Goal: Task Accomplishment & Management: Manage account settings

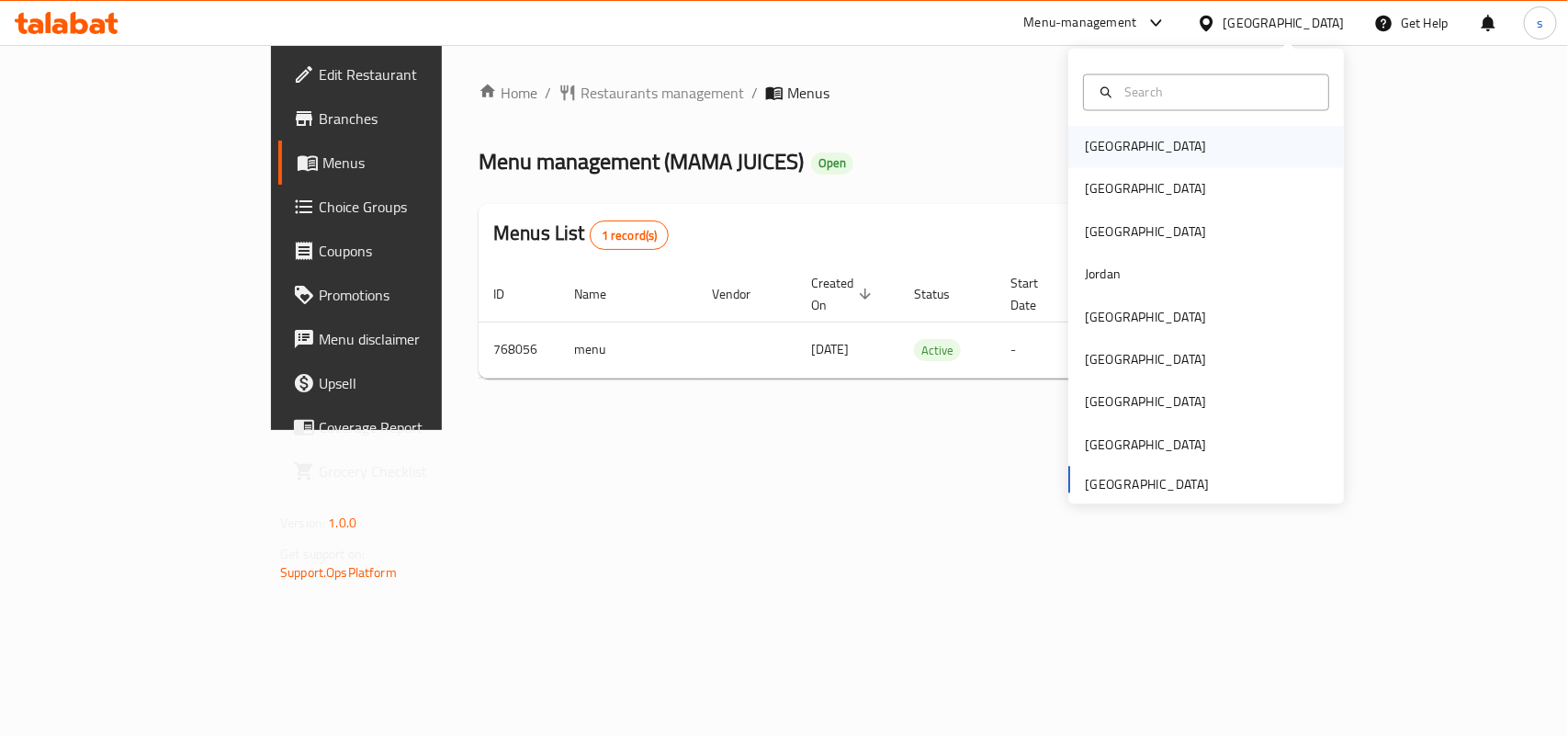
click at [1095, 146] on div "[GEOGRAPHIC_DATA]" at bounding box center [1145, 147] width 121 height 21
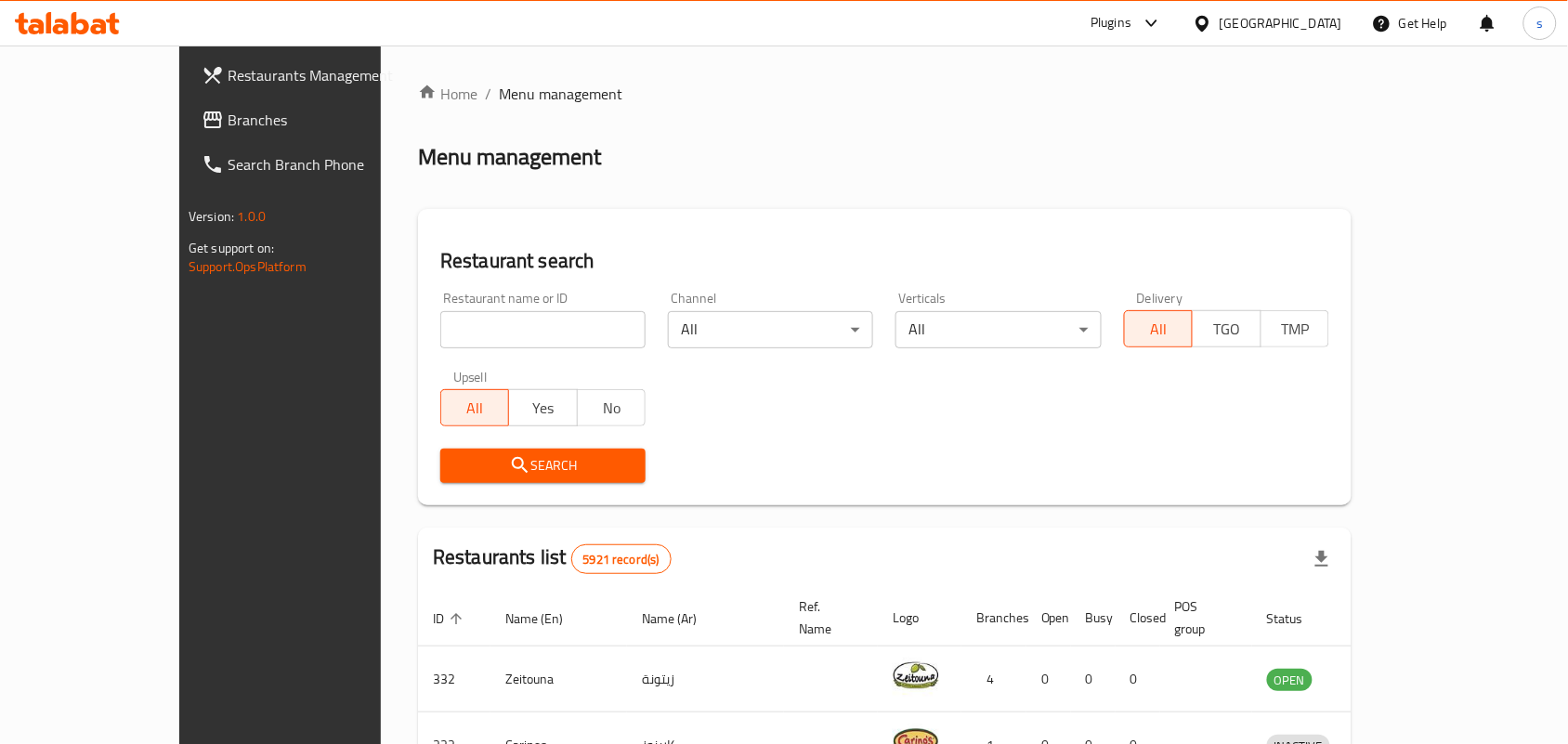
click at [1305, 21] on div "[GEOGRAPHIC_DATA]" at bounding box center [1280, 23] width 122 height 21
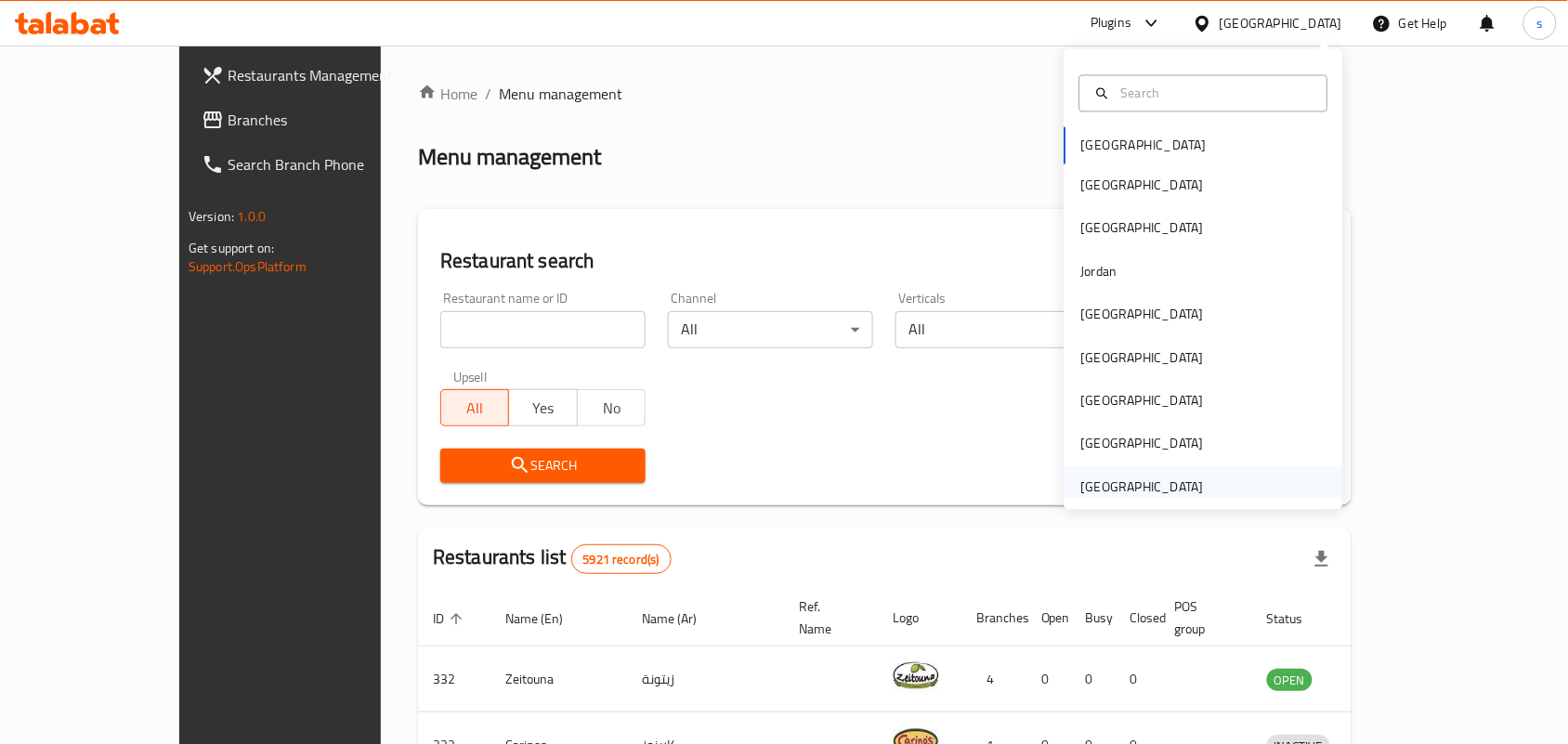
click at [1111, 490] on div "[GEOGRAPHIC_DATA]" at bounding box center [1142, 486] width 122 height 21
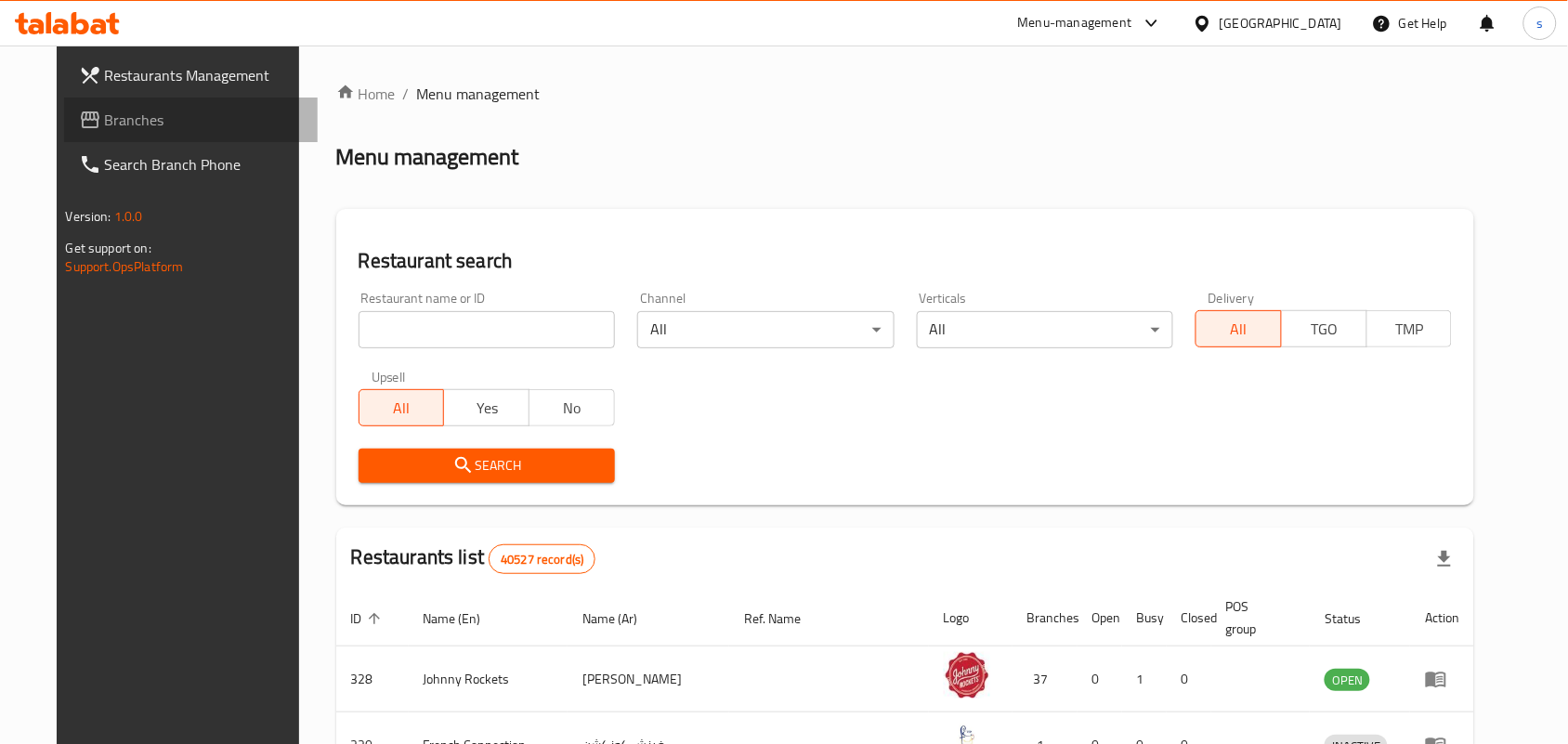
click at [107, 120] on span "Branches" at bounding box center [205, 119] width 199 height 22
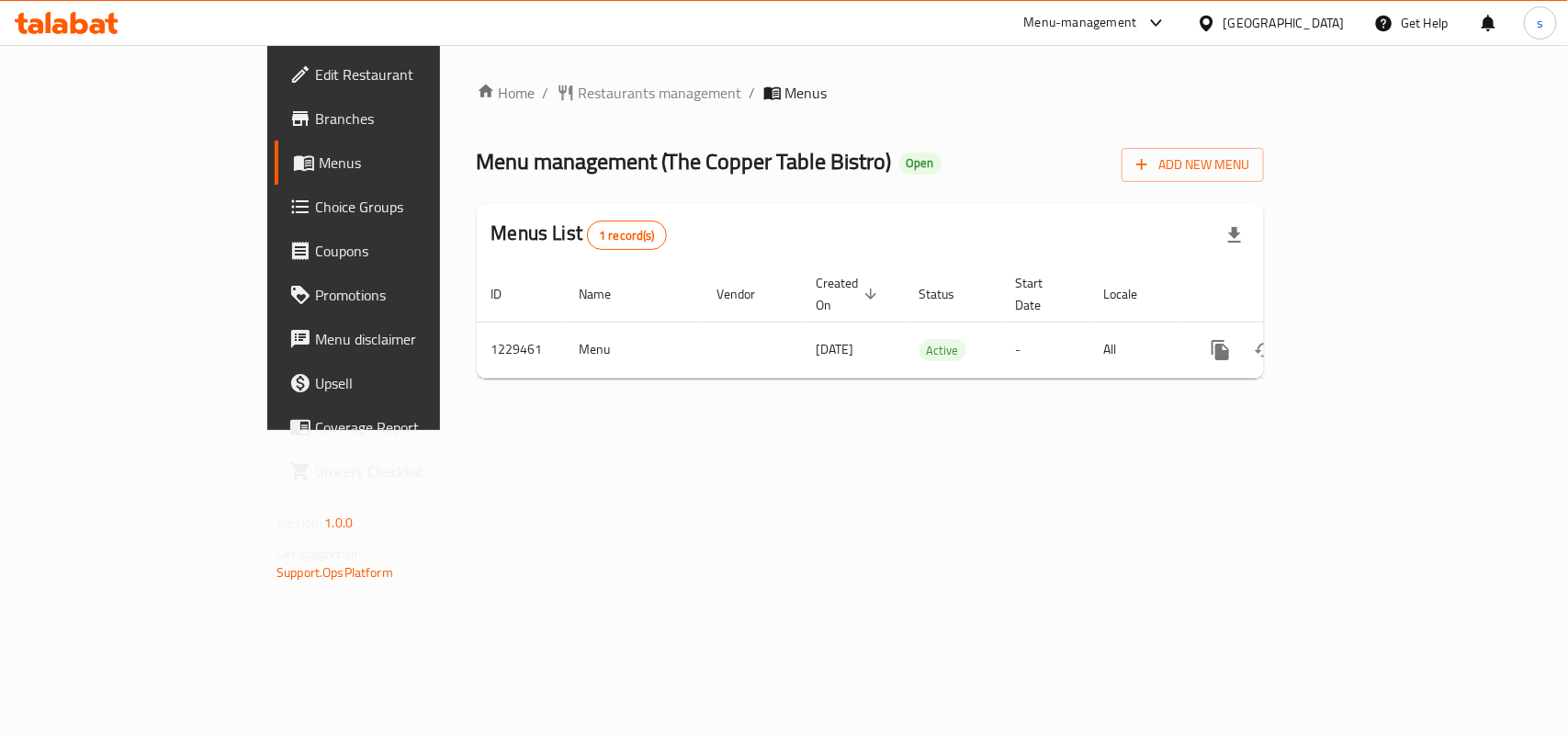
click at [1315, 21] on div "[GEOGRAPHIC_DATA]" at bounding box center [1284, 23] width 121 height 21
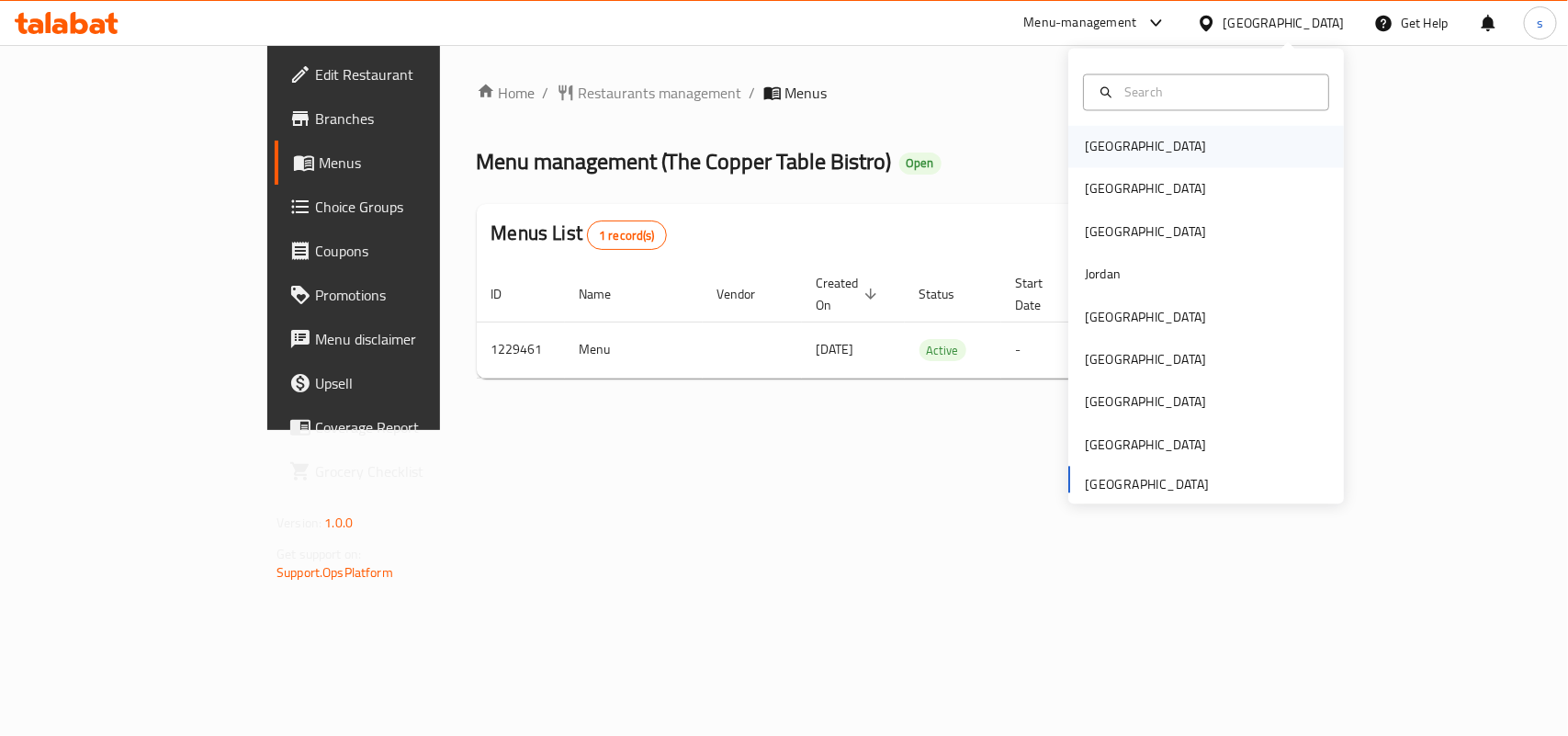
click at [1116, 138] on div "[GEOGRAPHIC_DATA]" at bounding box center [1145, 147] width 151 height 42
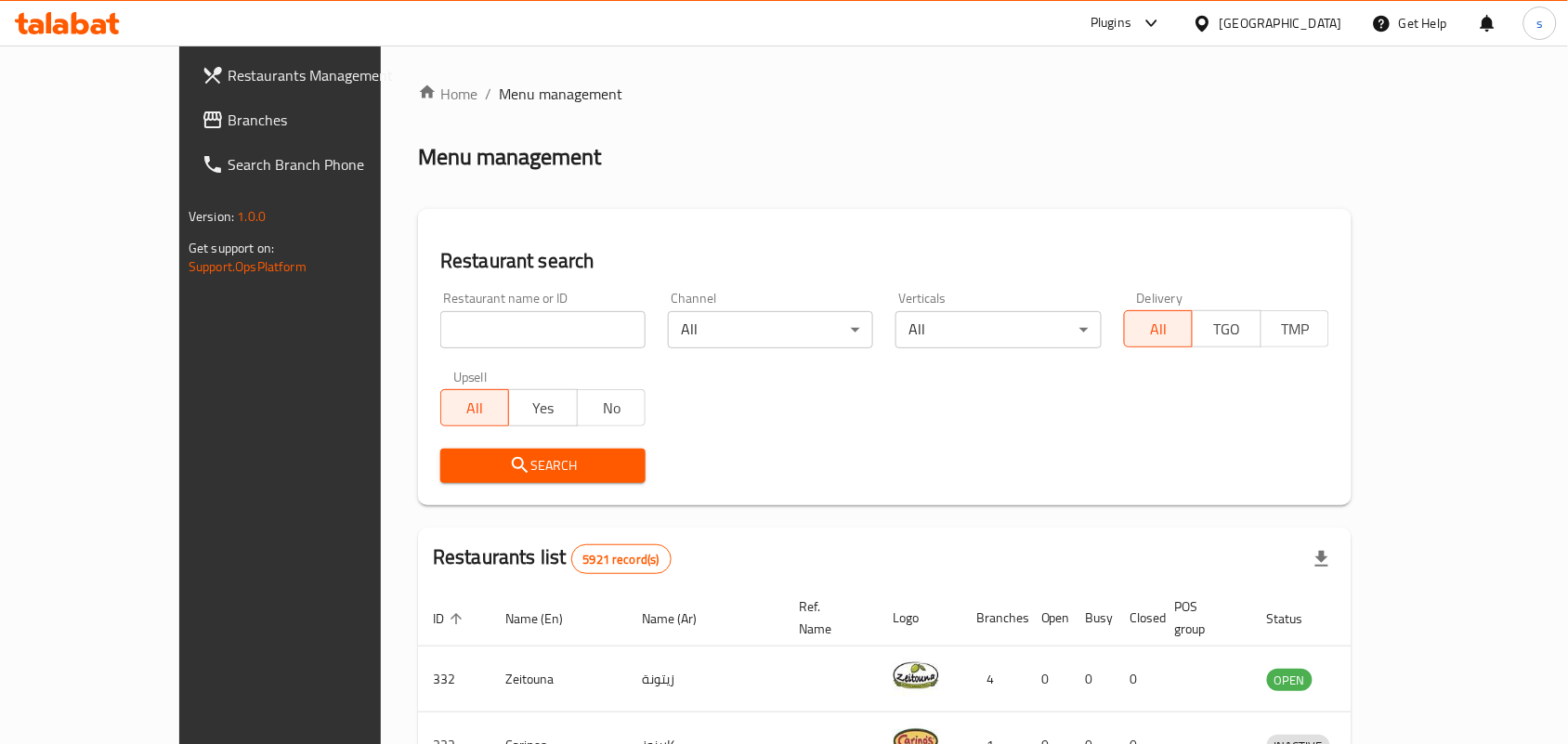
click at [1313, 24] on div "[GEOGRAPHIC_DATA]" at bounding box center [1280, 23] width 122 height 21
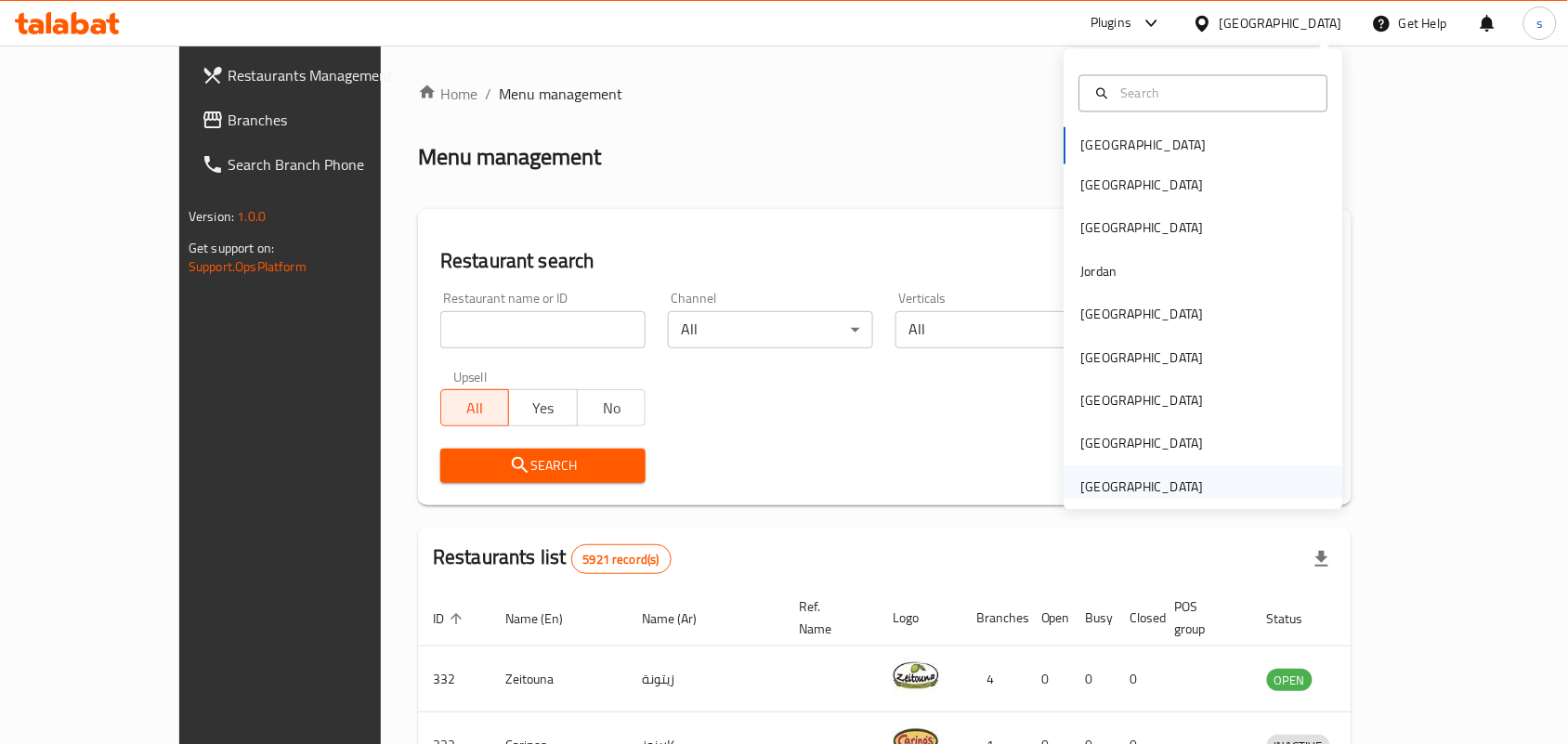
click at [1122, 489] on div "[GEOGRAPHIC_DATA]" at bounding box center [1142, 486] width 122 height 21
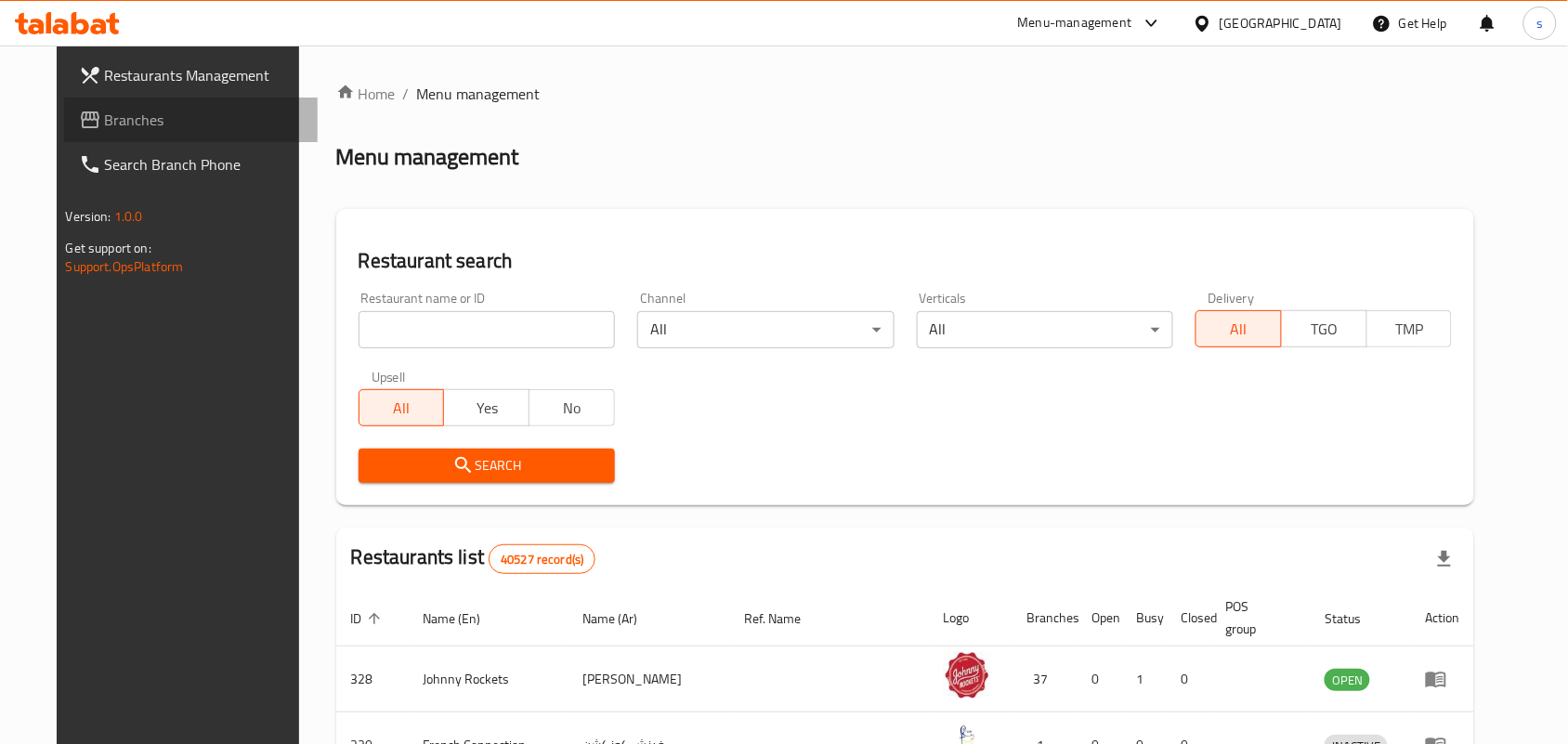
click at [105, 120] on span "Branches" at bounding box center [205, 119] width 199 height 22
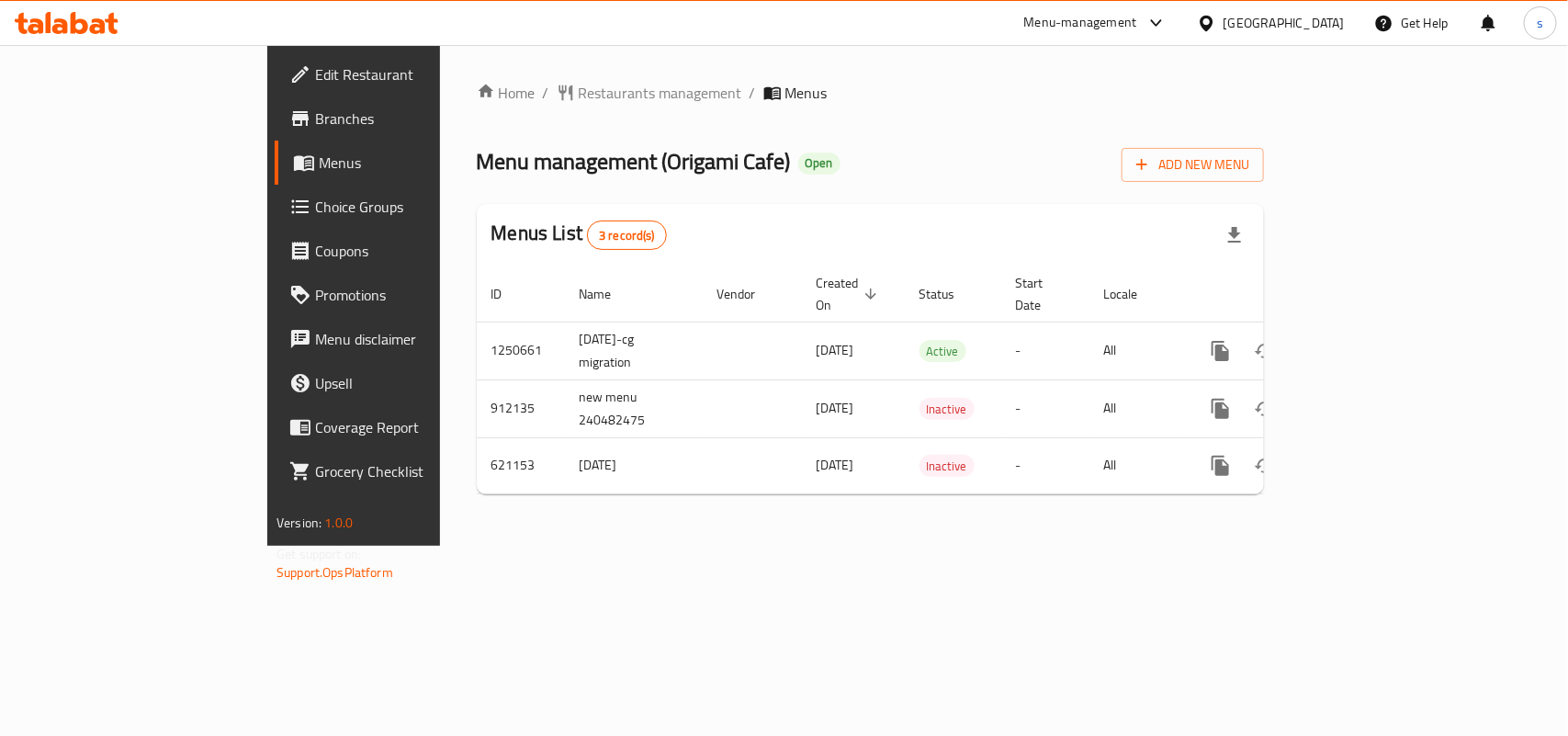
click at [1216, 14] on icon at bounding box center [1207, 24] width 20 height 20
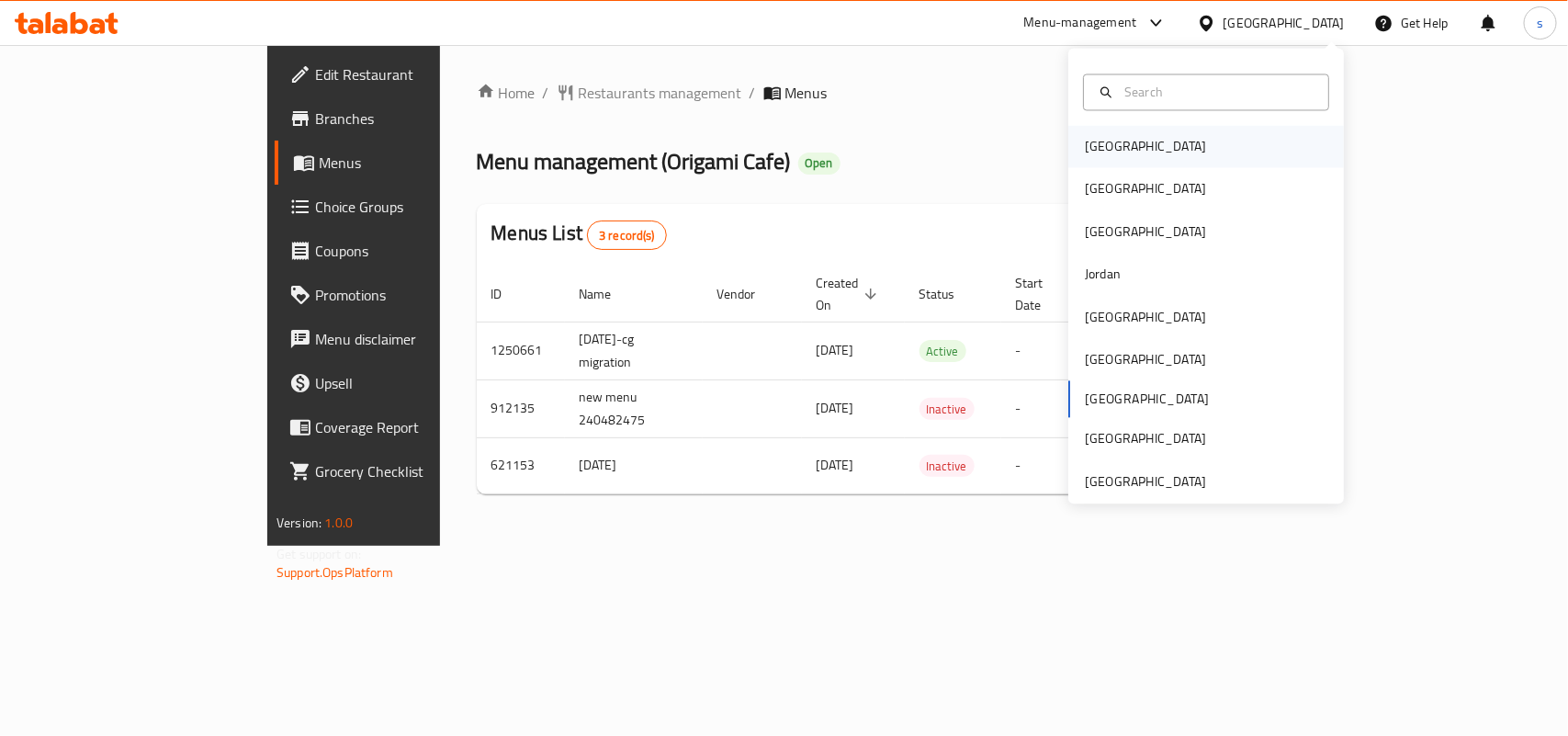
click at [1108, 147] on div "[GEOGRAPHIC_DATA]" at bounding box center [1145, 147] width 121 height 21
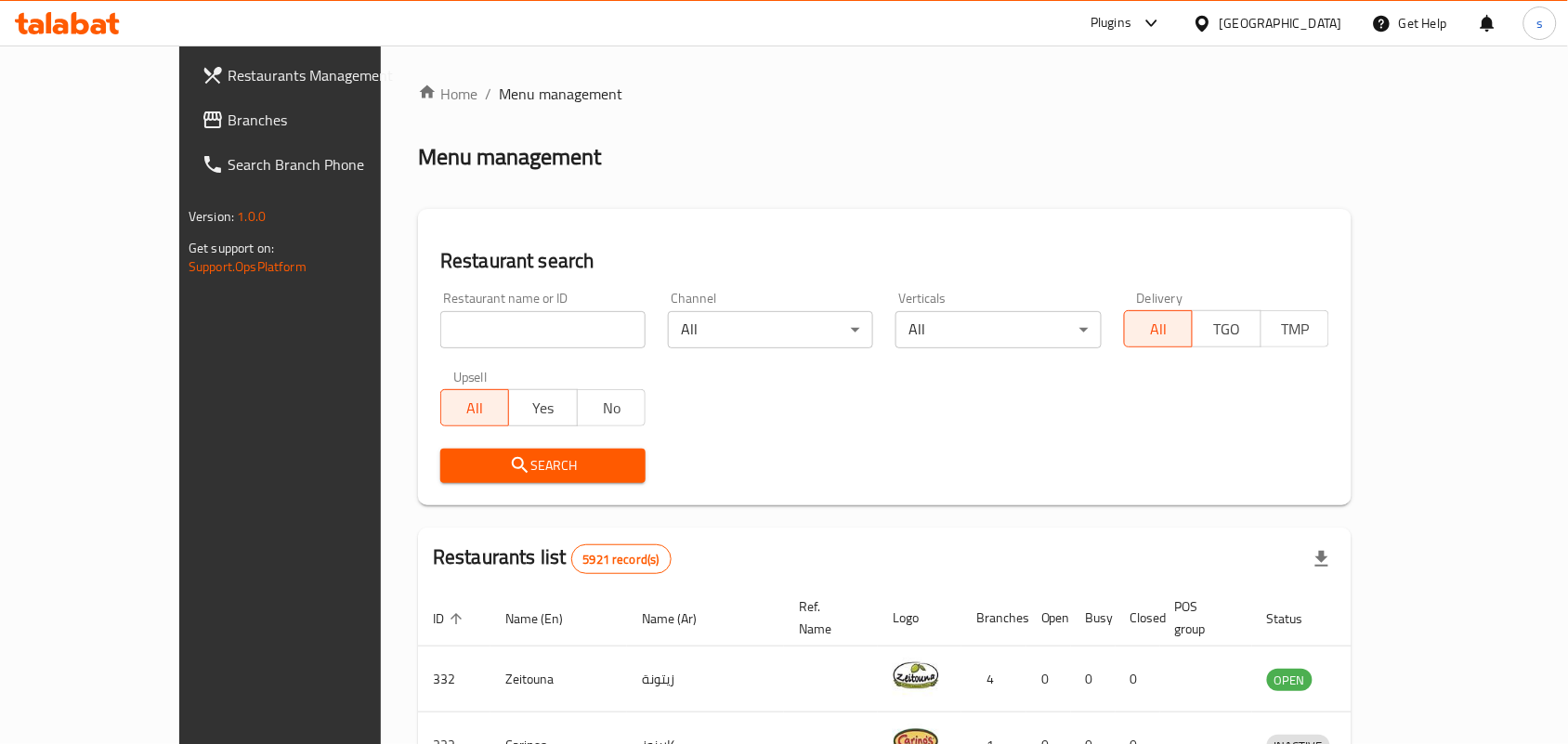
click at [228, 118] on span "Branches" at bounding box center [327, 119] width 199 height 22
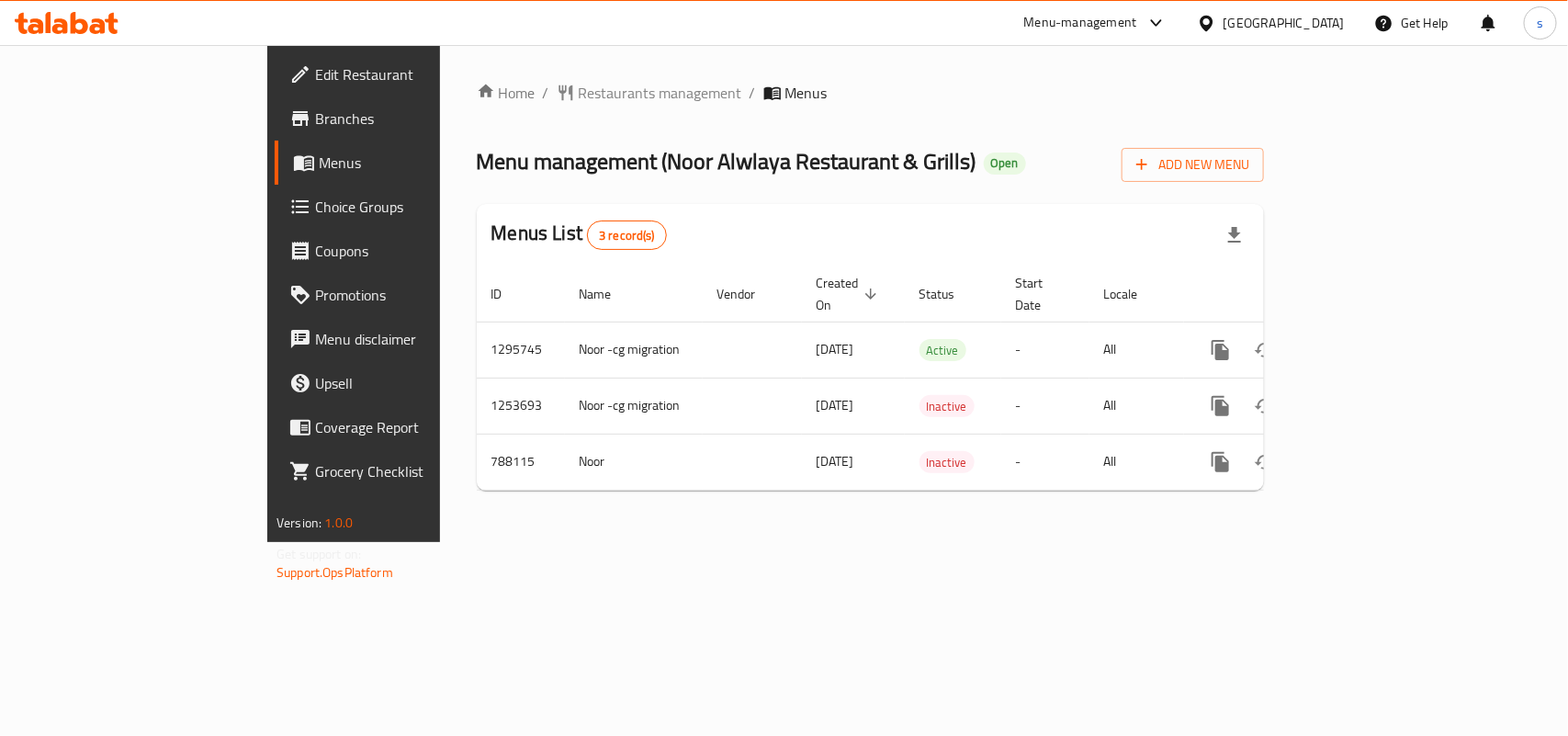
click at [1301, 20] on div "[GEOGRAPHIC_DATA]" at bounding box center [1284, 23] width 121 height 21
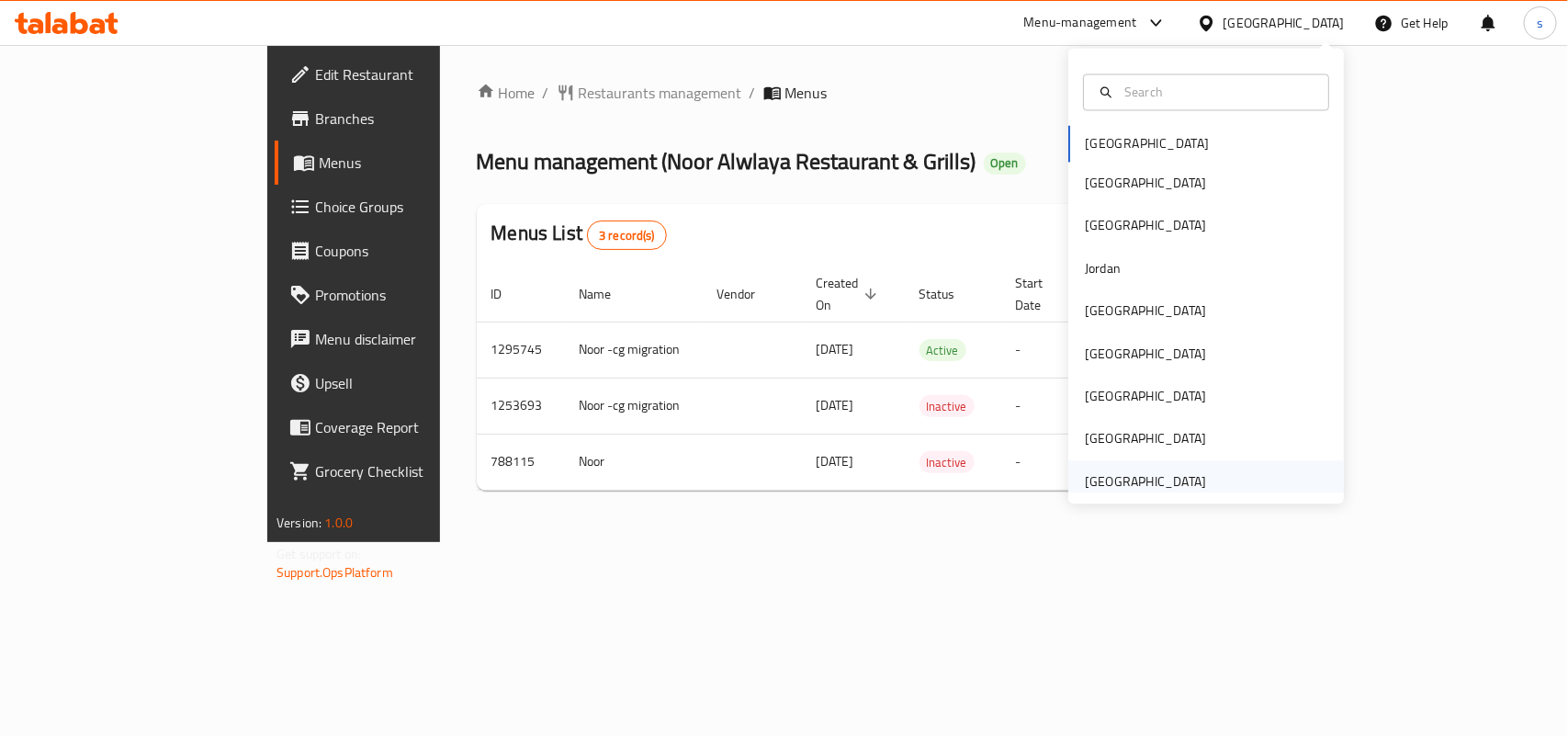
click at [1135, 483] on div "[GEOGRAPHIC_DATA]" at bounding box center [1145, 481] width 121 height 21
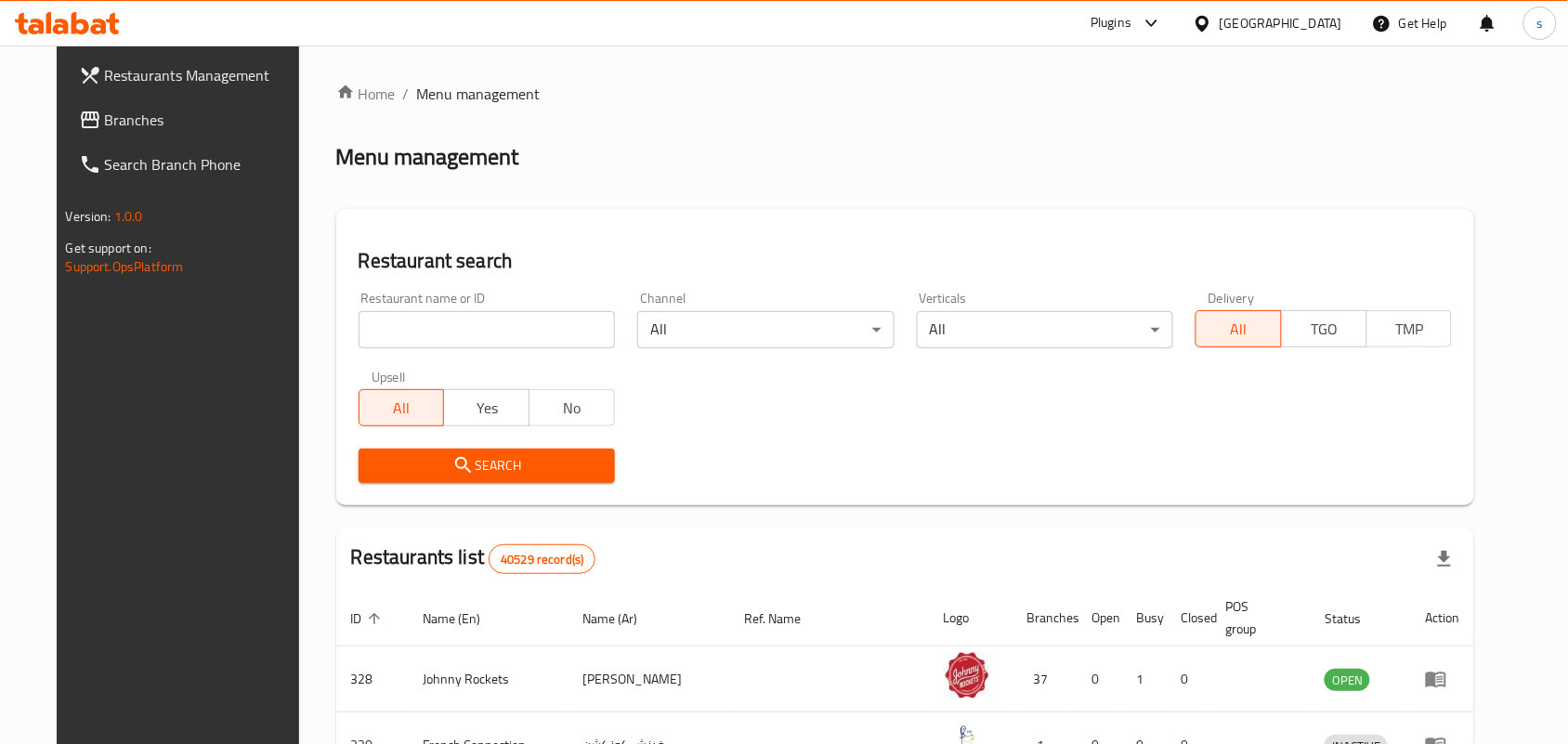
click at [105, 113] on span "Branches" at bounding box center [205, 119] width 199 height 22
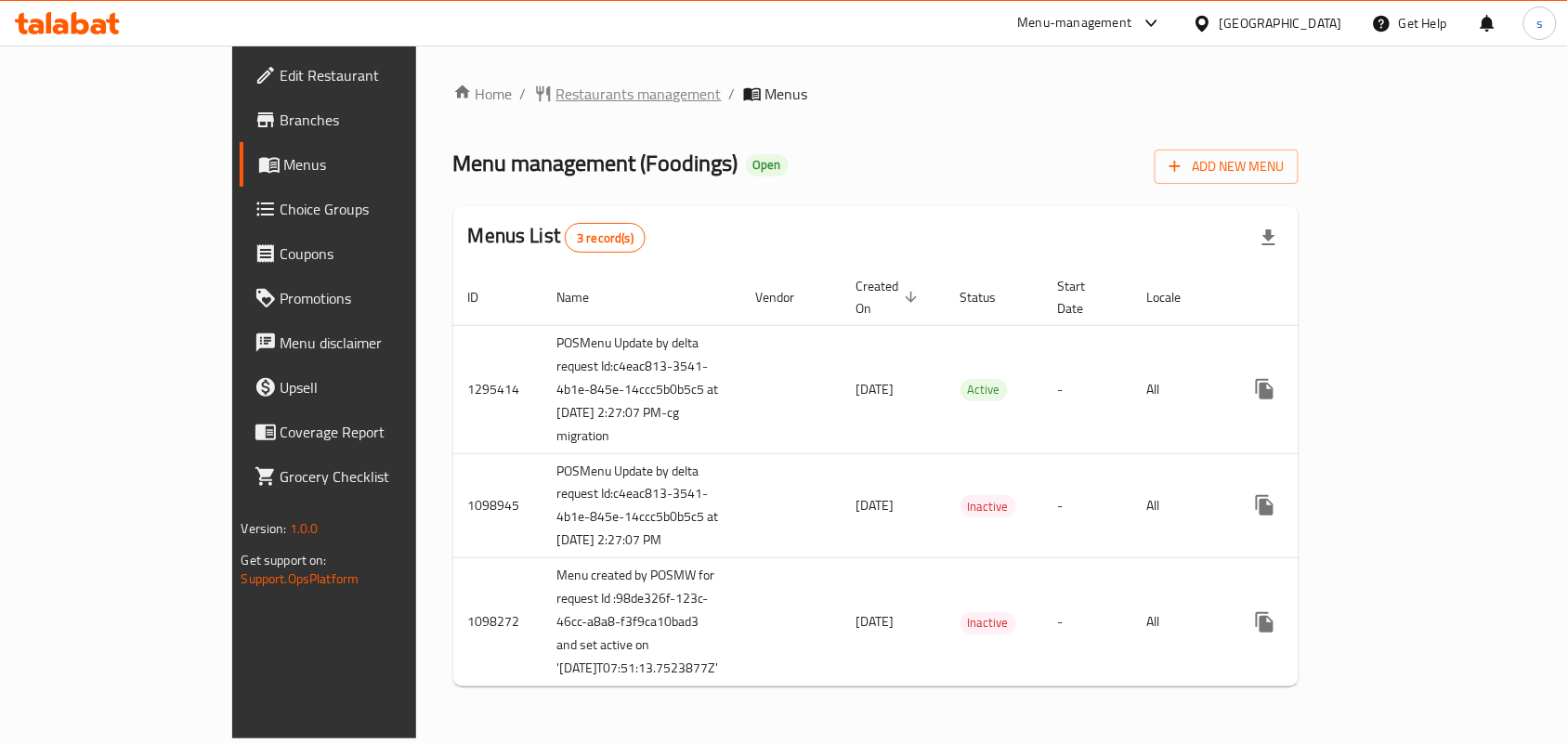
click at [556, 92] on span "Restaurants management" at bounding box center [639, 93] width 165 height 22
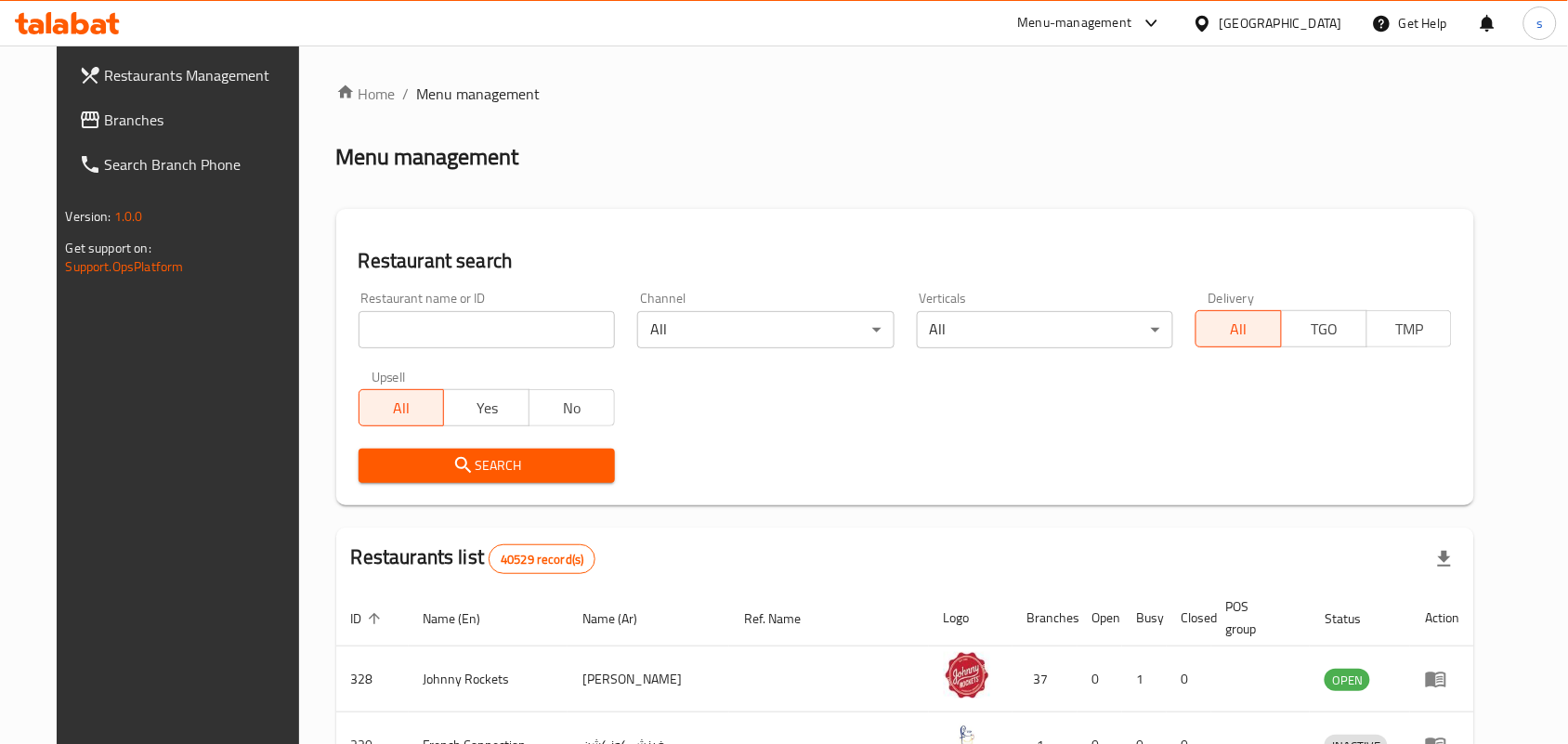
click at [443, 326] on input "search" at bounding box center [487, 329] width 257 height 37
paste input "612513"
type input "612513"
click at [453, 465] on icon "submit" at bounding box center [464, 465] width 22 height 22
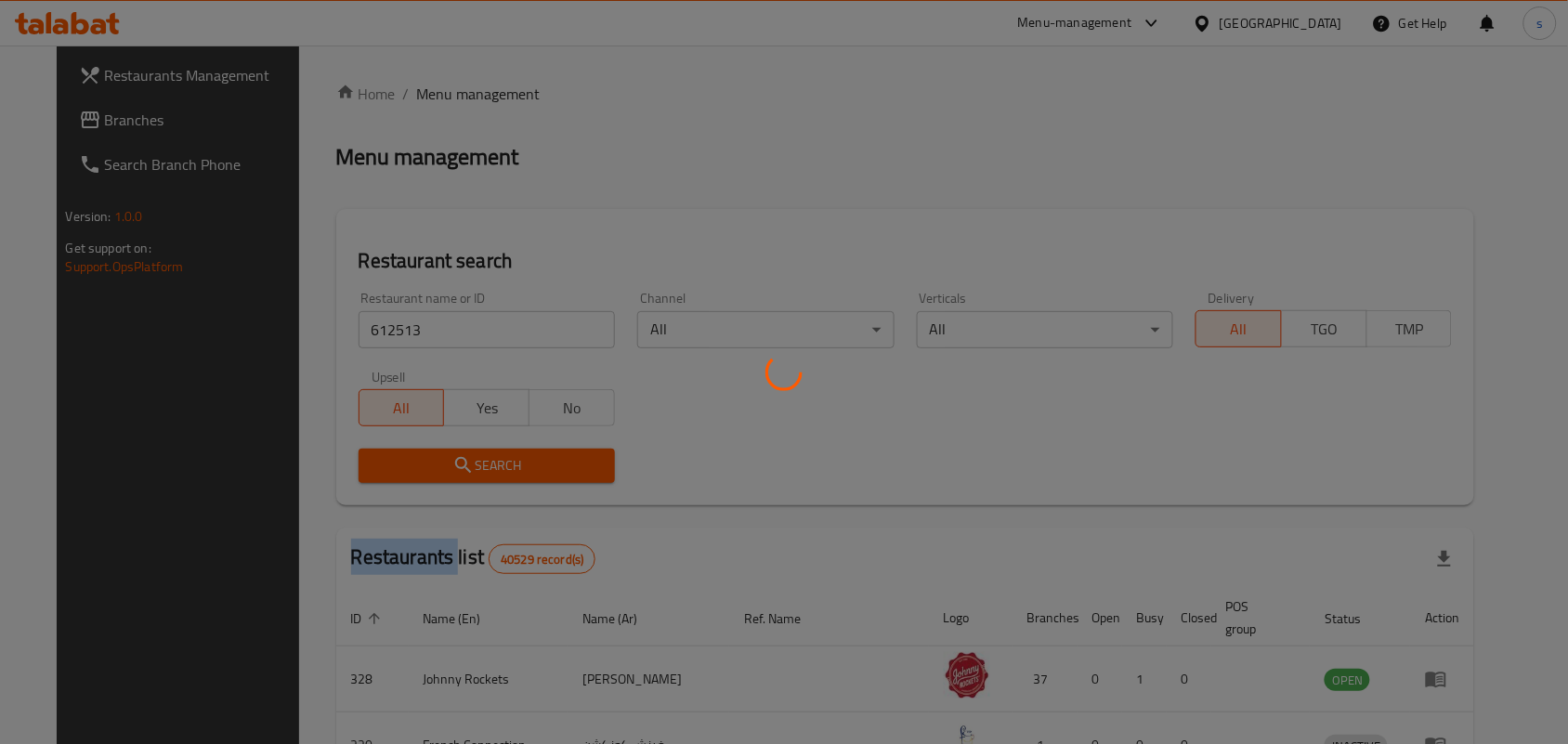
click at [437, 465] on div at bounding box center [784, 372] width 1568 height 744
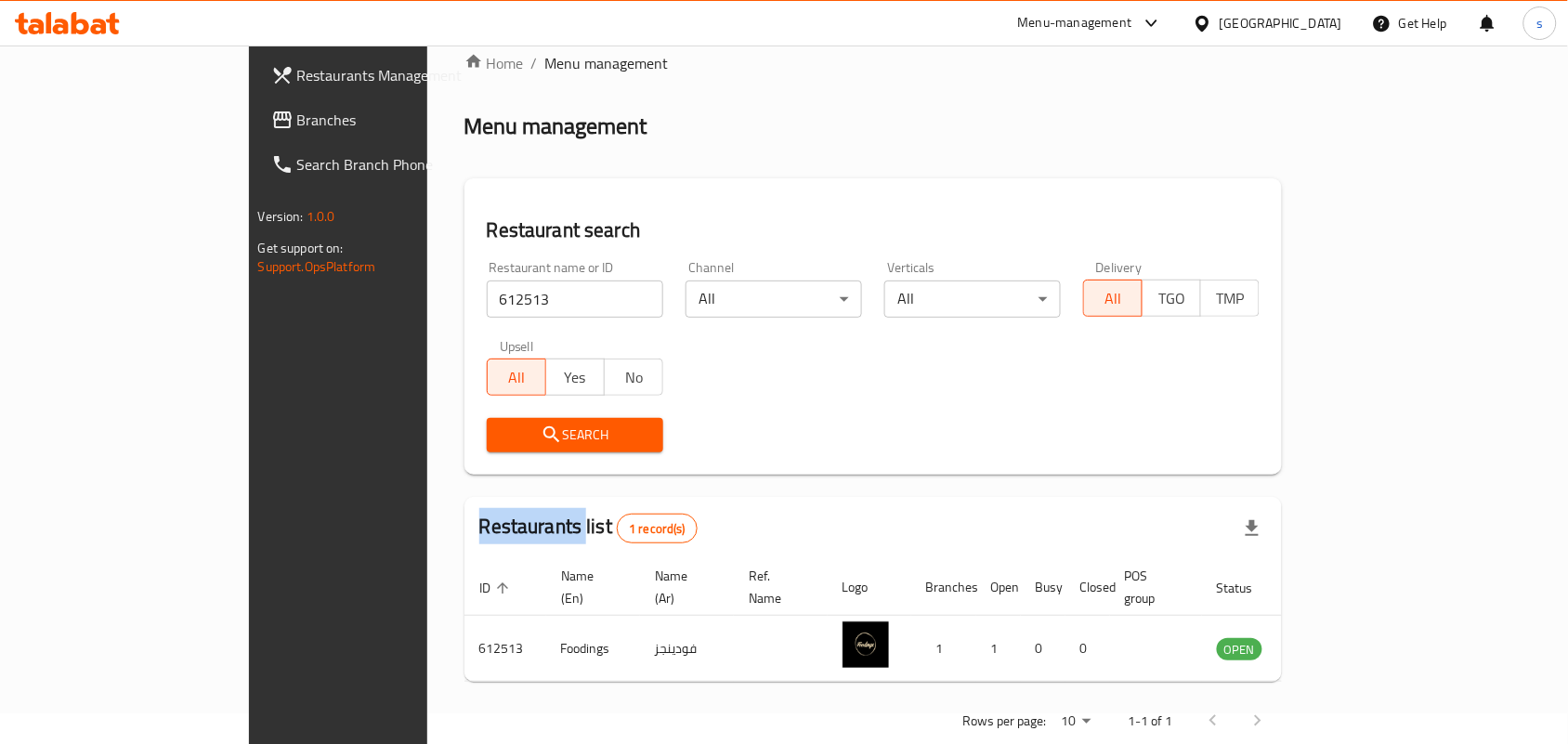
scroll to position [49, 0]
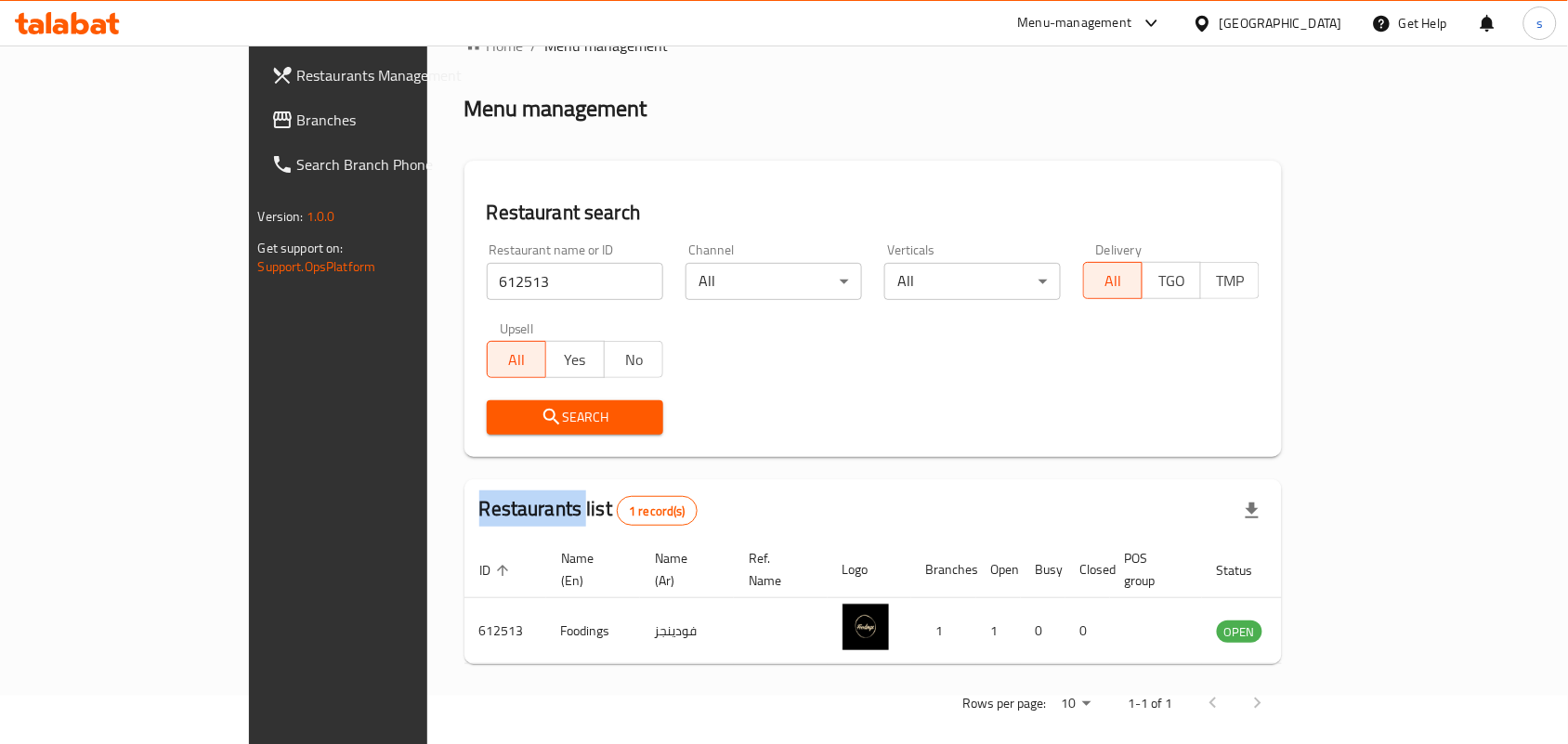
click at [541, 410] on icon "submit" at bounding box center [552, 417] width 22 height 22
click at [1237, 25] on div "[GEOGRAPHIC_DATA]" at bounding box center [1280, 23] width 122 height 21
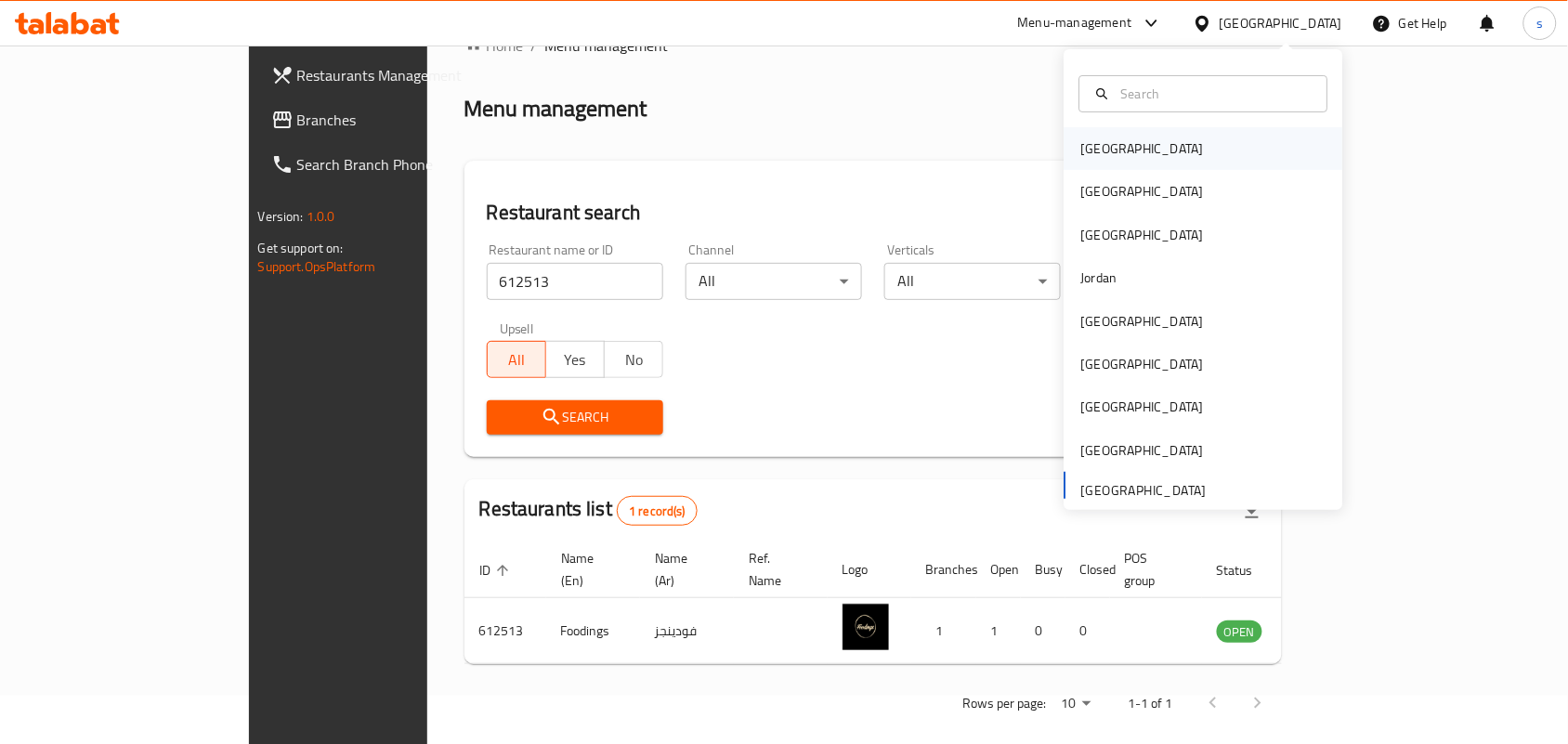
click at [1091, 148] on div "[GEOGRAPHIC_DATA]" at bounding box center [1142, 148] width 122 height 21
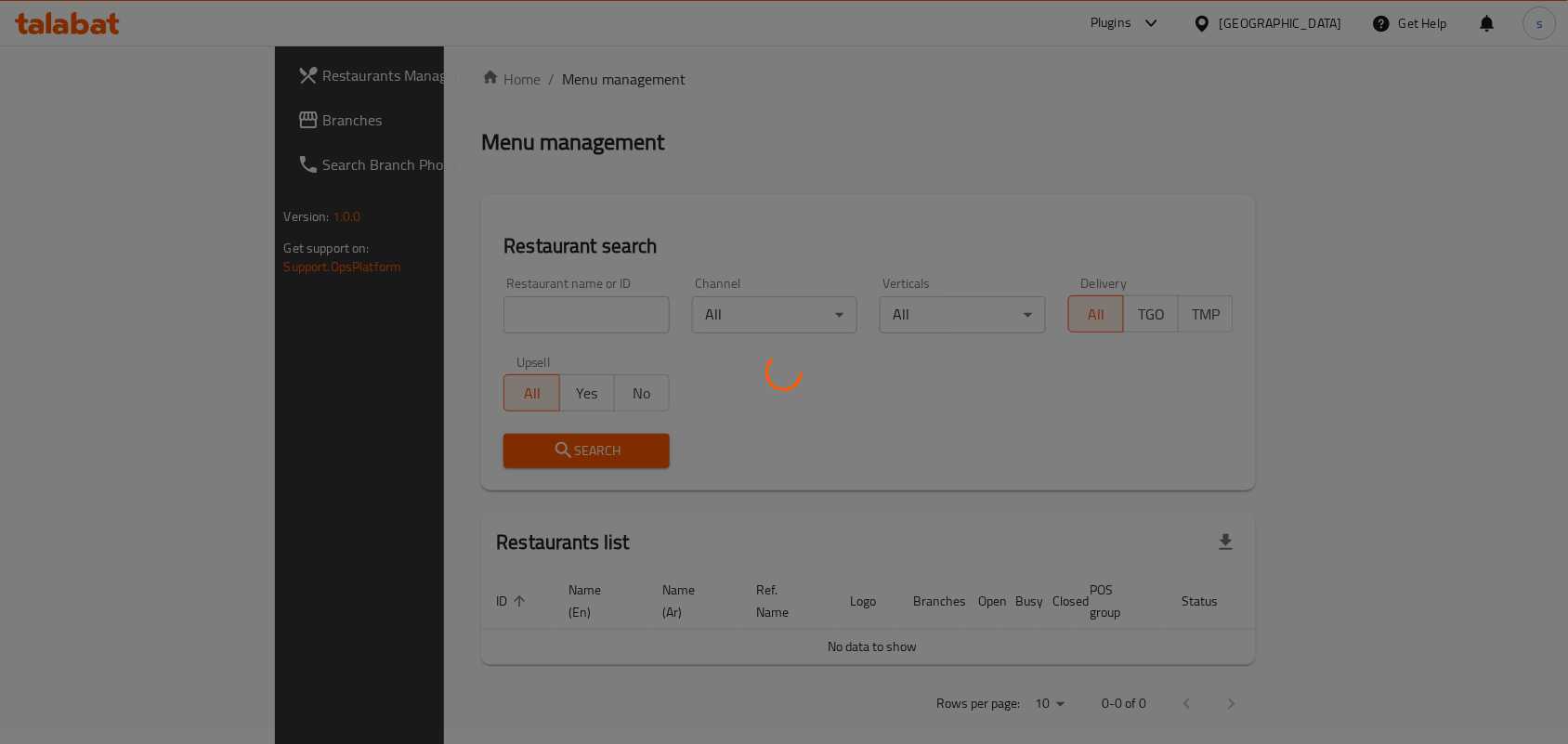
scroll to position [49, 0]
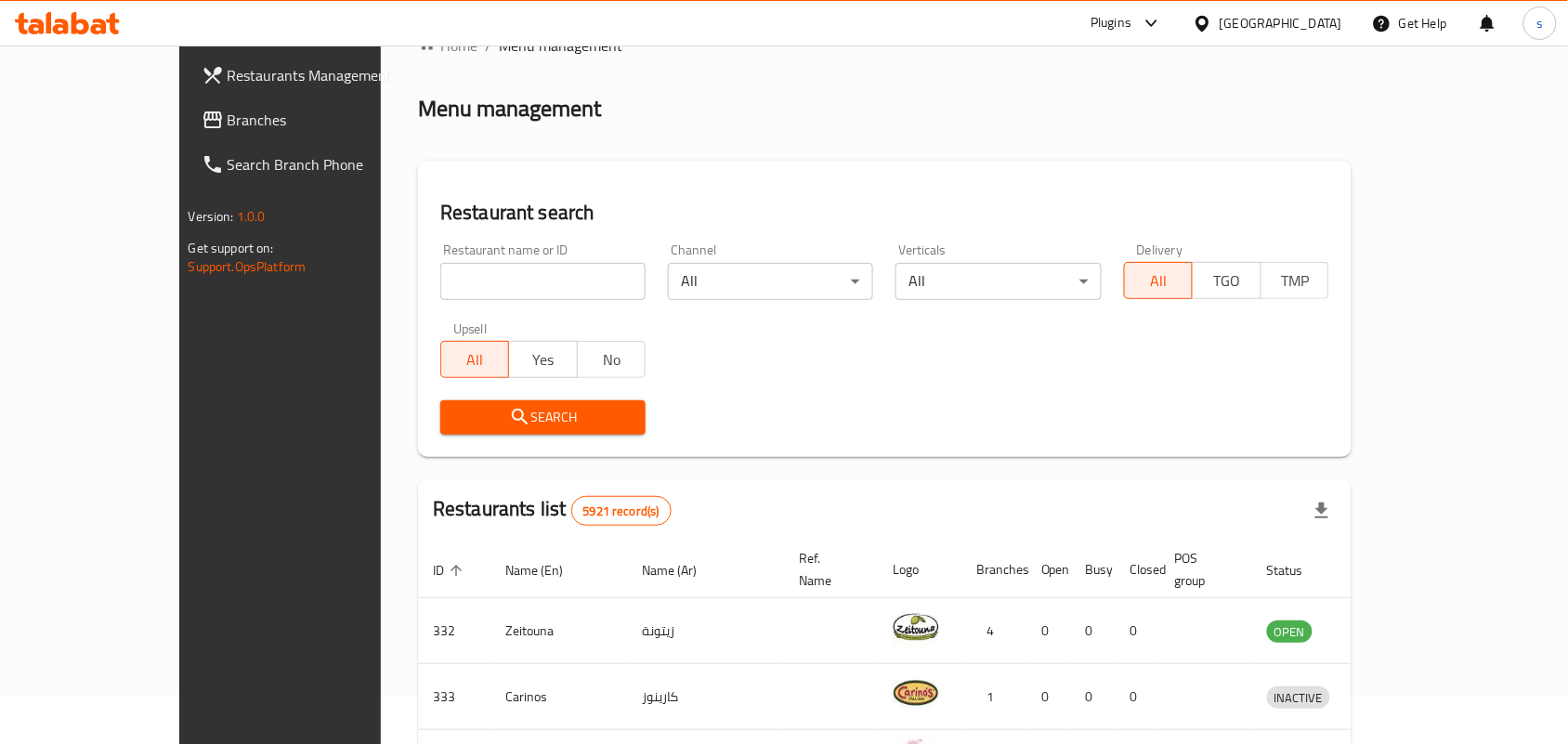
click at [1316, 23] on div "[GEOGRAPHIC_DATA]" at bounding box center [1280, 23] width 122 height 21
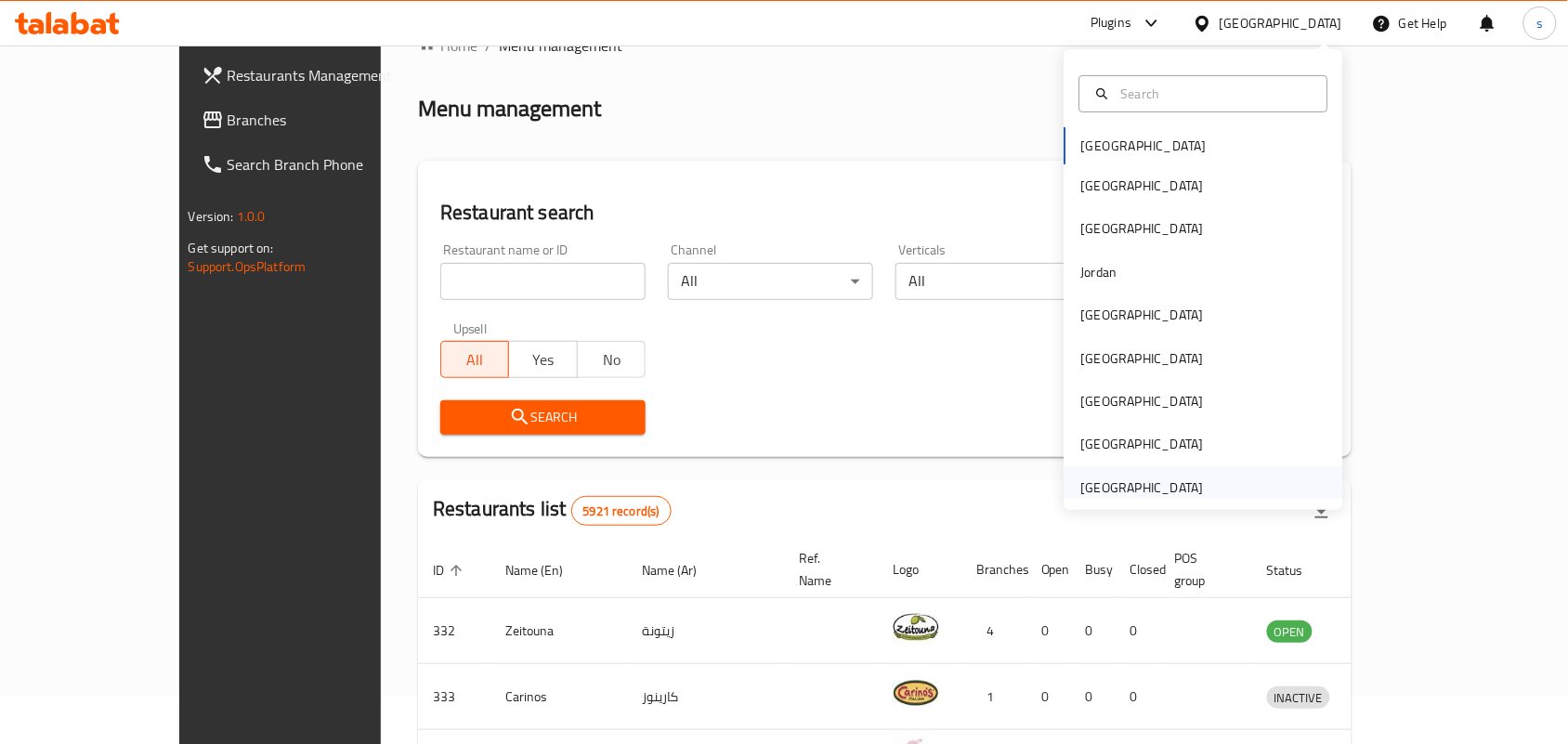
click at [1171, 480] on div "[GEOGRAPHIC_DATA]" at bounding box center [1142, 487] width 122 height 21
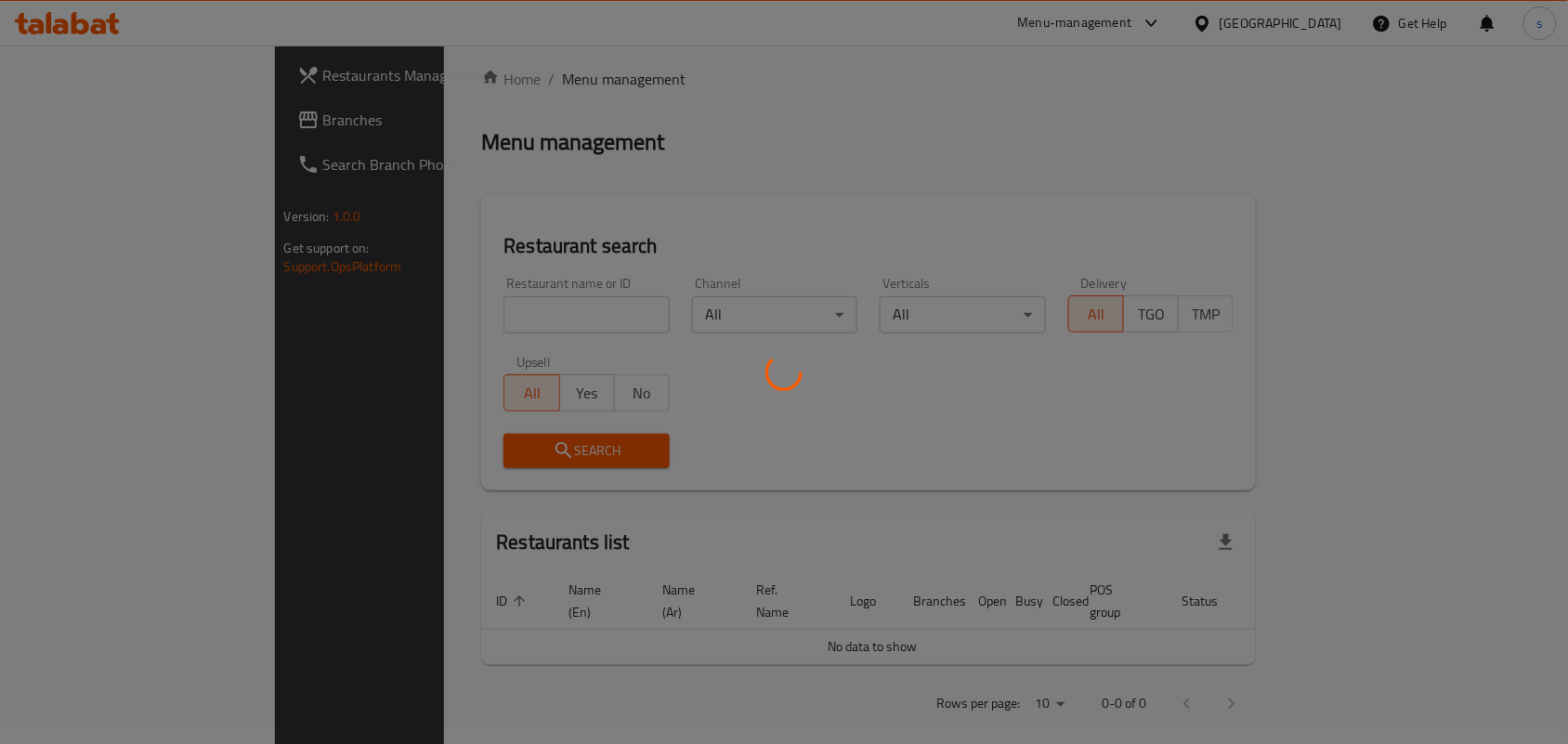
scroll to position [49, 0]
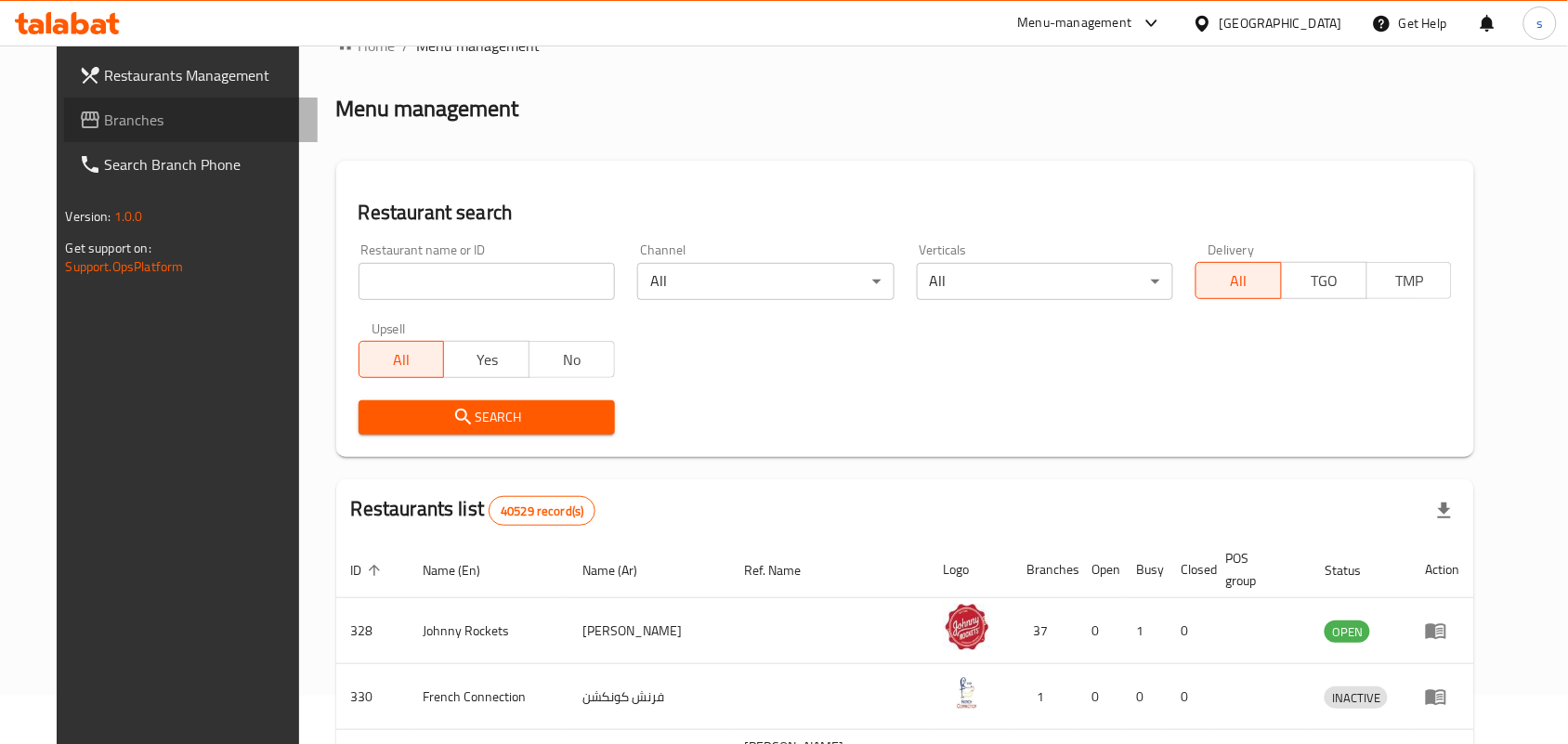
click at [105, 114] on span "Branches" at bounding box center [205, 119] width 199 height 22
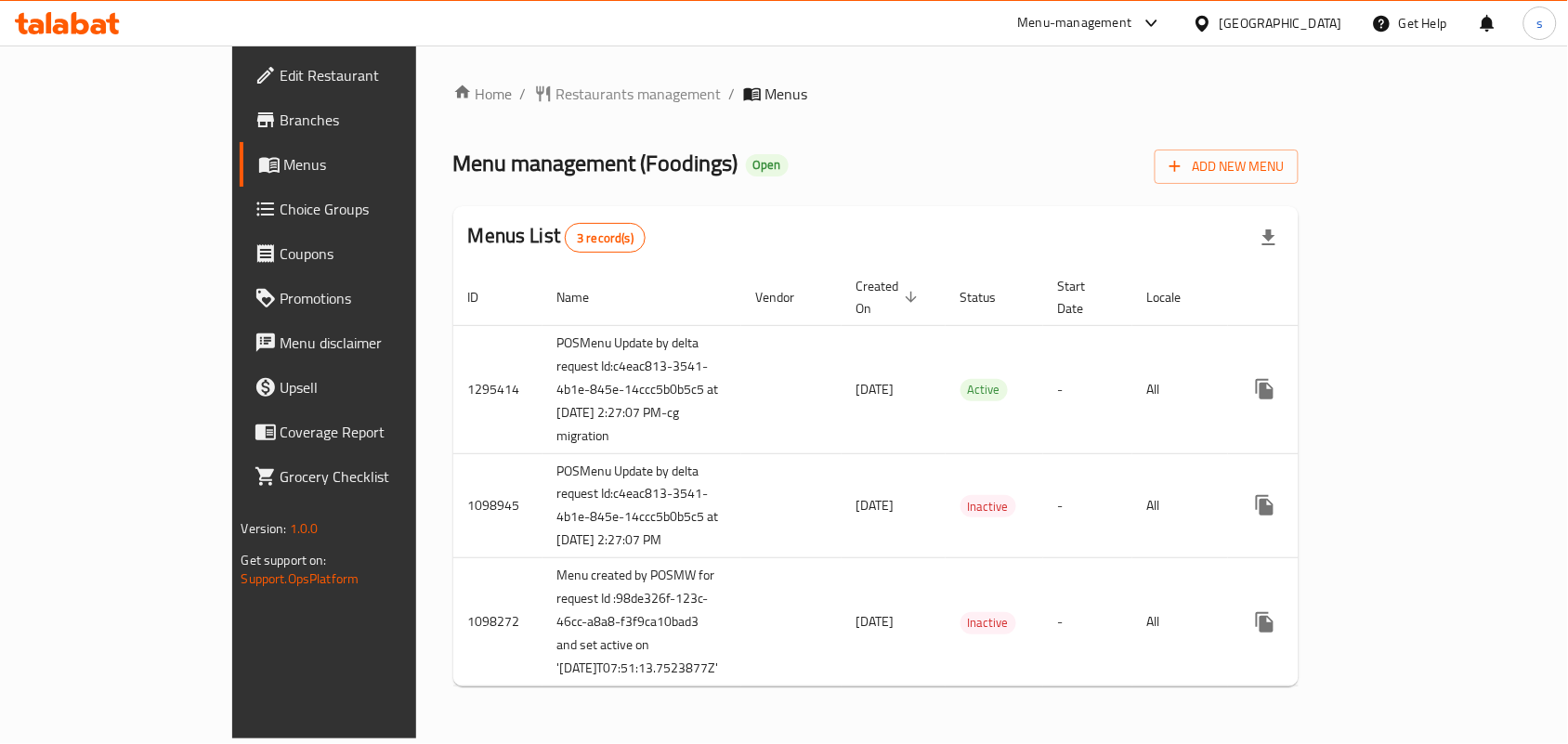
click at [1265, 13] on div "[GEOGRAPHIC_DATA]" at bounding box center [1280, 23] width 122 height 21
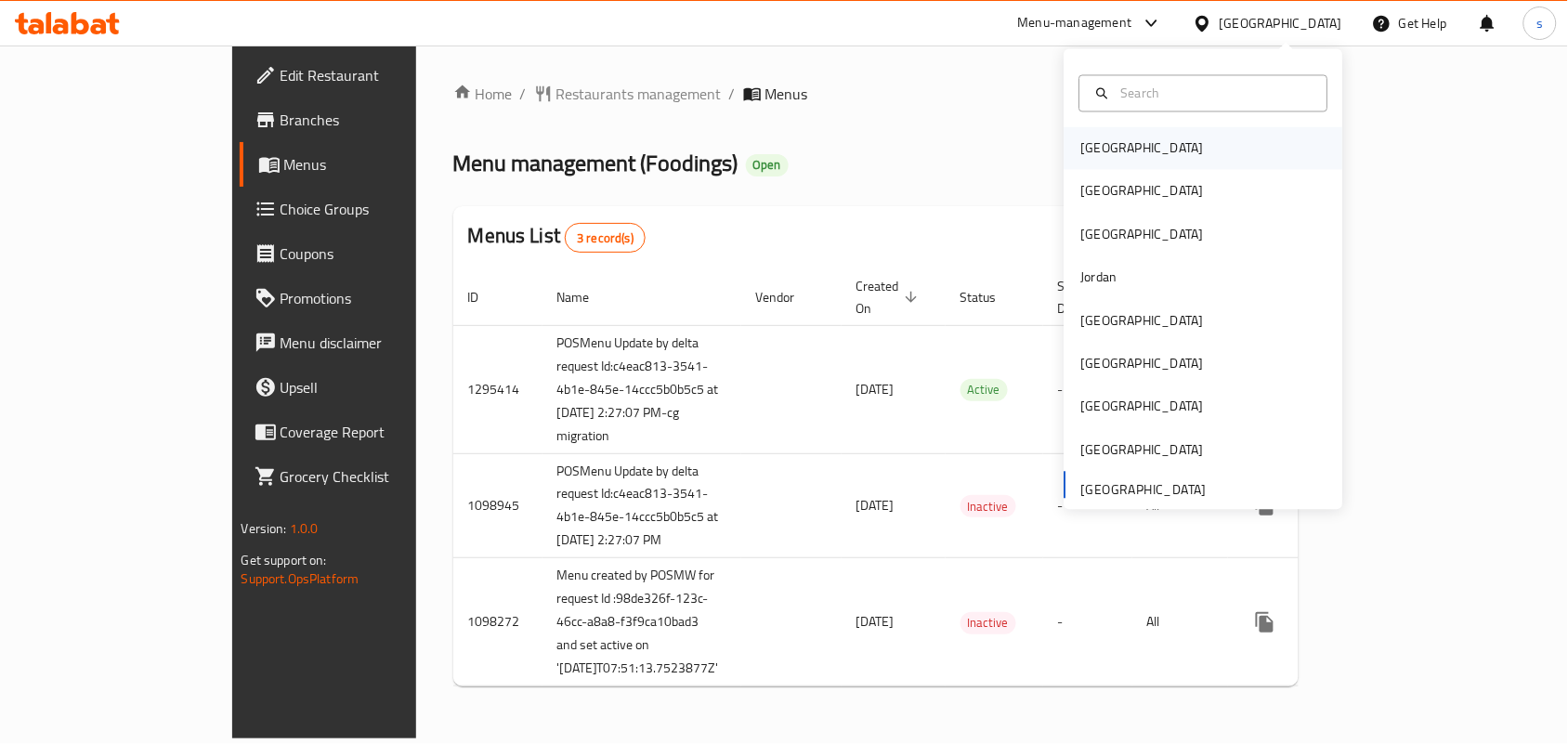
click at [1082, 148] on div "[GEOGRAPHIC_DATA]" at bounding box center [1142, 148] width 122 height 21
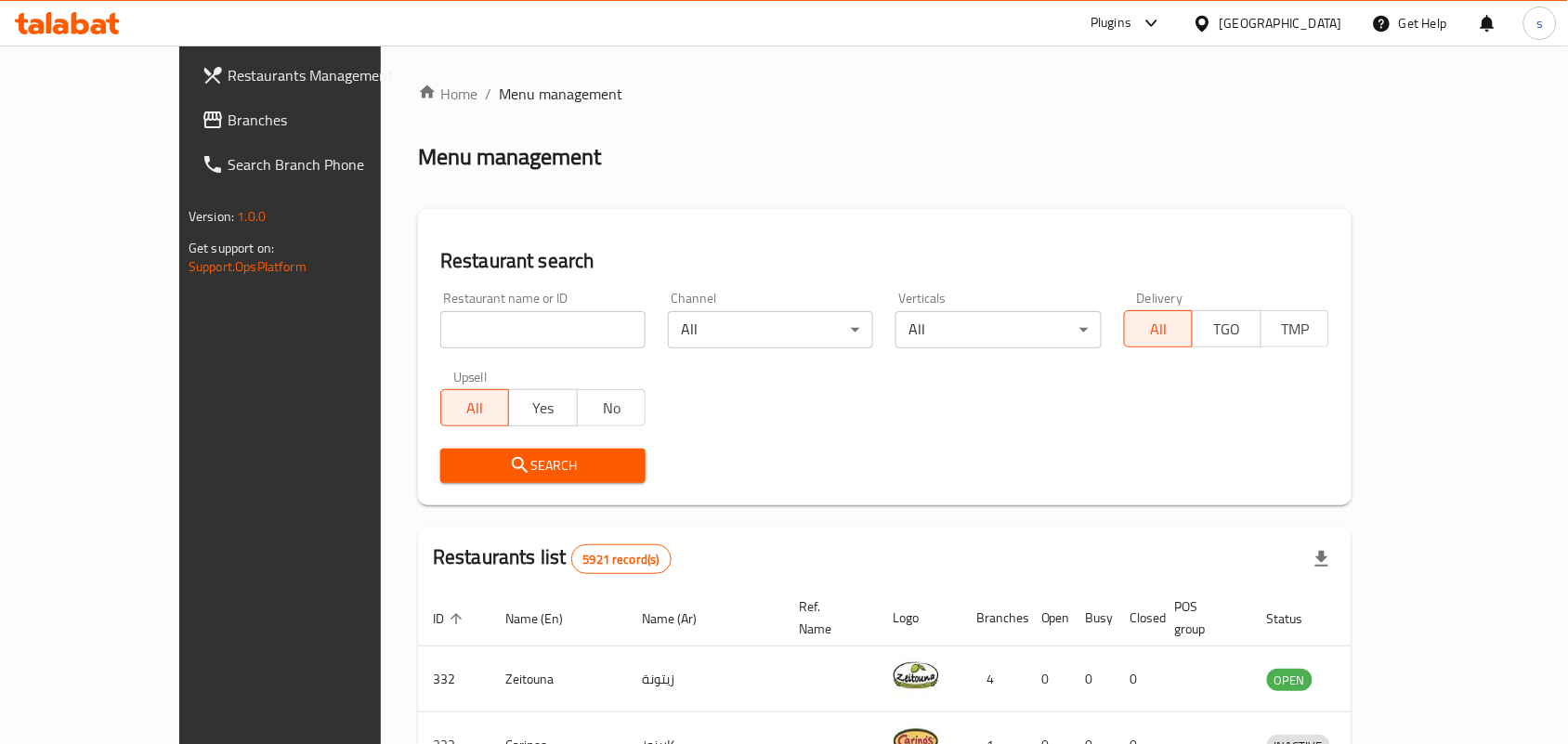
click at [1310, 21] on div "[GEOGRAPHIC_DATA]" at bounding box center [1280, 23] width 122 height 21
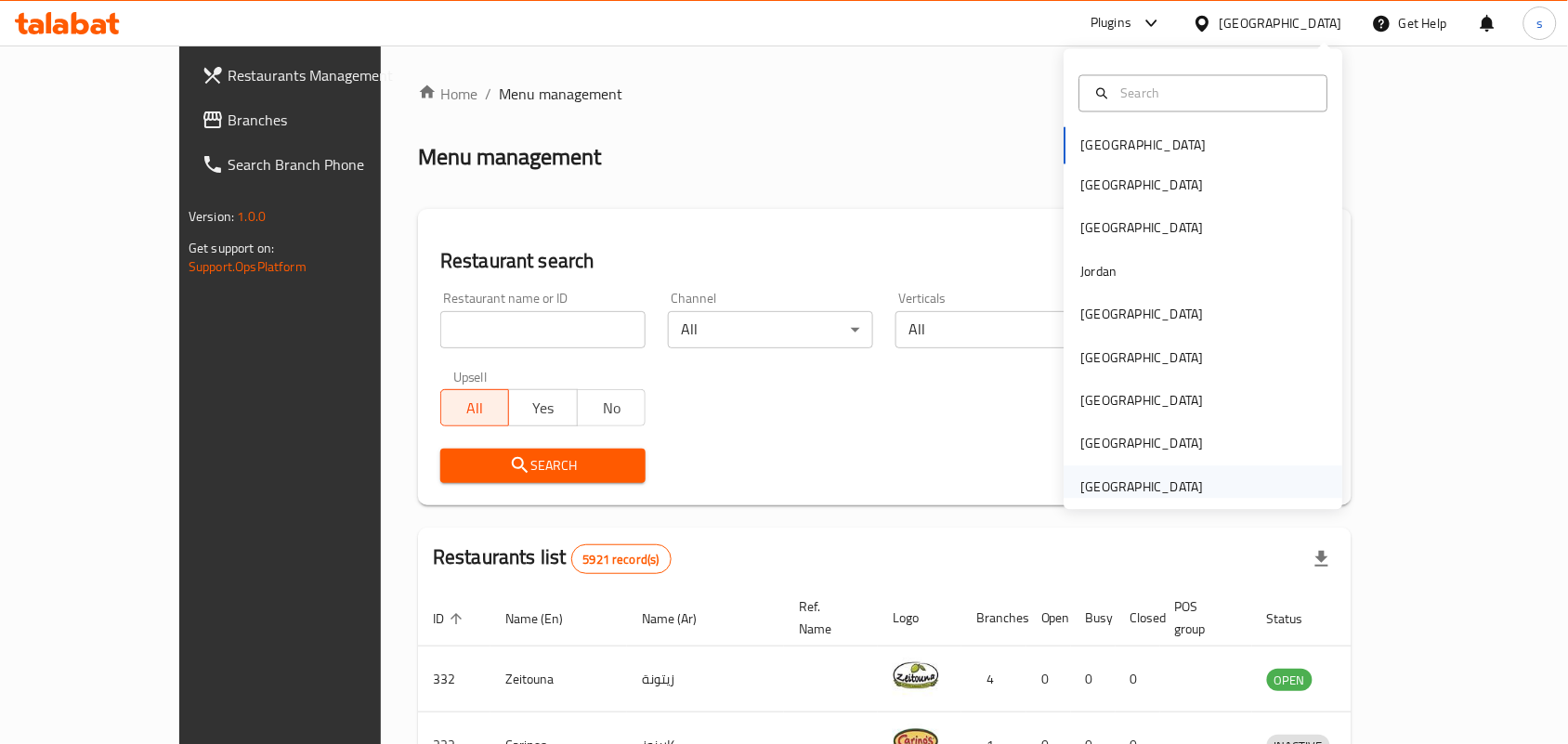
click at [1168, 494] on div "[GEOGRAPHIC_DATA]" at bounding box center [1142, 486] width 122 height 21
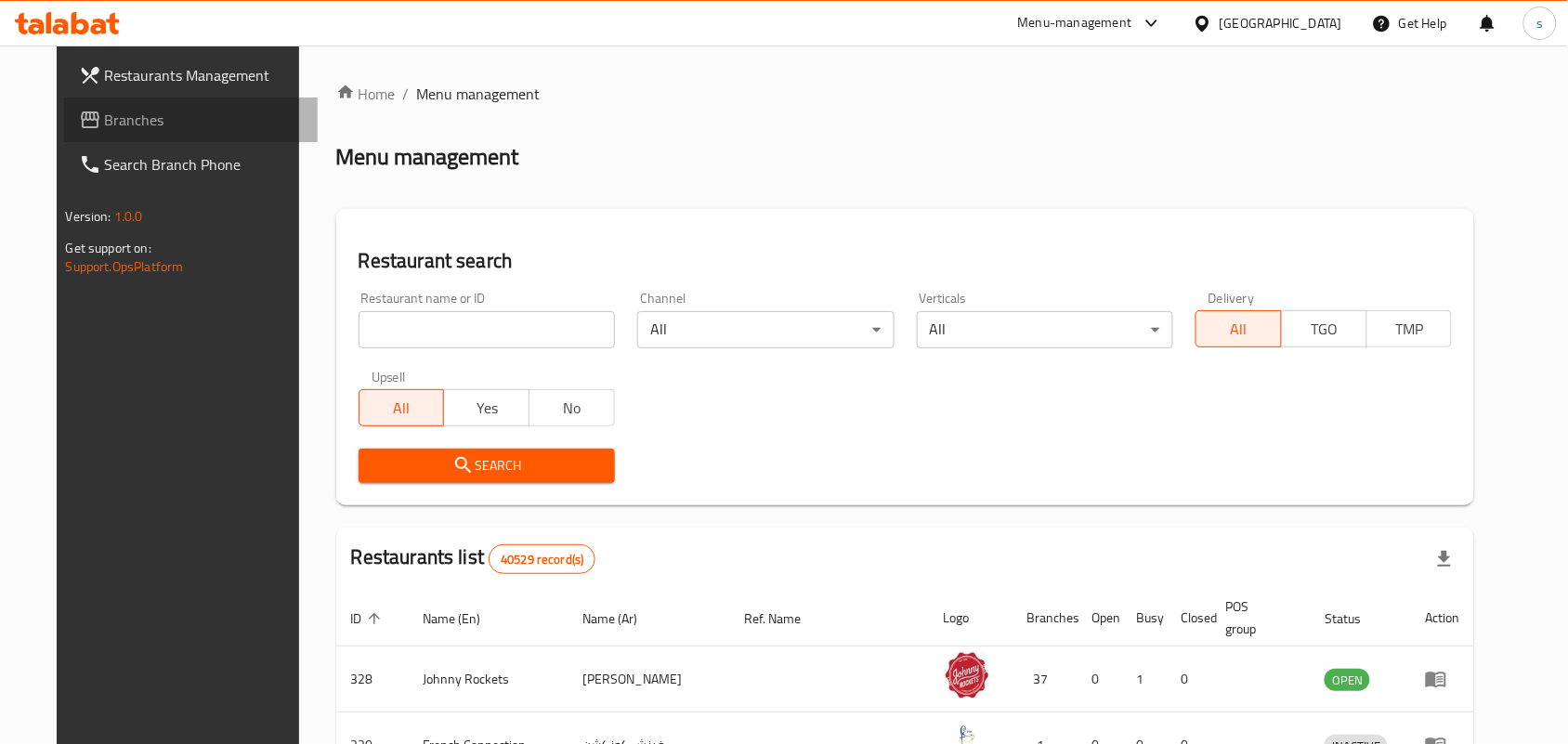
click at [105, 121] on span "Branches" at bounding box center [205, 119] width 199 height 22
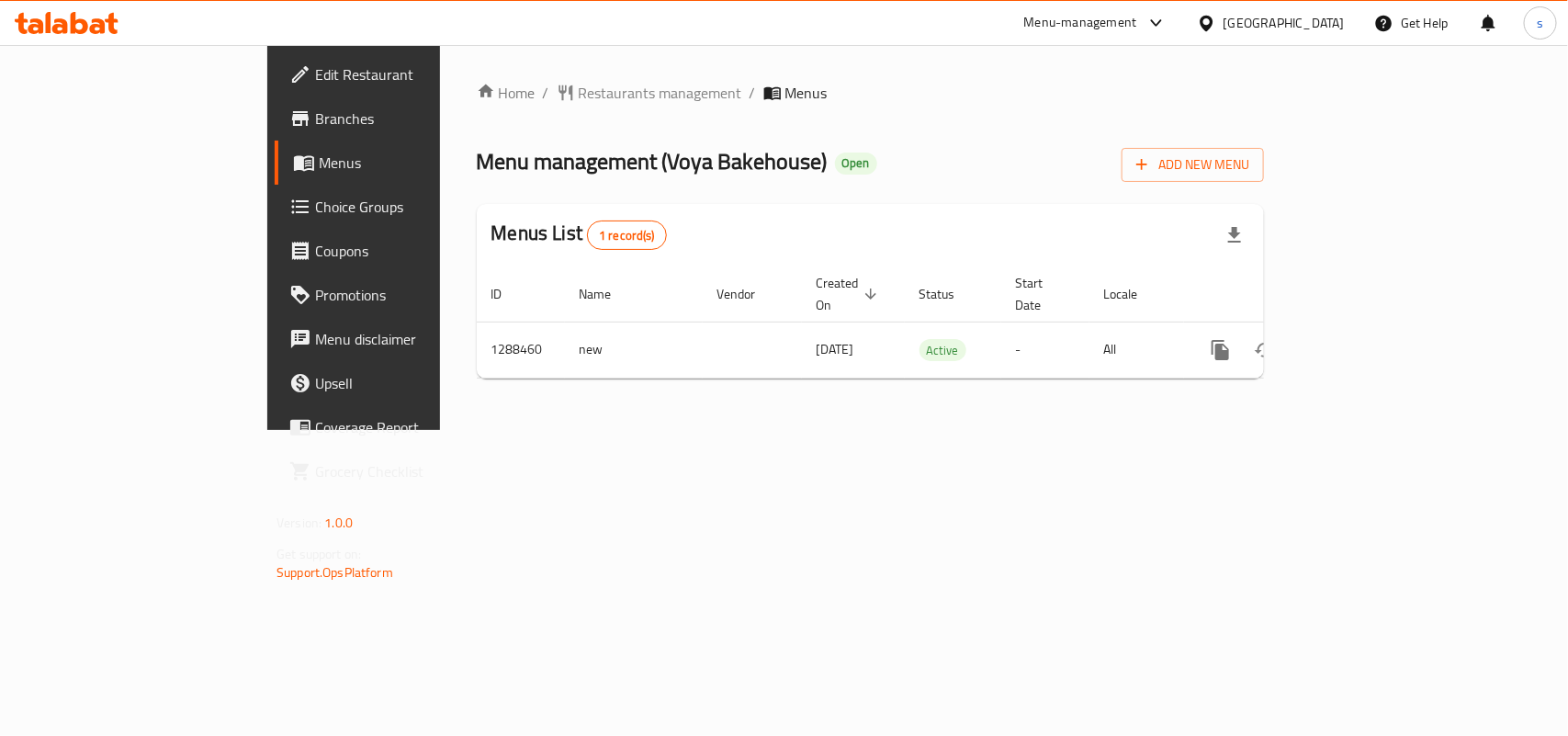
click at [1291, 24] on div "United Arab Emirates" at bounding box center [1284, 23] width 121 height 21
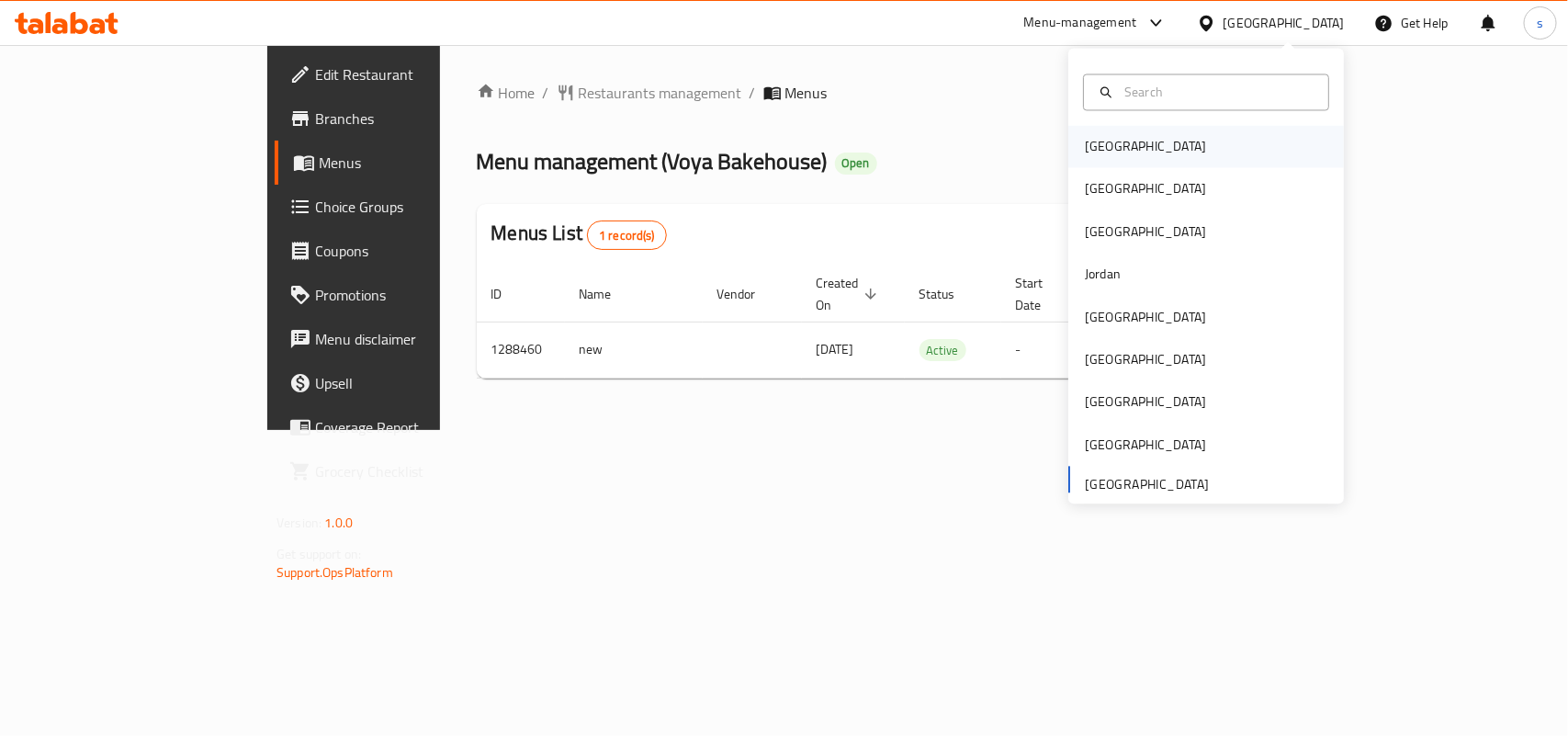
click at [1103, 149] on div "Bahrain" at bounding box center [1145, 147] width 121 height 21
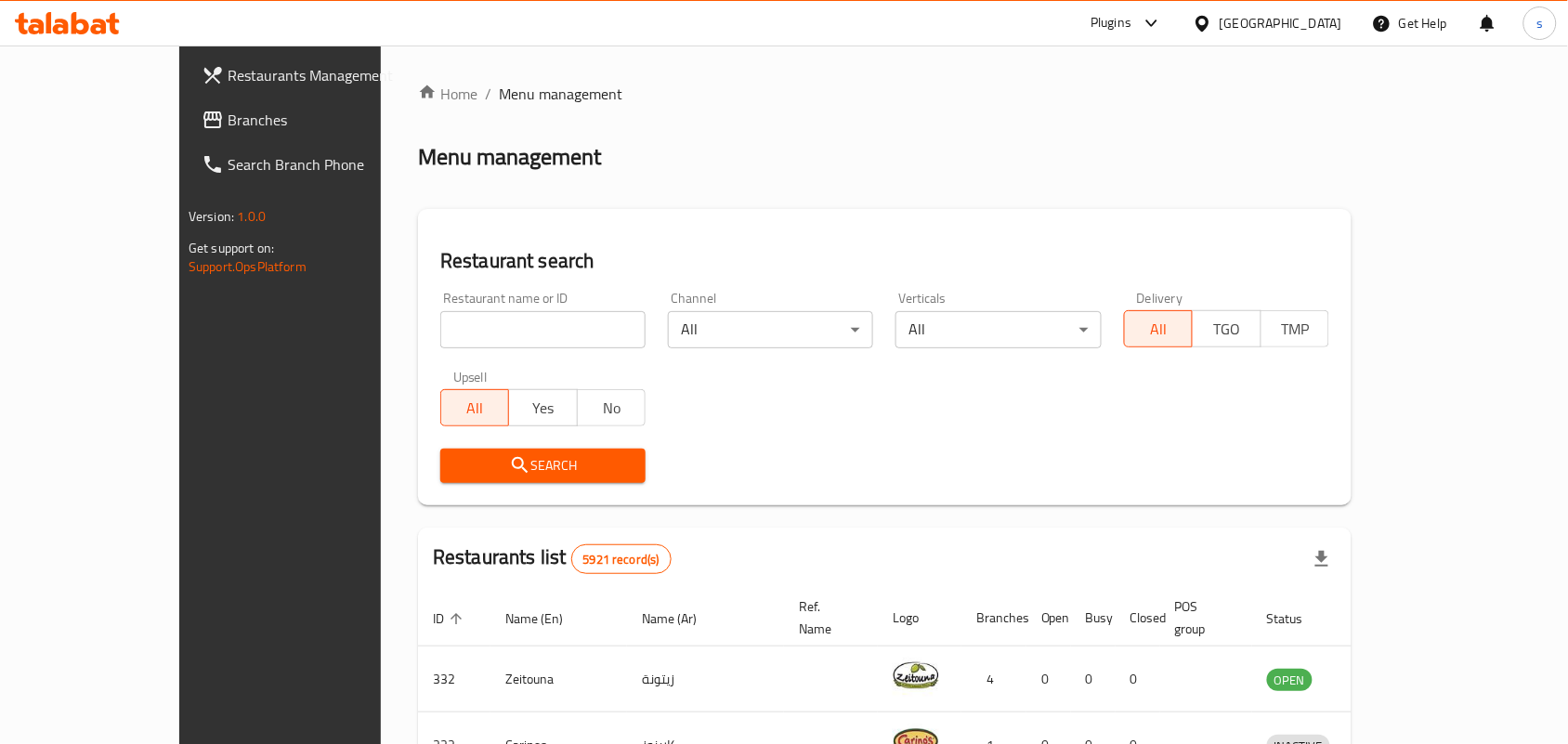
click at [1220, 20] on div at bounding box center [1206, 23] width 27 height 21
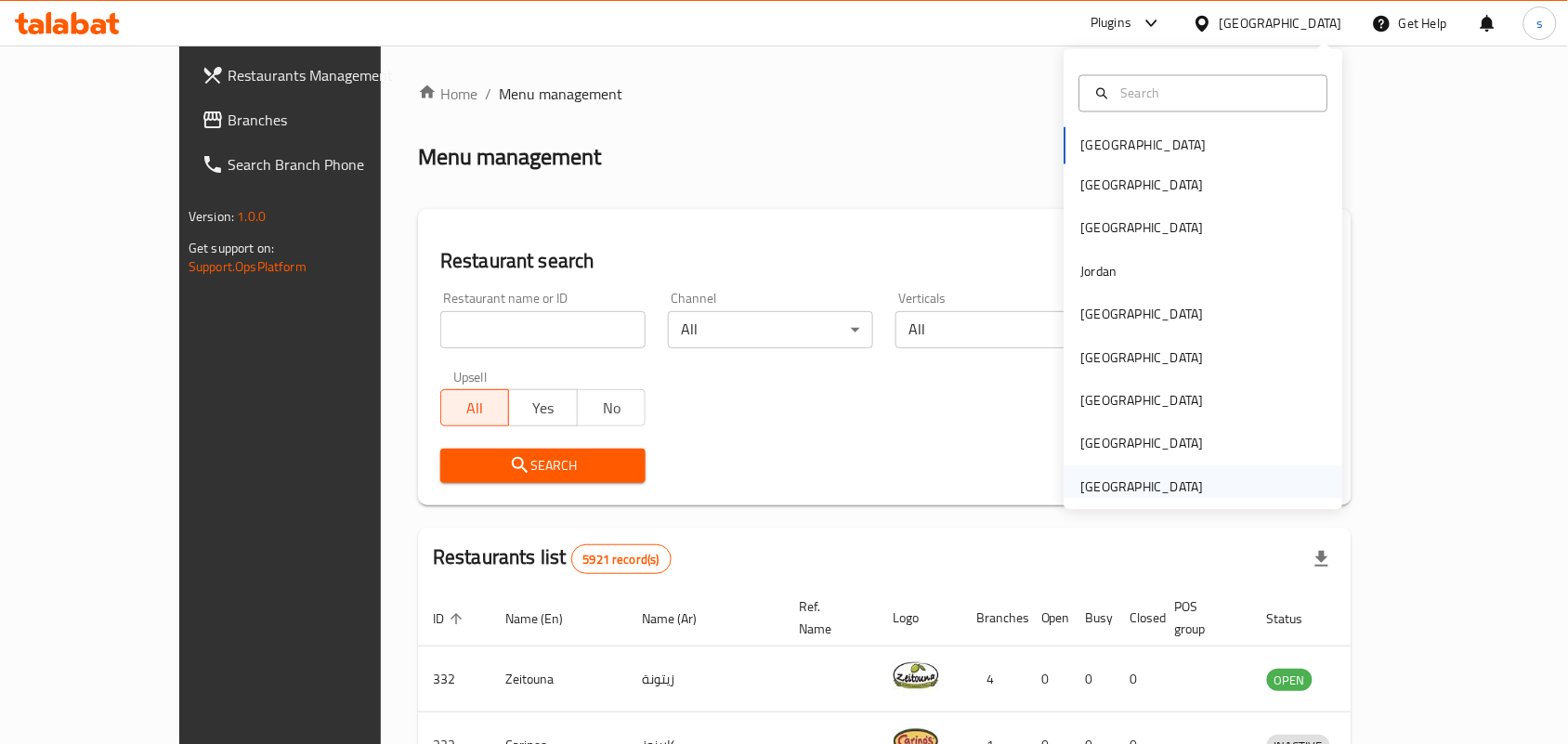
click at [1145, 490] on div "United Arab Emirates" at bounding box center [1142, 486] width 122 height 21
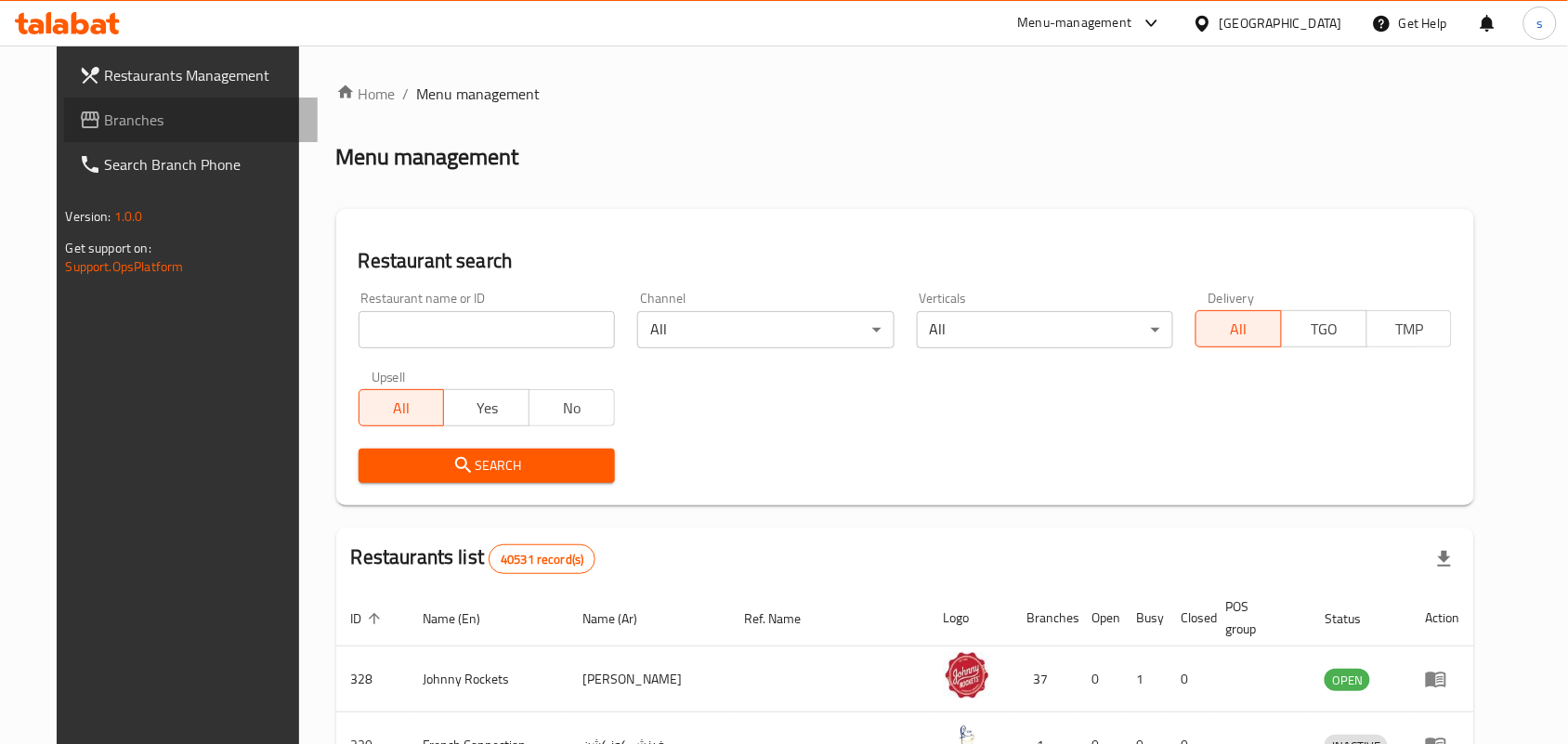
click at [105, 120] on span "Branches" at bounding box center [205, 119] width 199 height 22
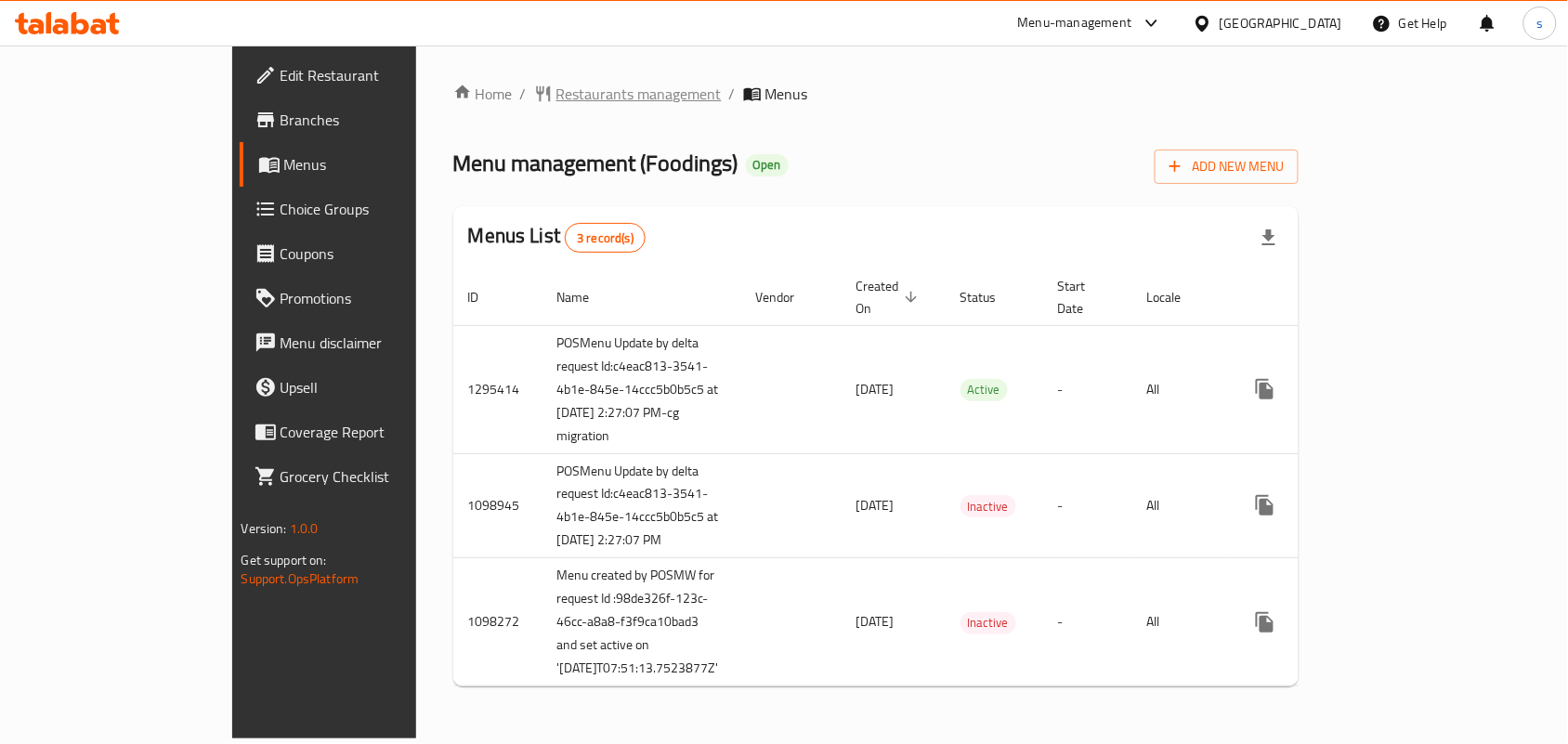
click at [556, 93] on span "Restaurants management" at bounding box center [639, 93] width 165 height 22
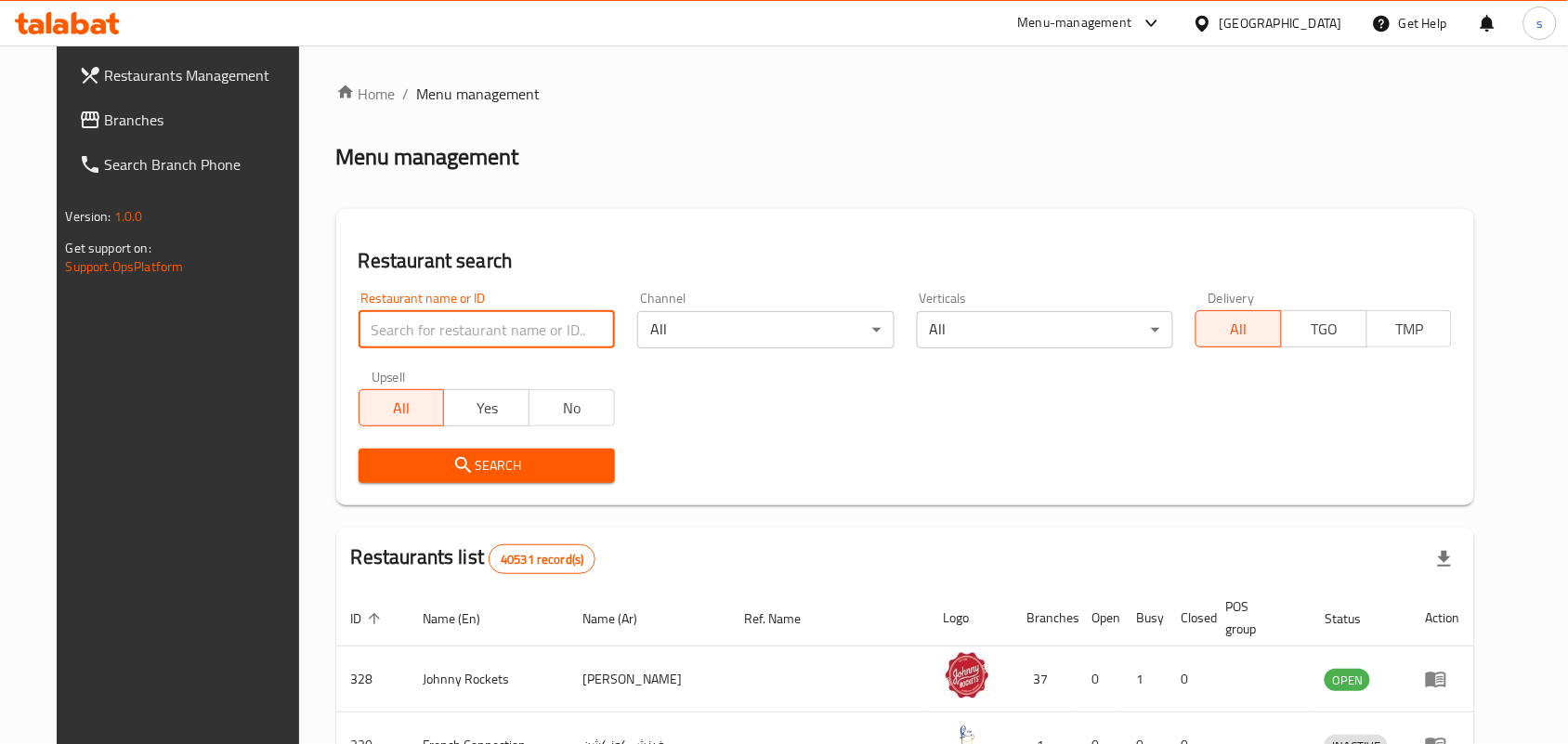
paste input "612513"
type input "612513"
click at [485, 463] on span "Search" at bounding box center [487, 465] width 227 height 23
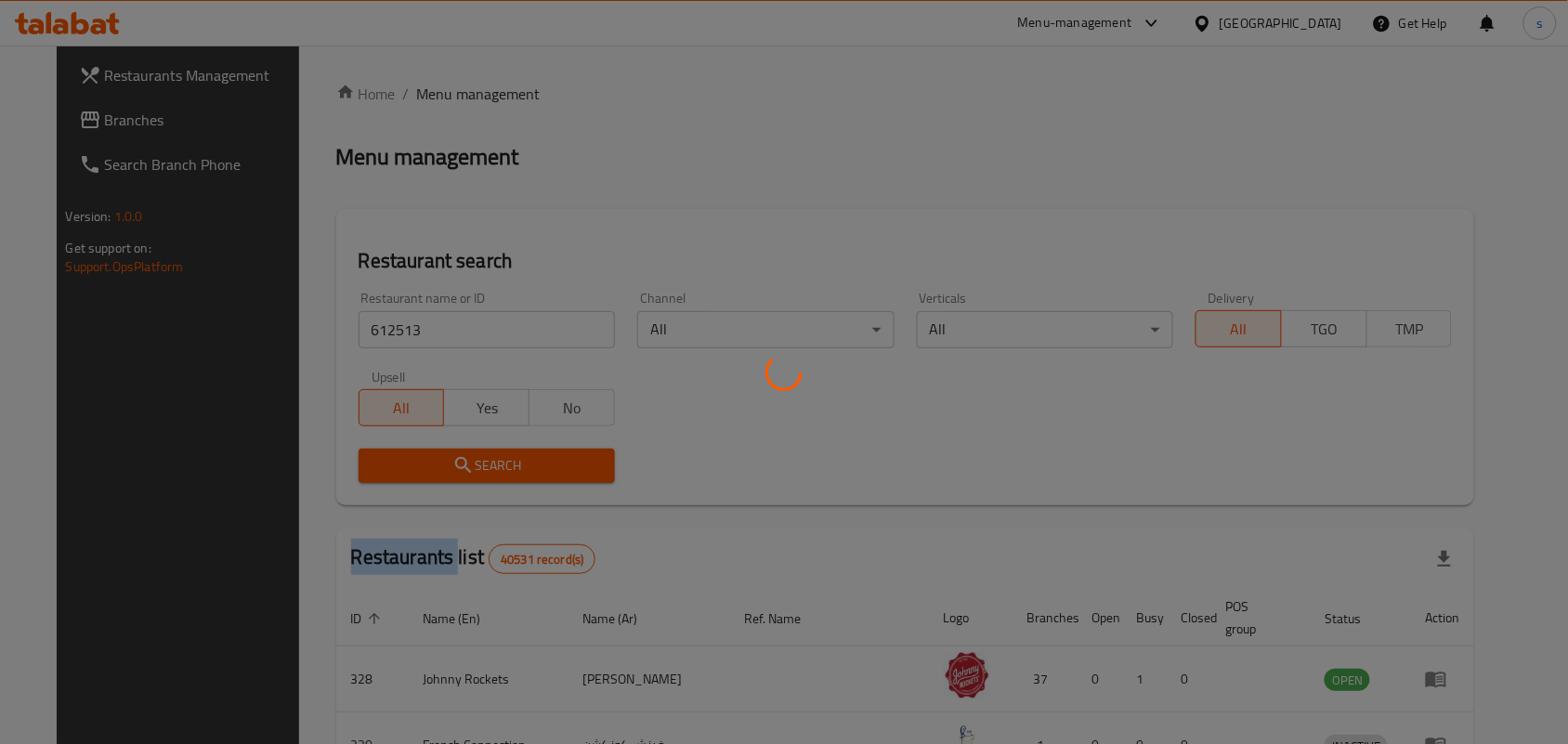
click at [485, 463] on div at bounding box center [784, 372] width 1568 height 744
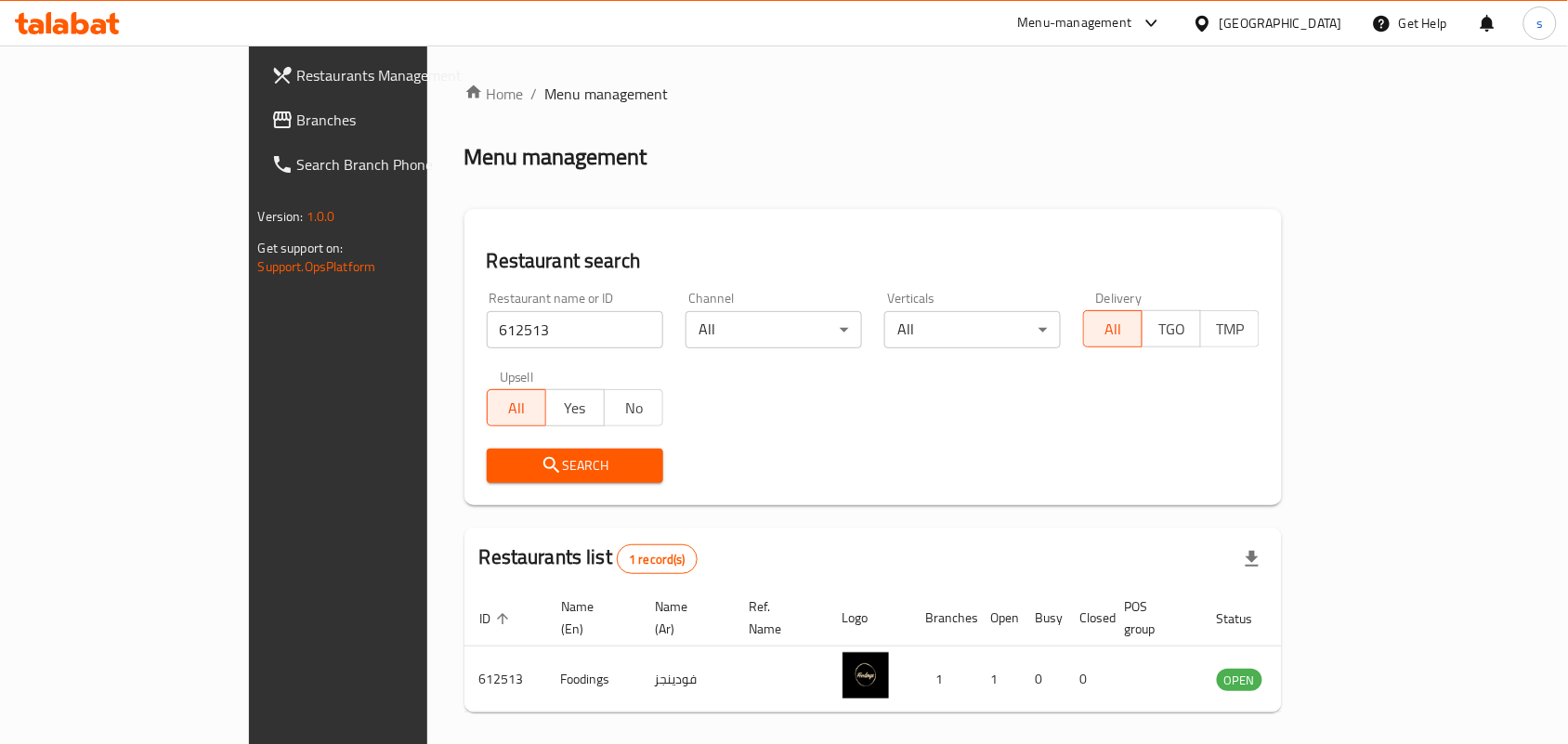
click at [1253, 28] on div "[GEOGRAPHIC_DATA]" at bounding box center [1280, 23] width 122 height 21
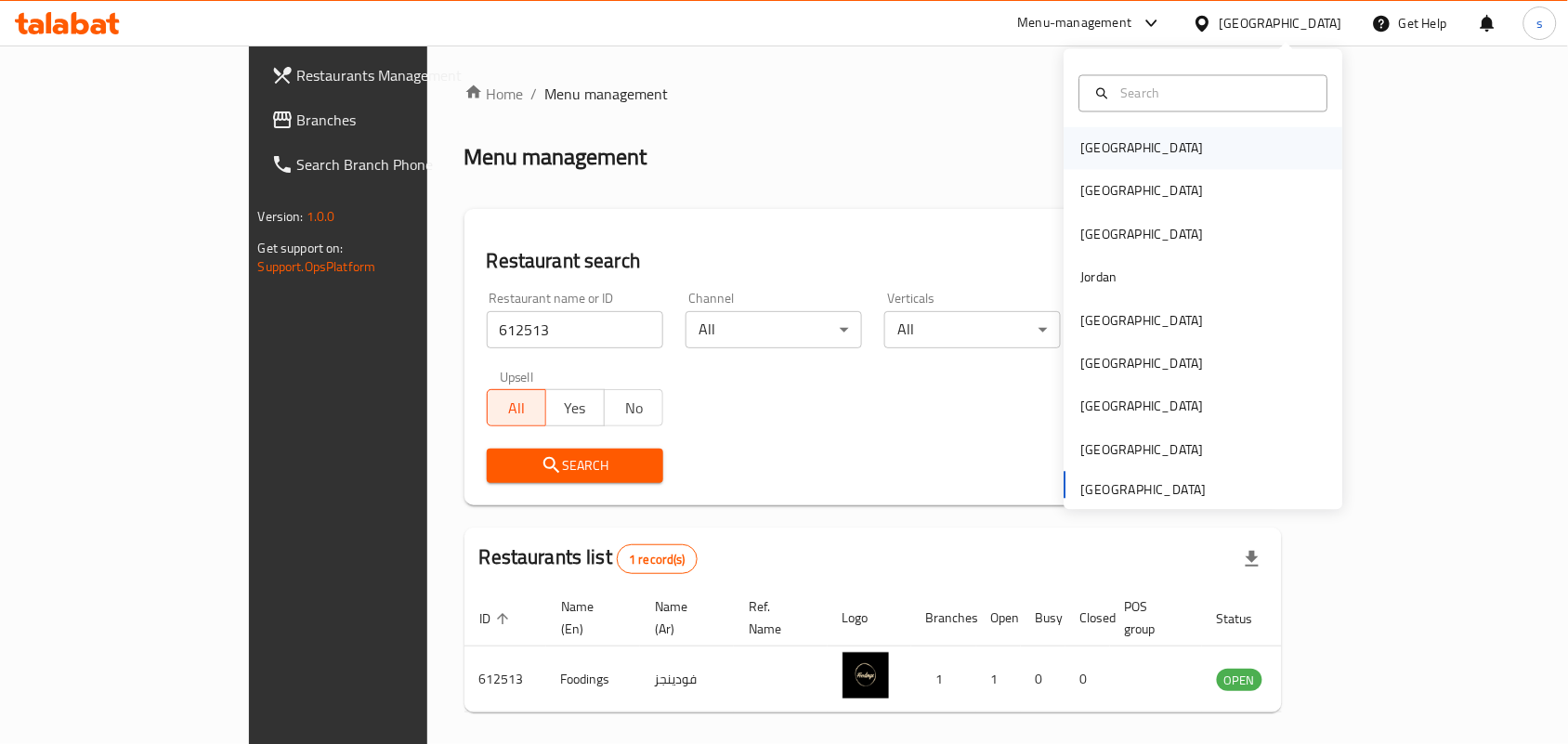
click at [1094, 145] on div "[GEOGRAPHIC_DATA]" at bounding box center [1142, 148] width 122 height 21
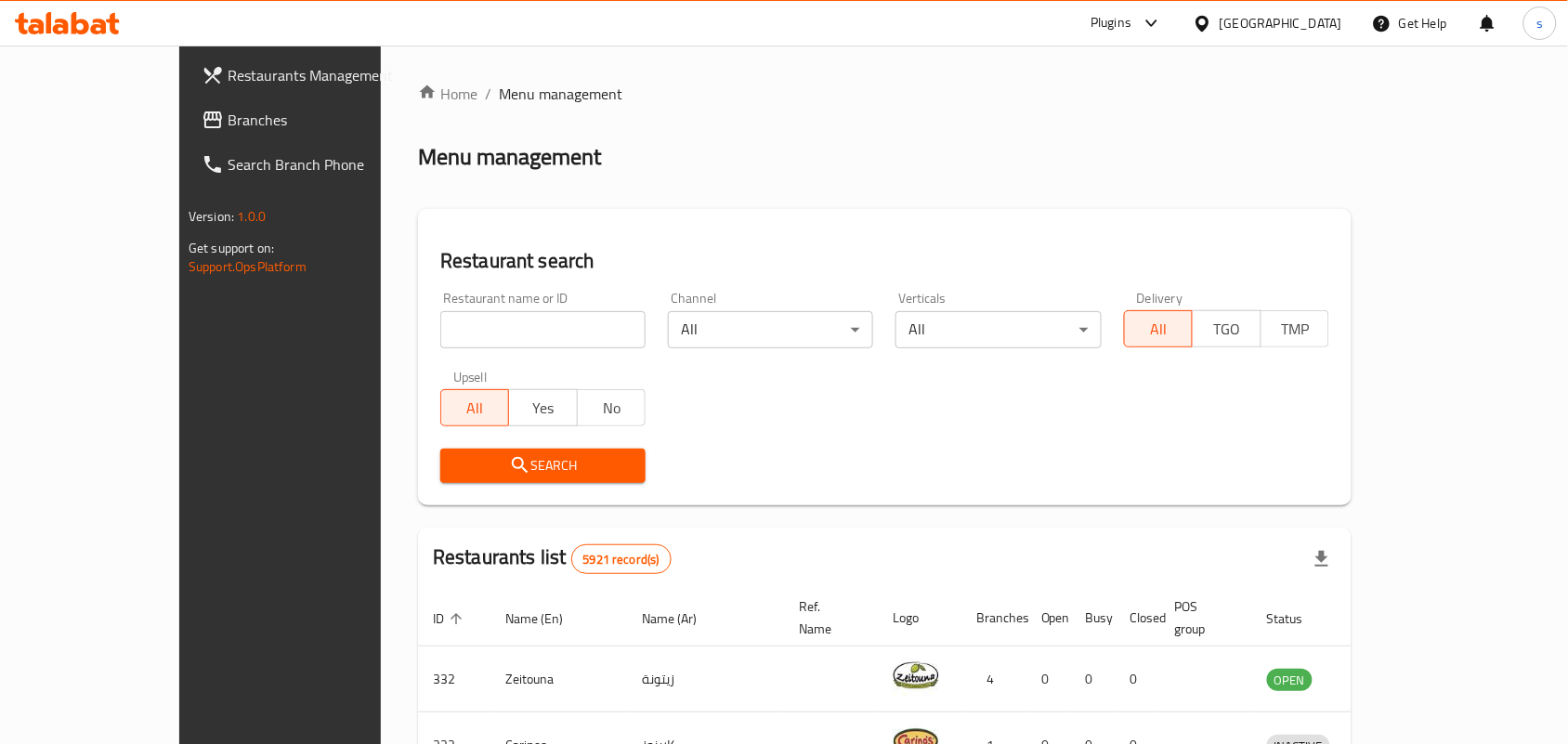
click at [1308, 25] on div "[GEOGRAPHIC_DATA]" at bounding box center [1280, 23] width 122 height 21
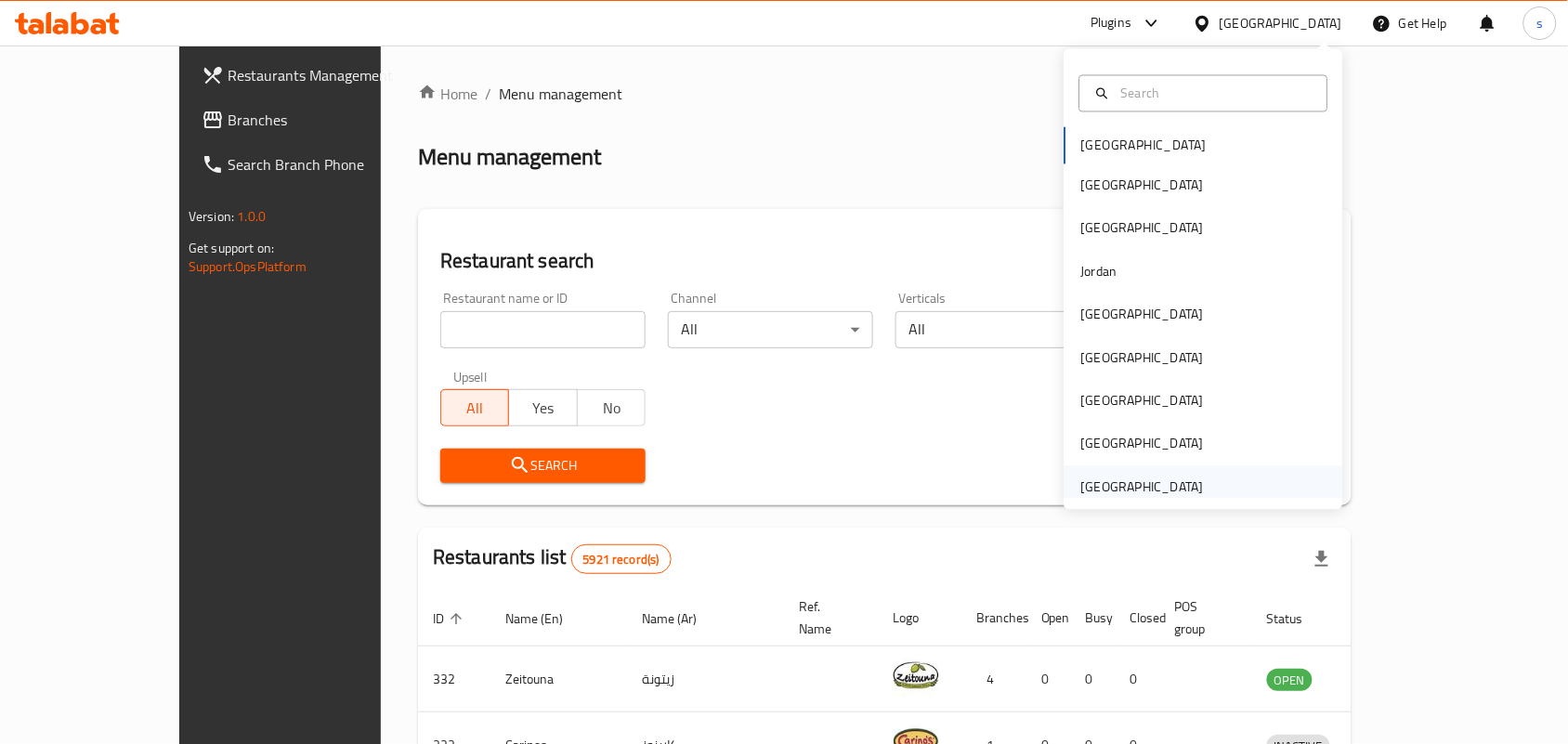
click at [1133, 485] on div "[GEOGRAPHIC_DATA]" at bounding box center [1142, 486] width 122 height 21
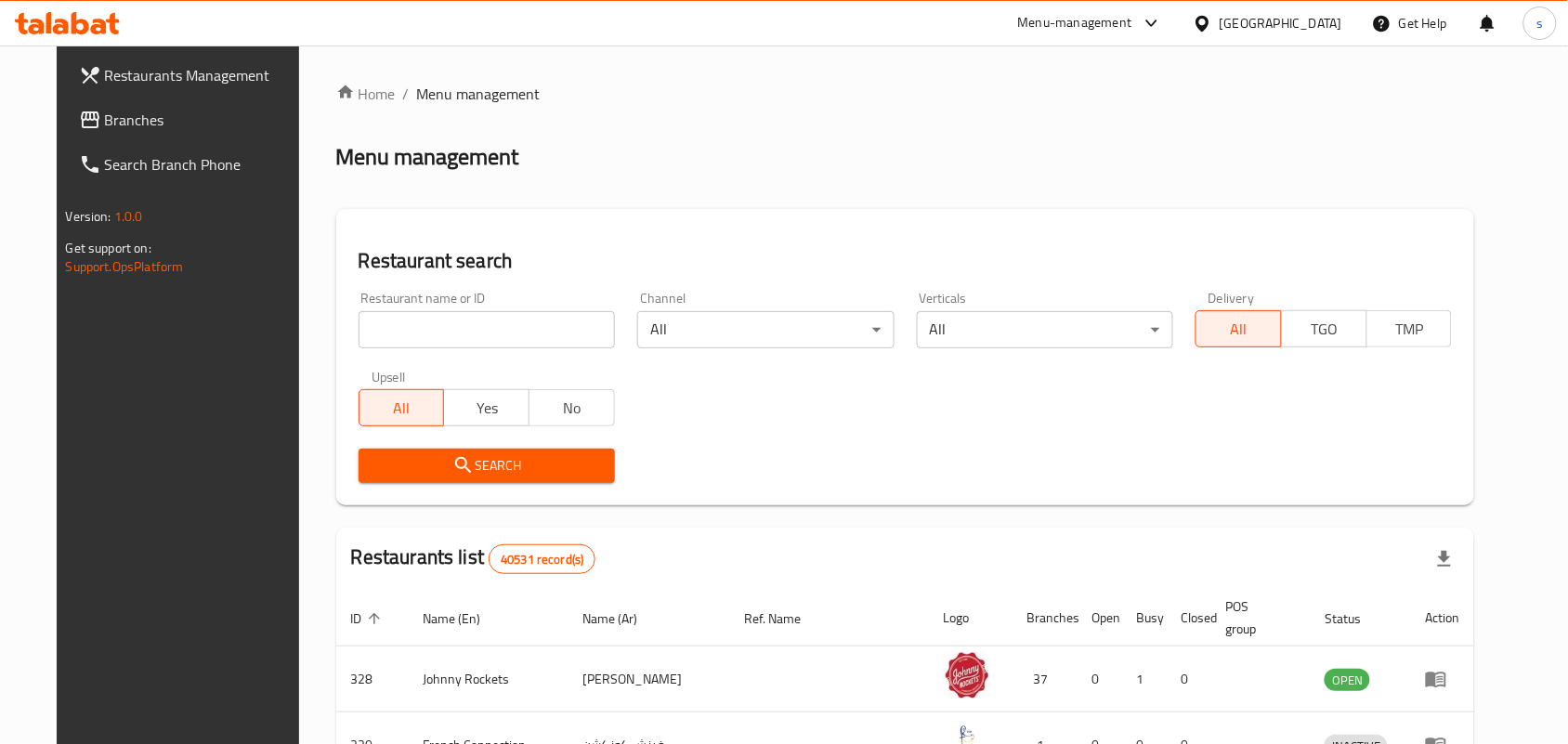
click at [105, 123] on span "Branches" at bounding box center [205, 119] width 199 height 22
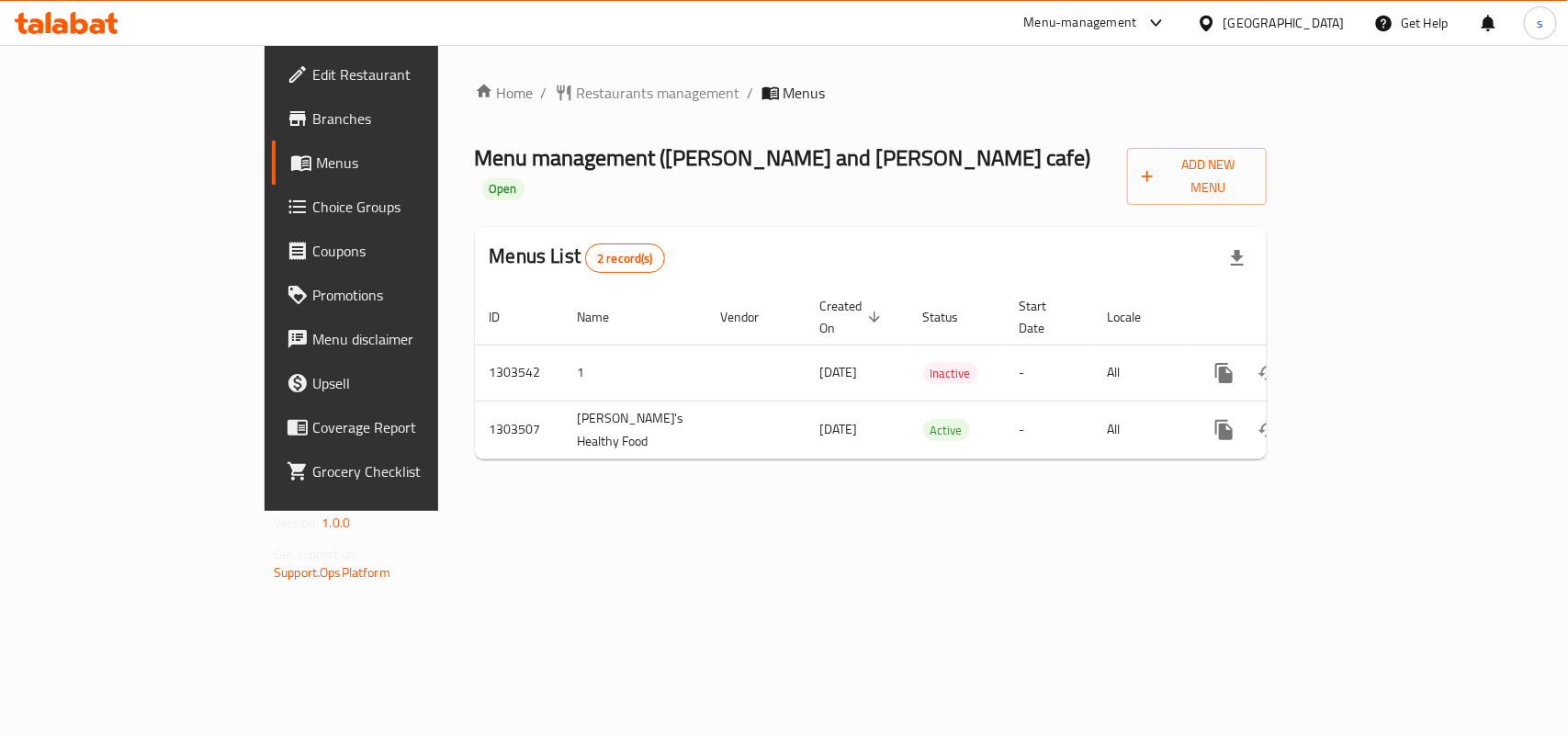
click at [1314, 21] on div "[GEOGRAPHIC_DATA]" at bounding box center [1284, 23] width 121 height 21
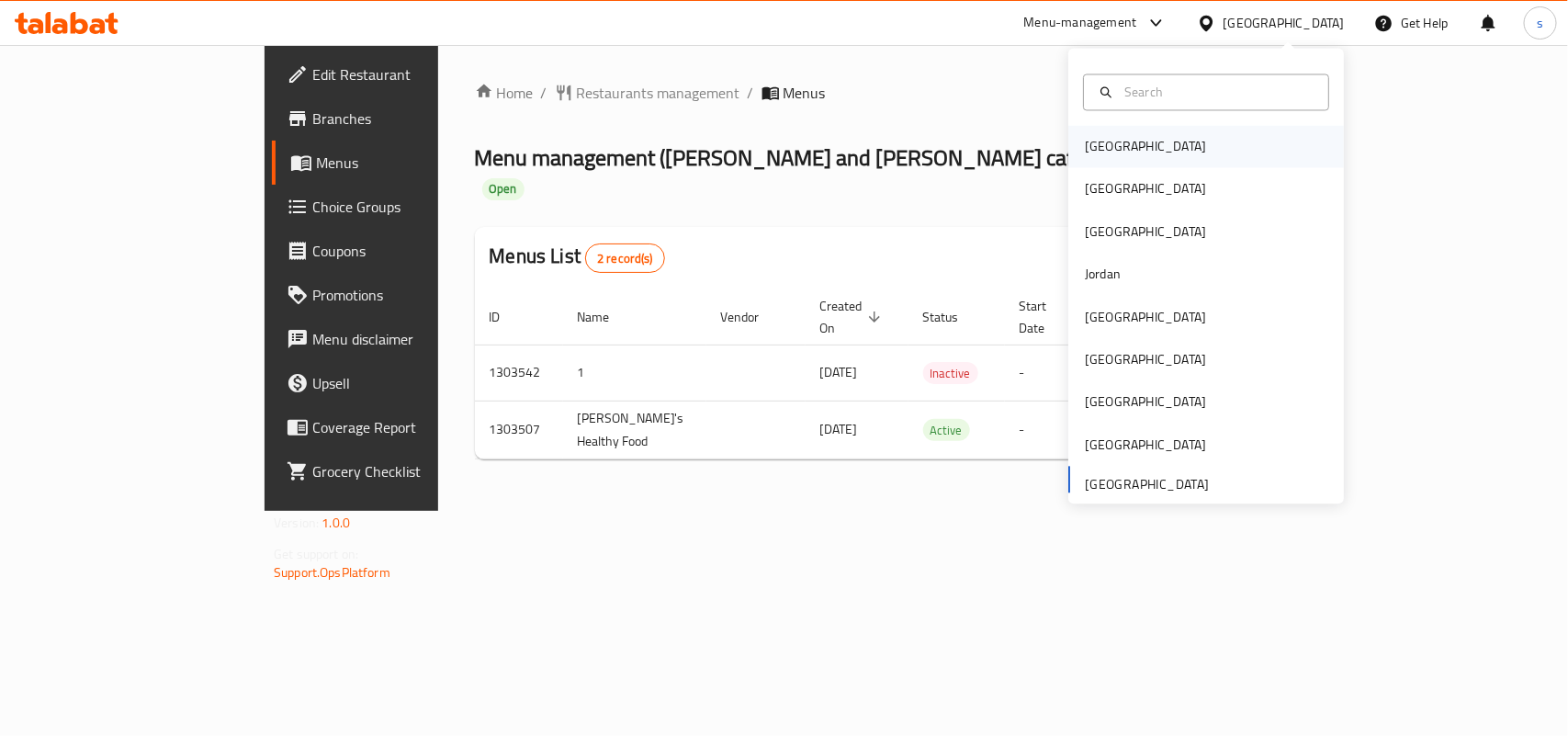
click at [1141, 144] on div "[GEOGRAPHIC_DATA]" at bounding box center [1206, 147] width 275 height 42
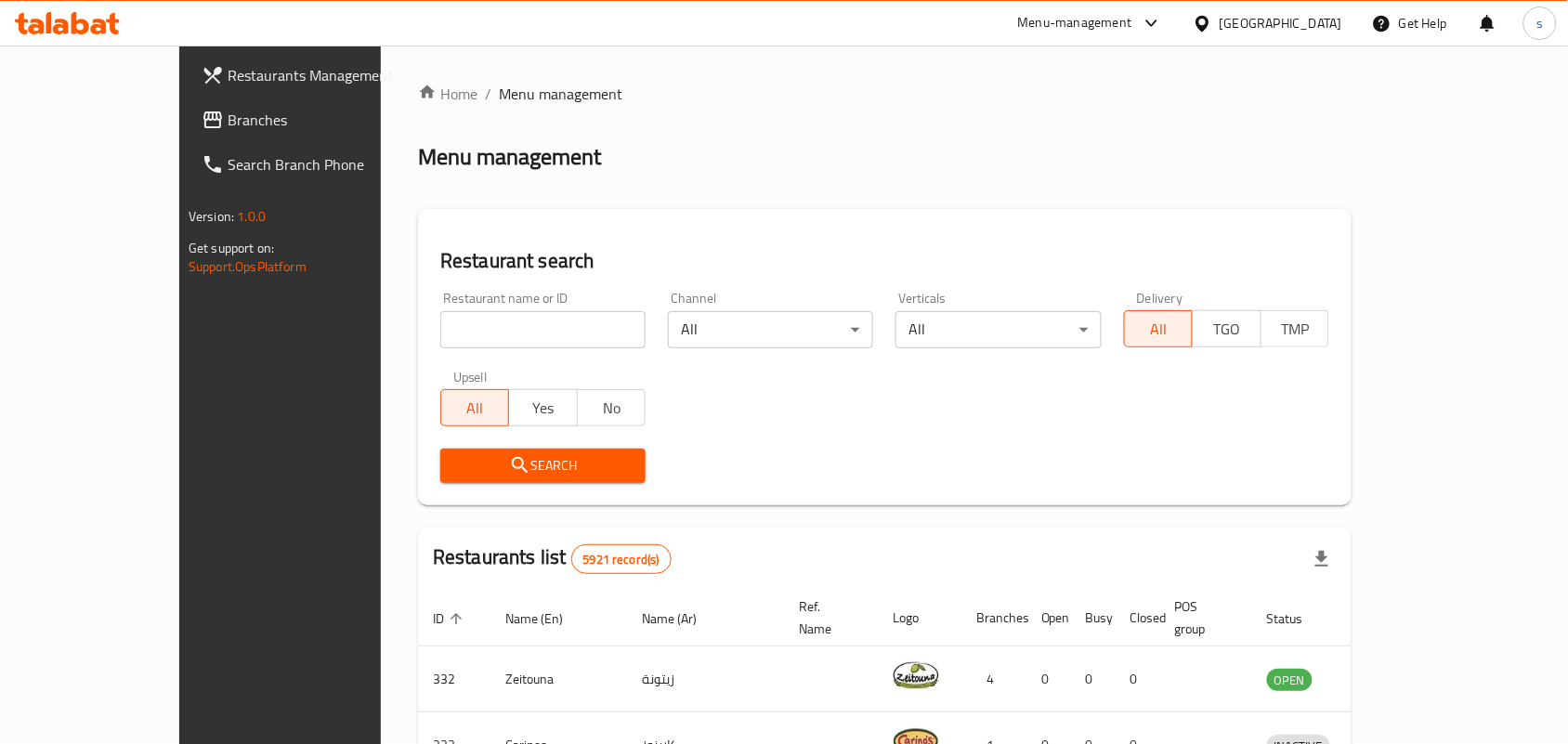
click at [1334, 21] on div "[GEOGRAPHIC_DATA]" at bounding box center [1280, 23] width 122 height 21
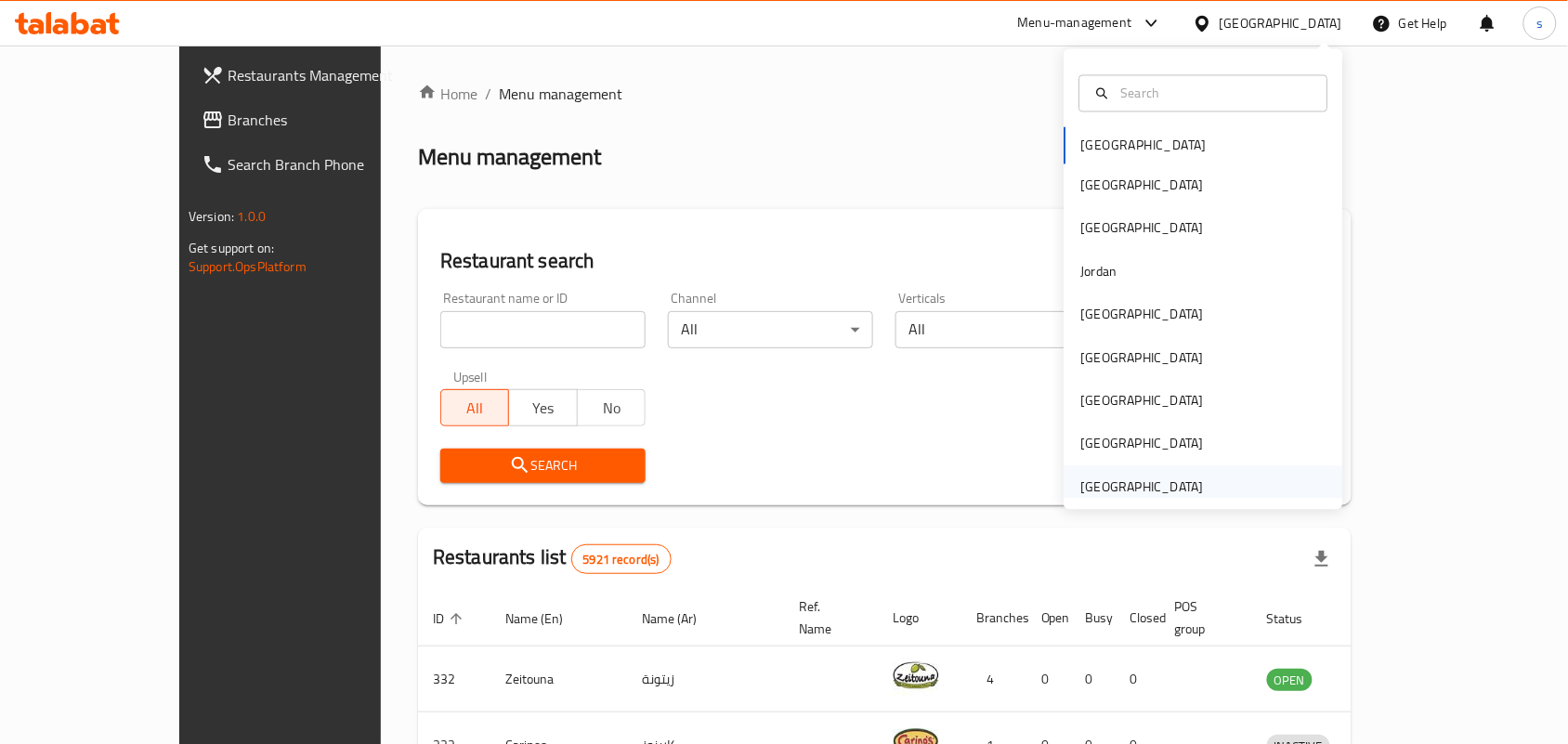
click at [1182, 490] on div "[GEOGRAPHIC_DATA]" at bounding box center [1142, 486] width 122 height 21
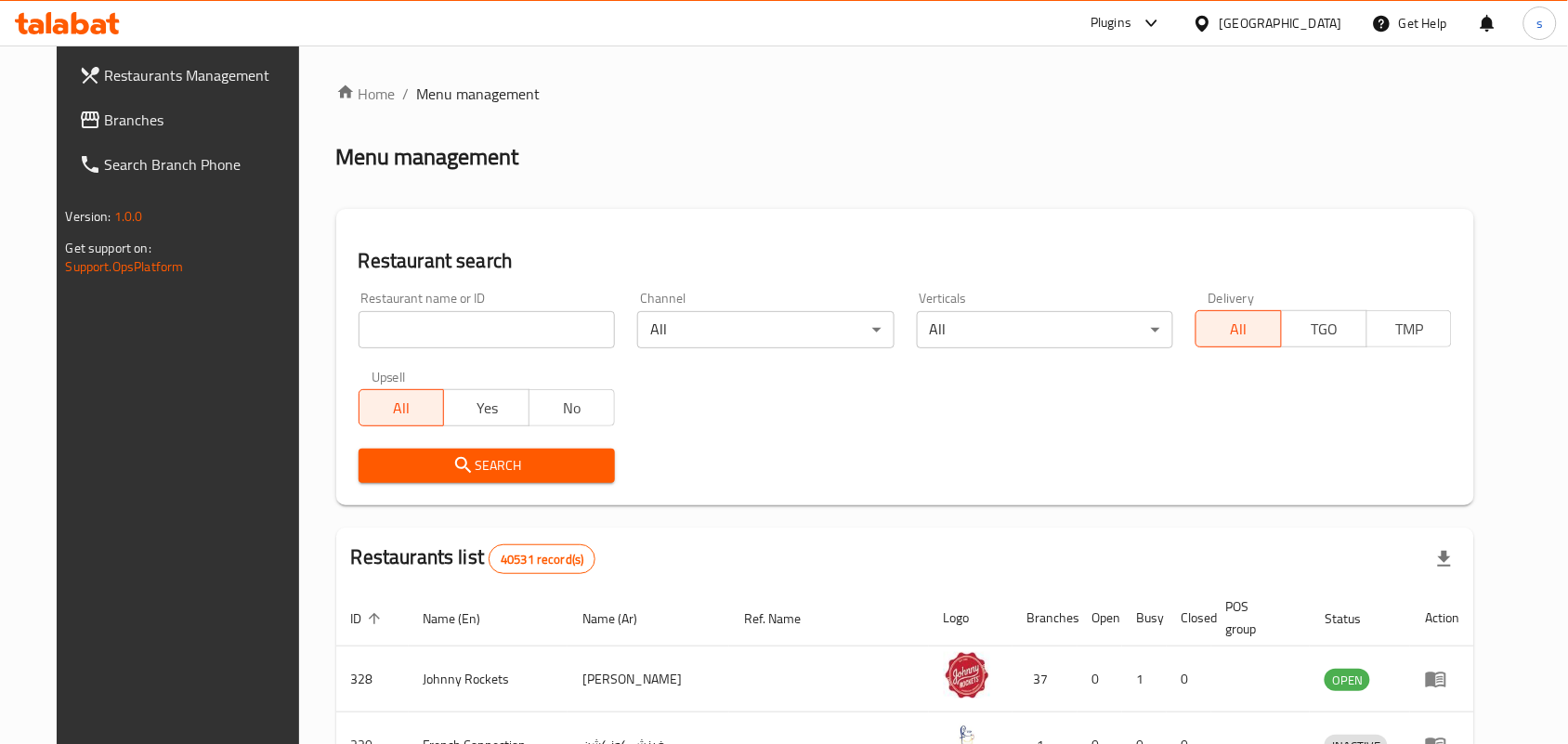
click at [105, 116] on span "Branches" at bounding box center [205, 119] width 199 height 22
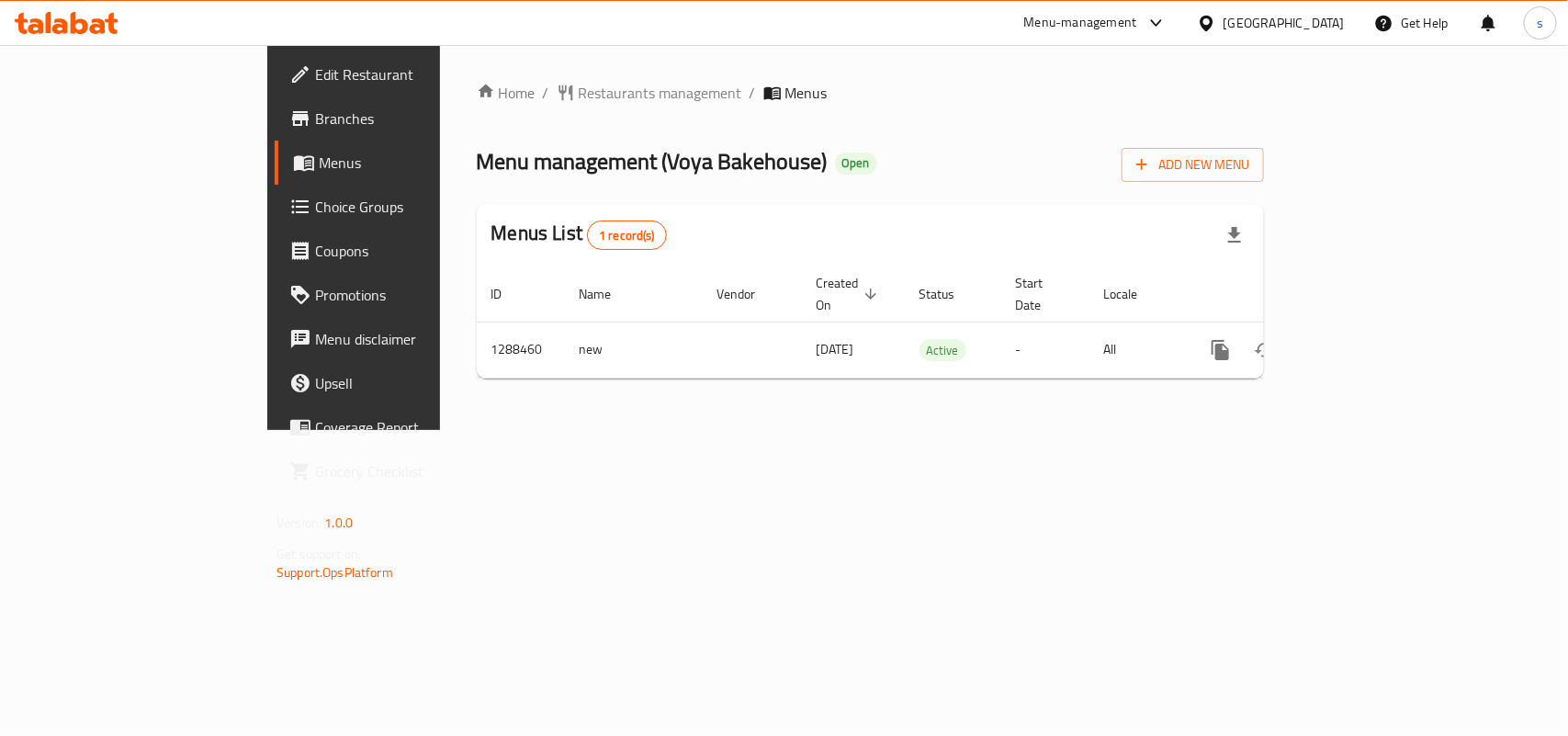
click at [315, 76] on span "Edit Restaurant" at bounding box center [414, 74] width 200 height 22
click at [1319, 19] on div "[GEOGRAPHIC_DATA]" at bounding box center [1284, 23] width 121 height 21
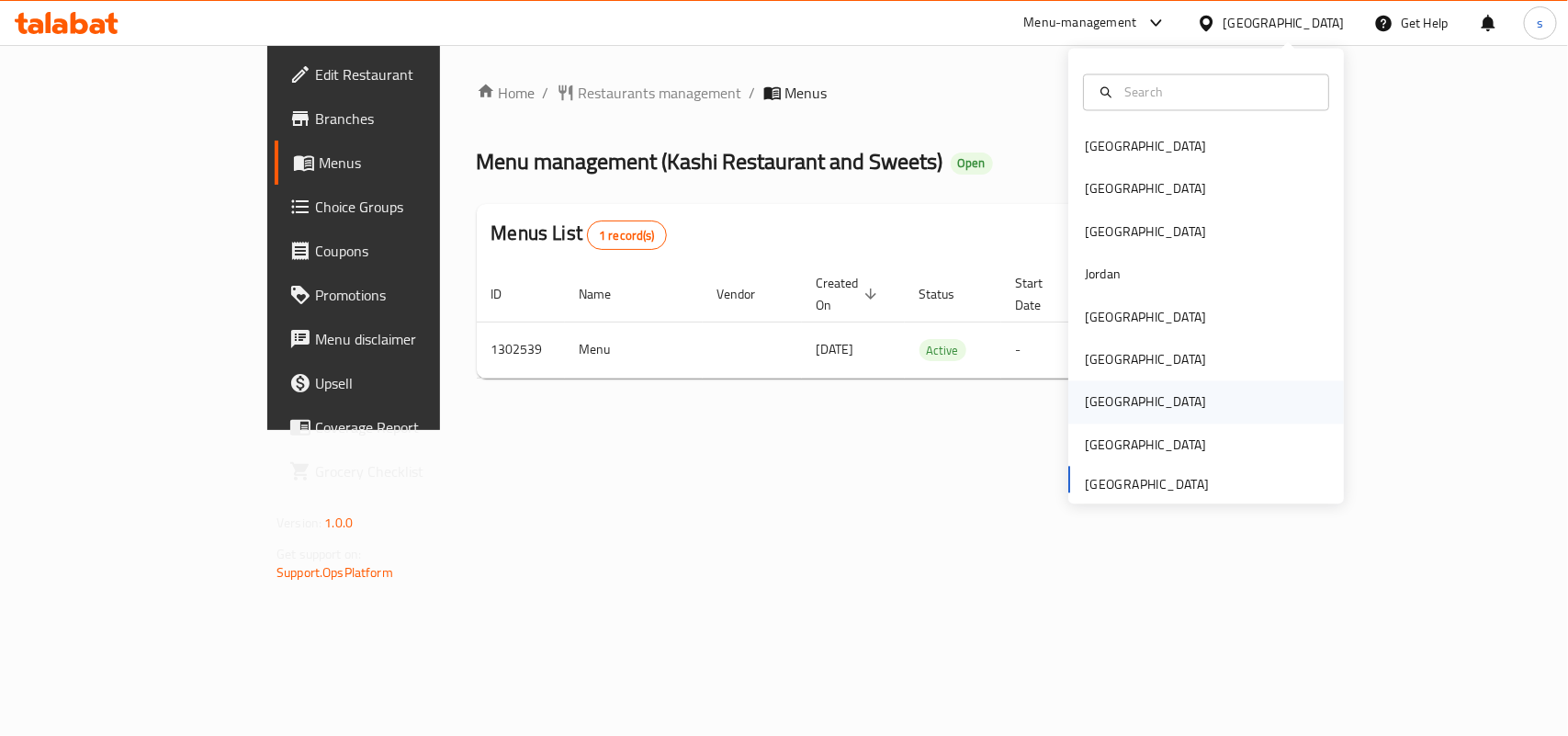
click at [1091, 393] on div "[GEOGRAPHIC_DATA]" at bounding box center [1145, 402] width 121 height 21
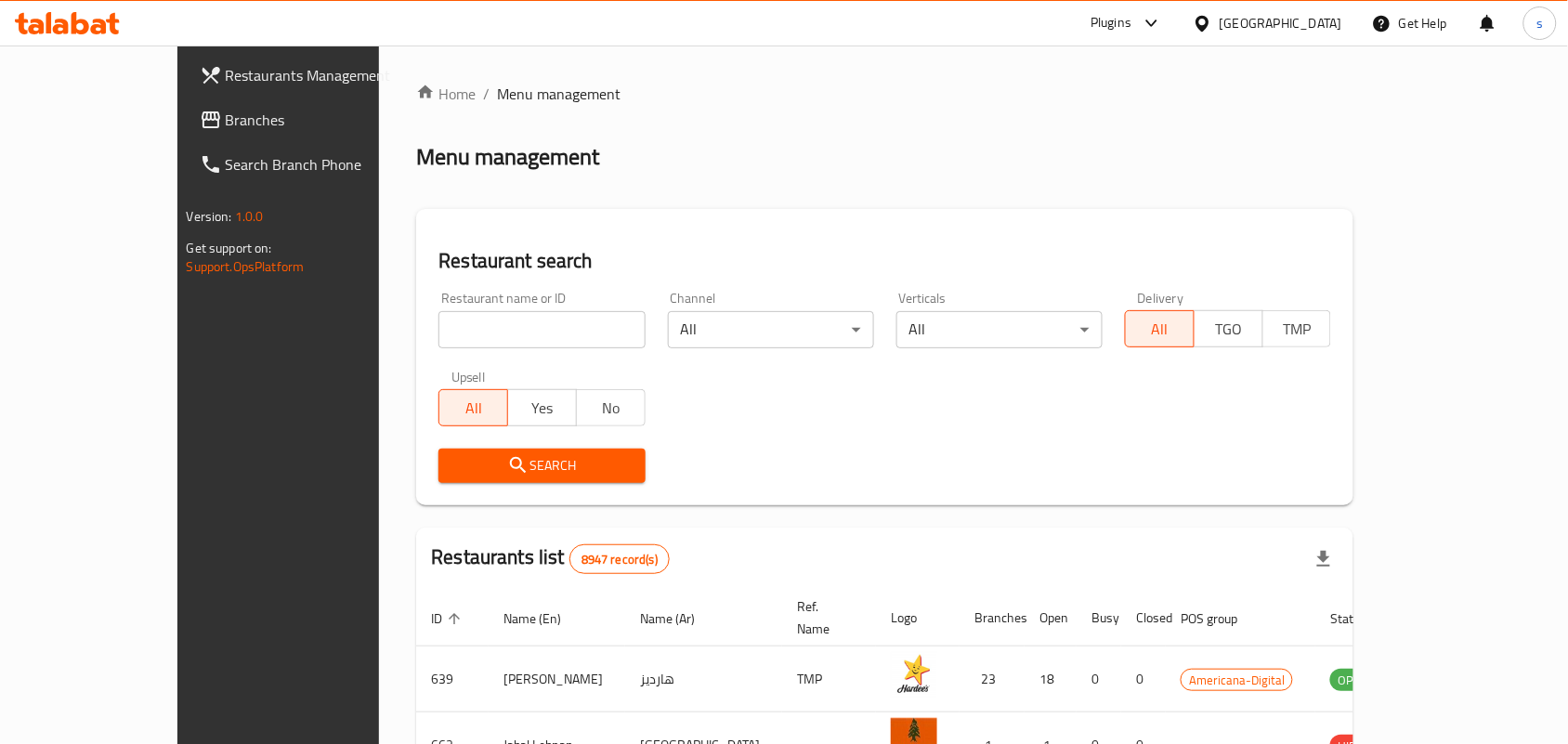
click at [226, 125] on span "Branches" at bounding box center [325, 119] width 199 height 22
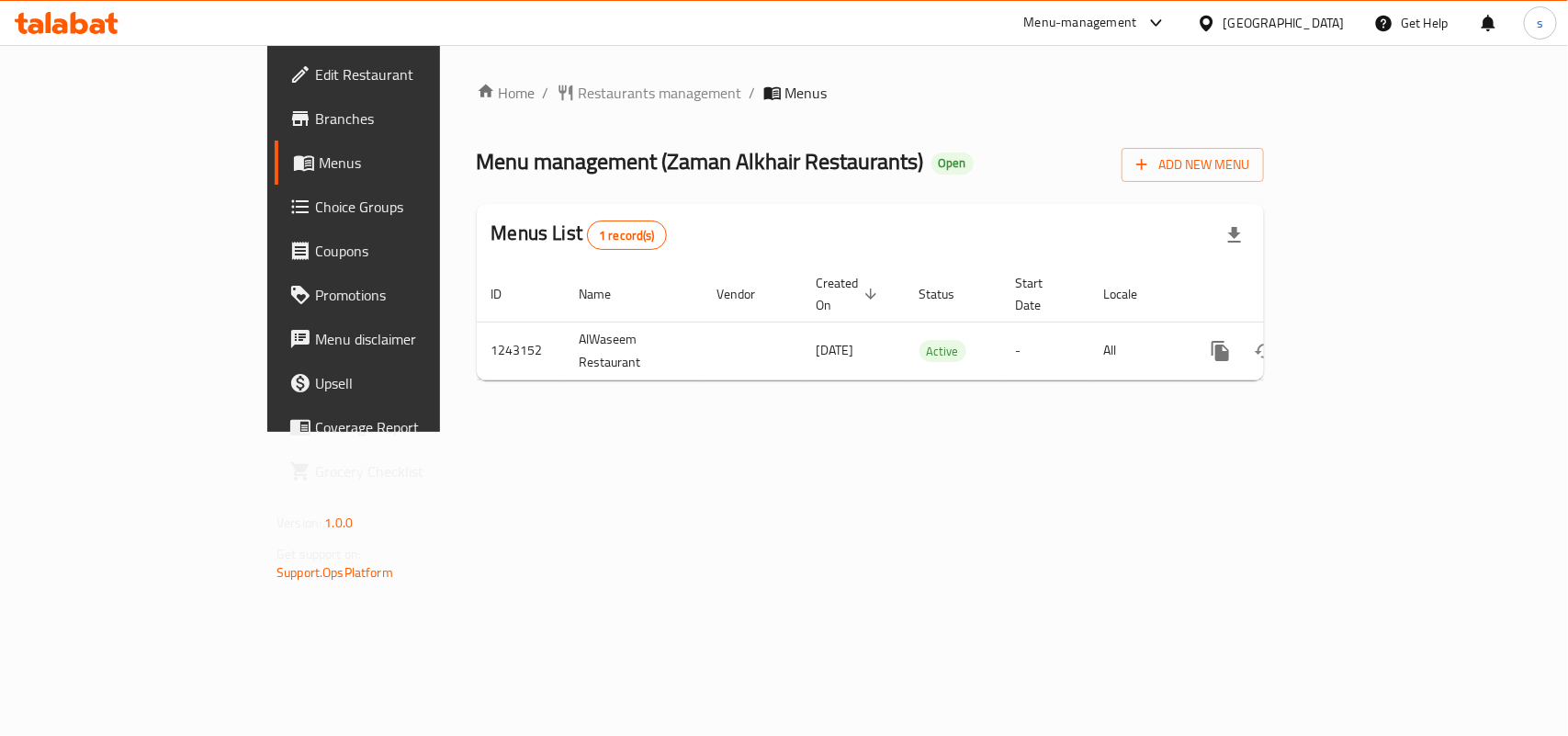
click at [1325, 28] on div "[GEOGRAPHIC_DATA]" at bounding box center [1284, 23] width 121 height 21
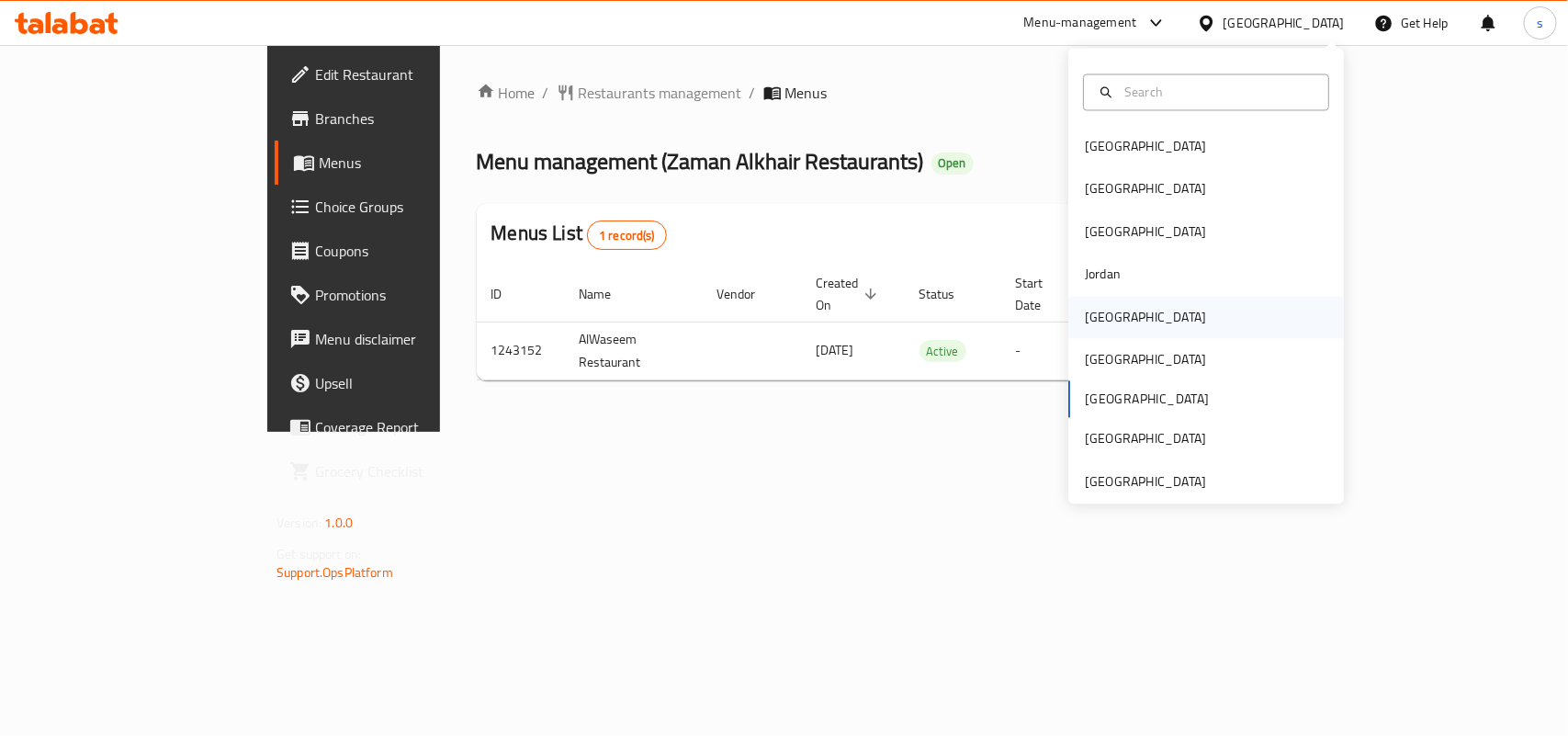
click at [1094, 323] on div "[GEOGRAPHIC_DATA]" at bounding box center [1145, 317] width 121 height 21
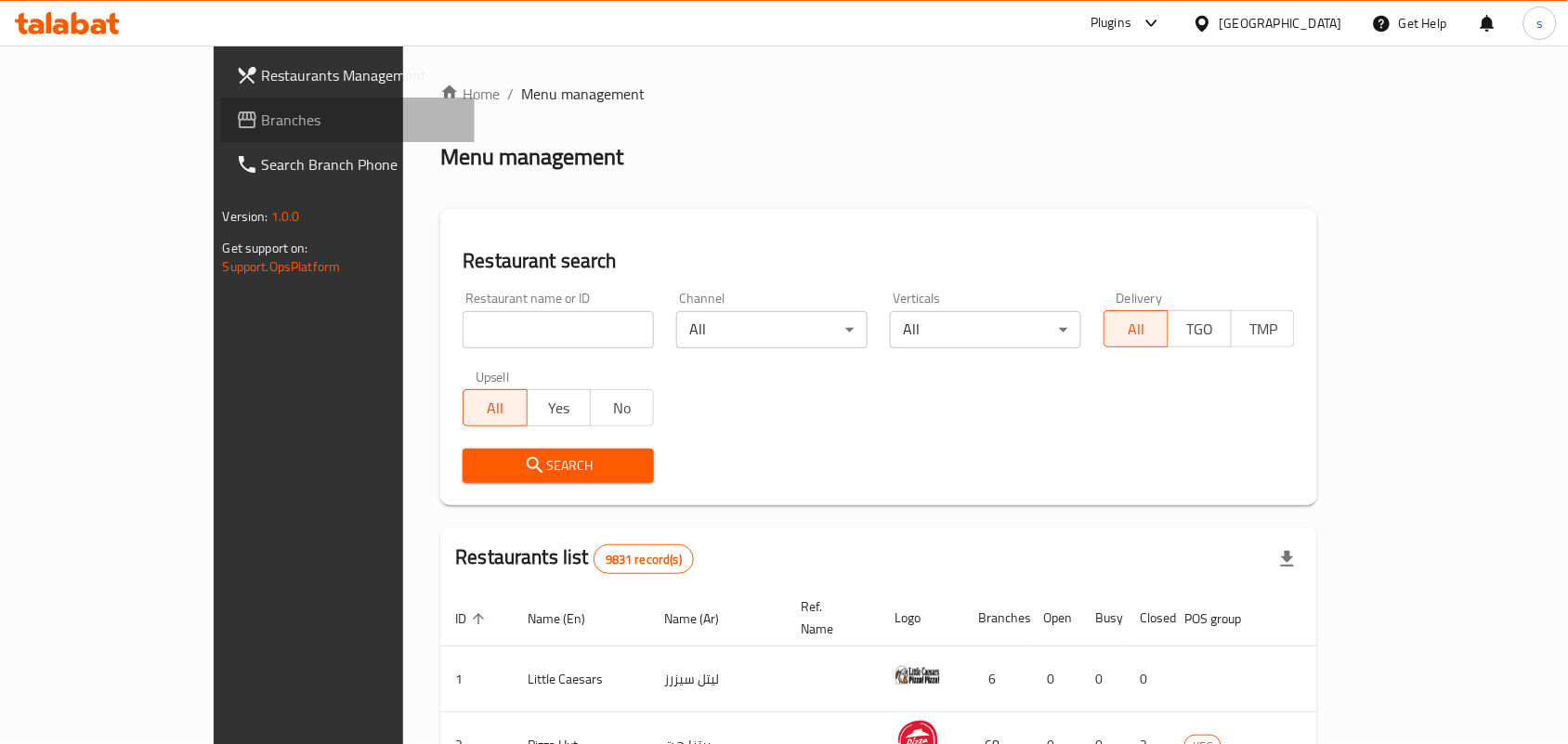
click at [262, 119] on span "Branches" at bounding box center [361, 119] width 199 height 22
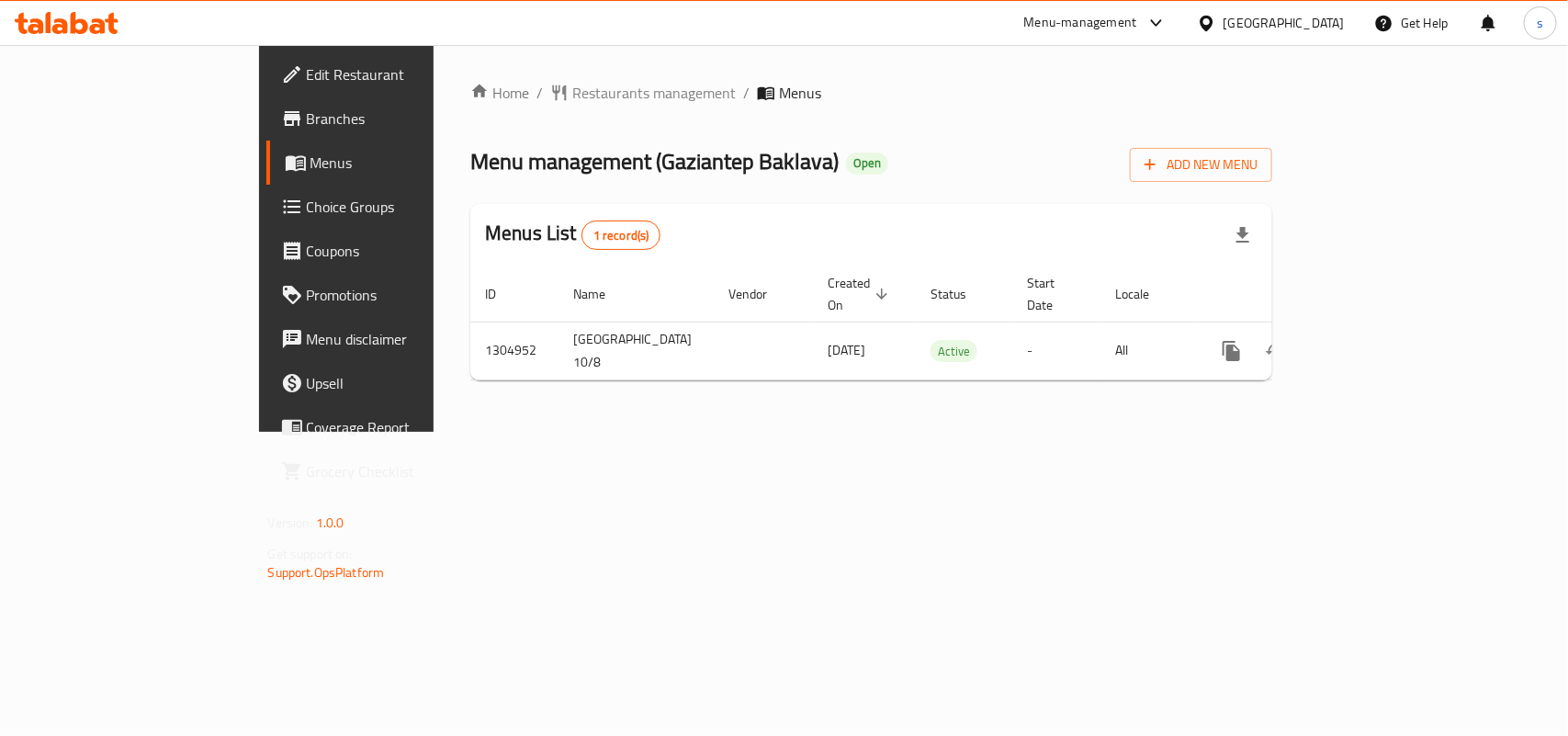
click at [1320, 15] on div "[GEOGRAPHIC_DATA]" at bounding box center [1284, 23] width 121 height 21
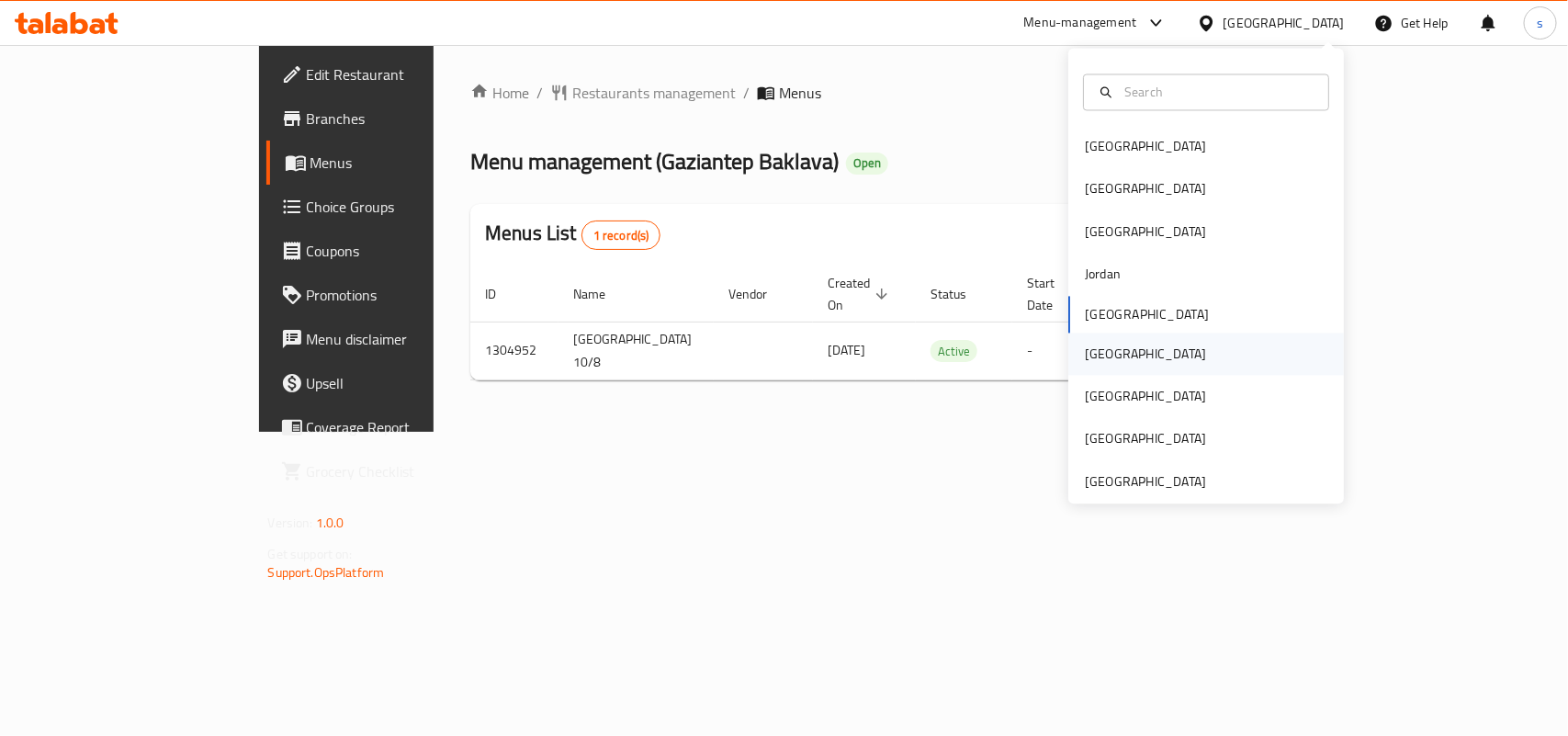
click at [1085, 354] on div "[GEOGRAPHIC_DATA]" at bounding box center [1145, 353] width 121 height 21
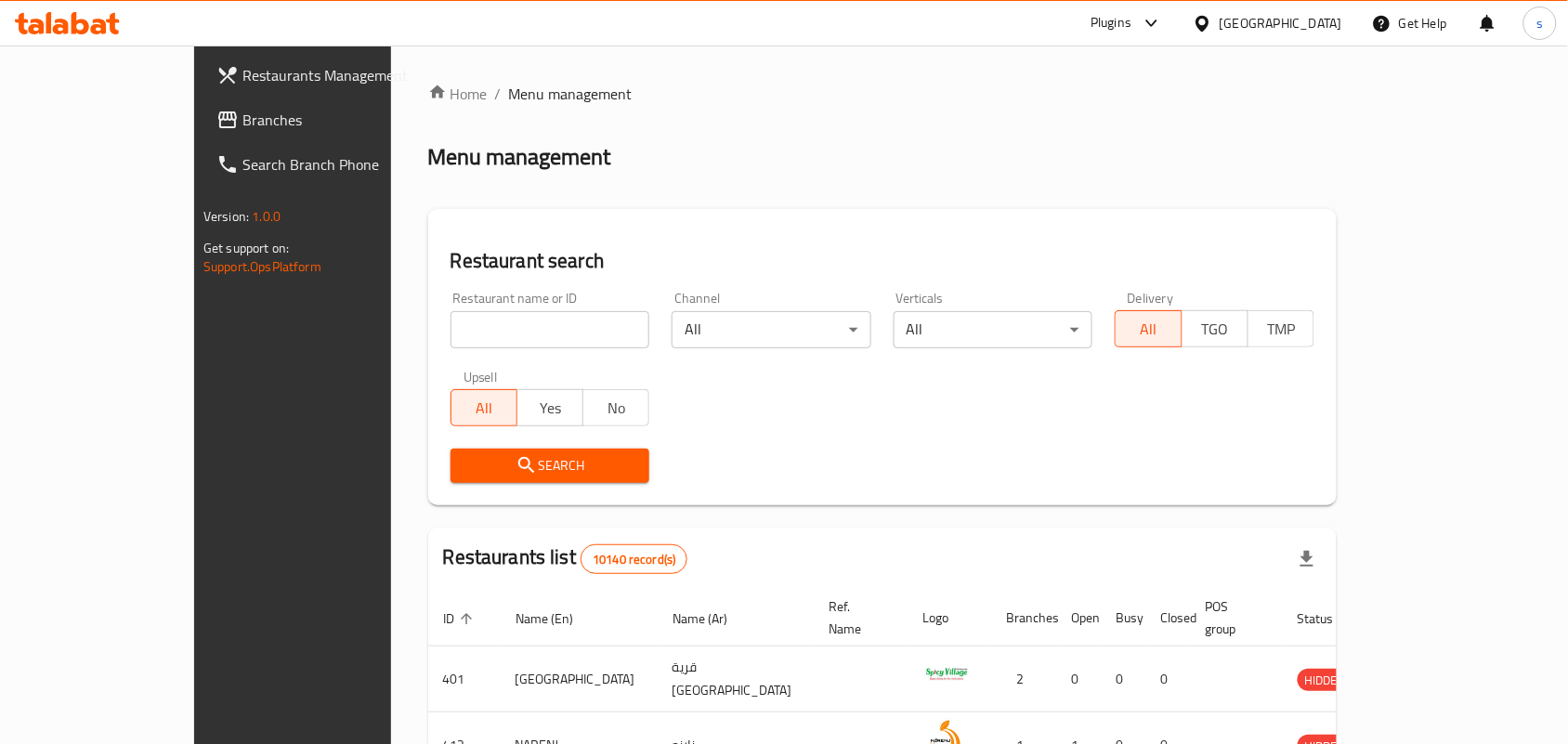
click at [243, 121] on span "Branches" at bounding box center [342, 119] width 199 height 22
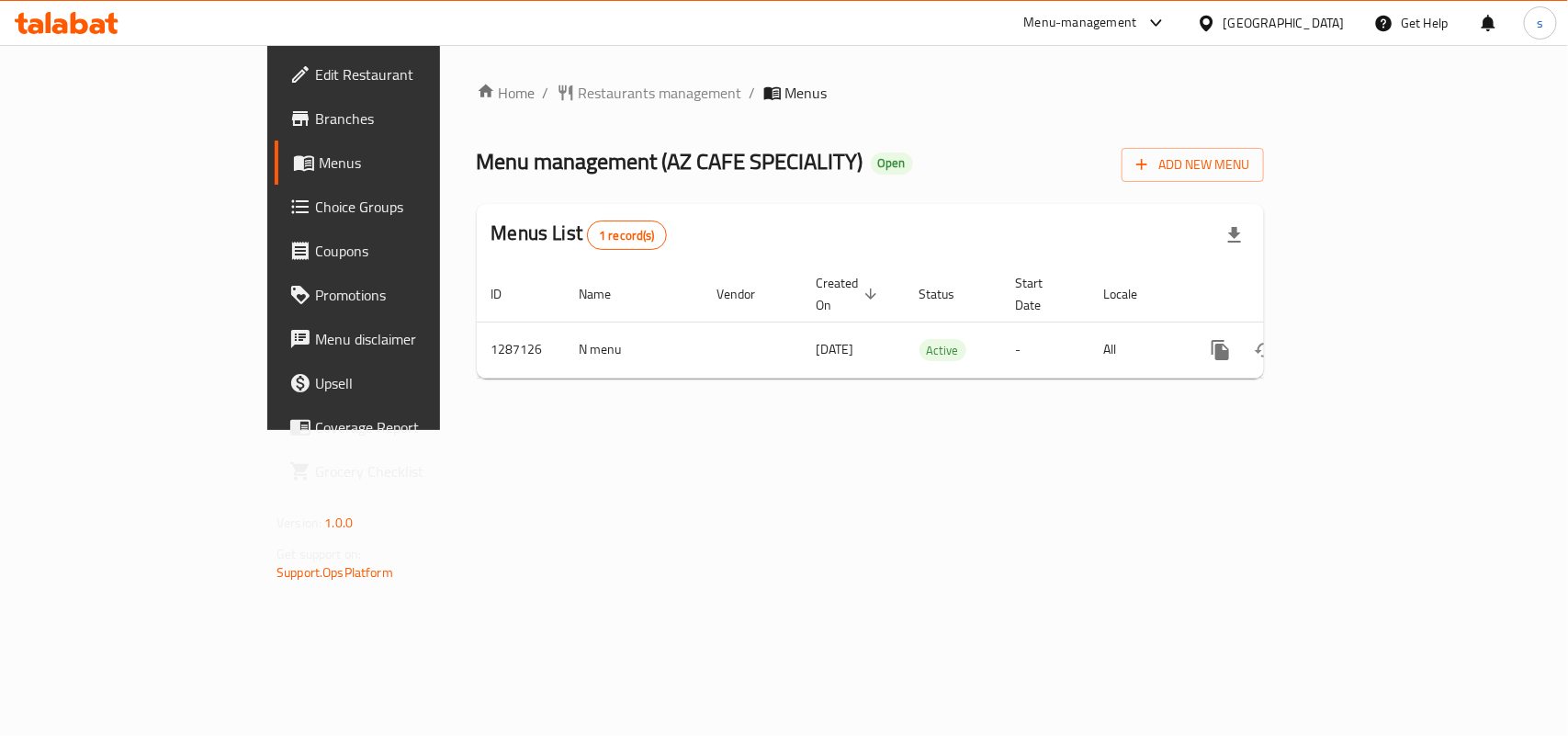
click at [1319, 24] on div "[GEOGRAPHIC_DATA]" at bounding box center [1284, 23] width 121 height 21
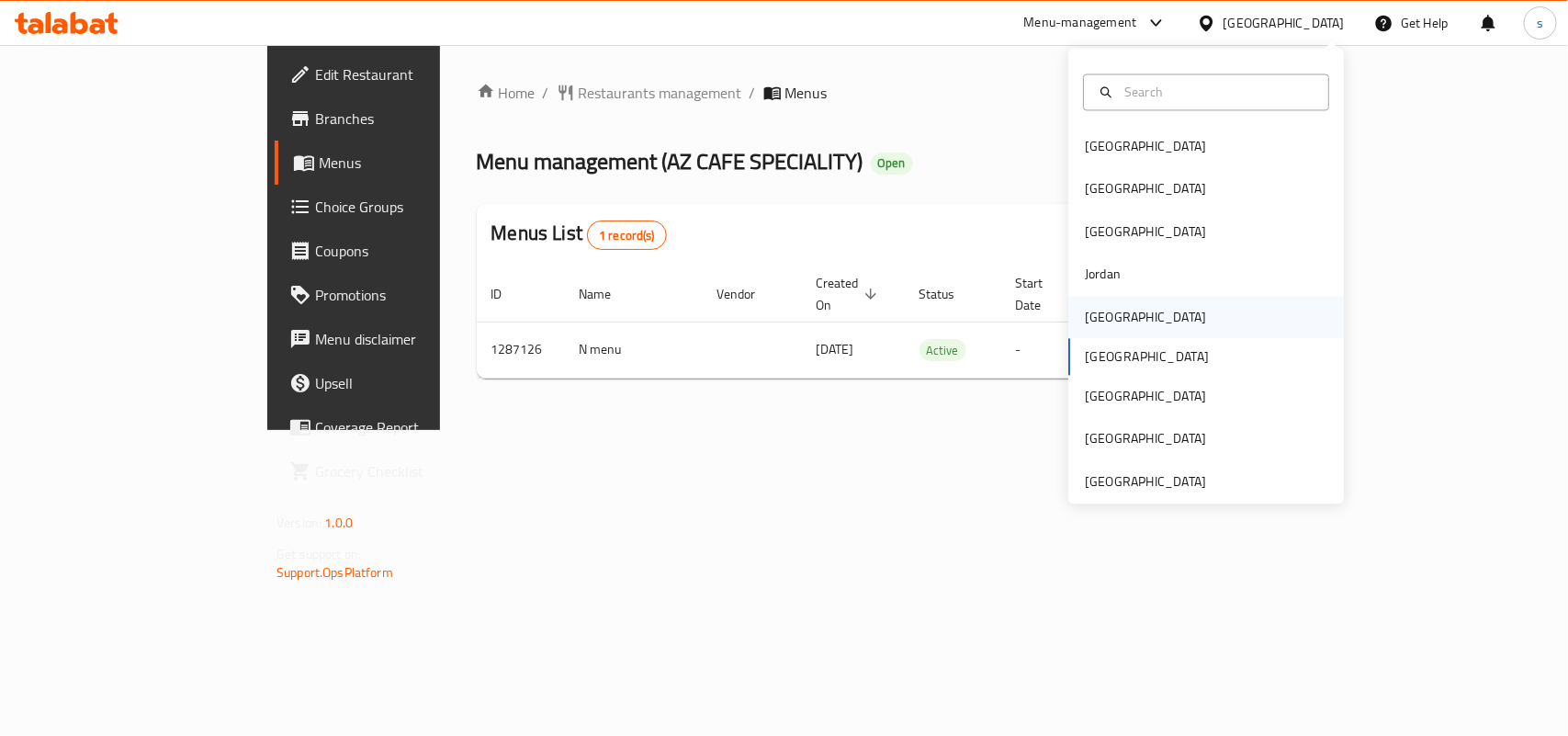
click at [1104, 317] on div "[GEOGRAPHIC_DATA]" at bounding box center [1145, 317] width 121 height 21
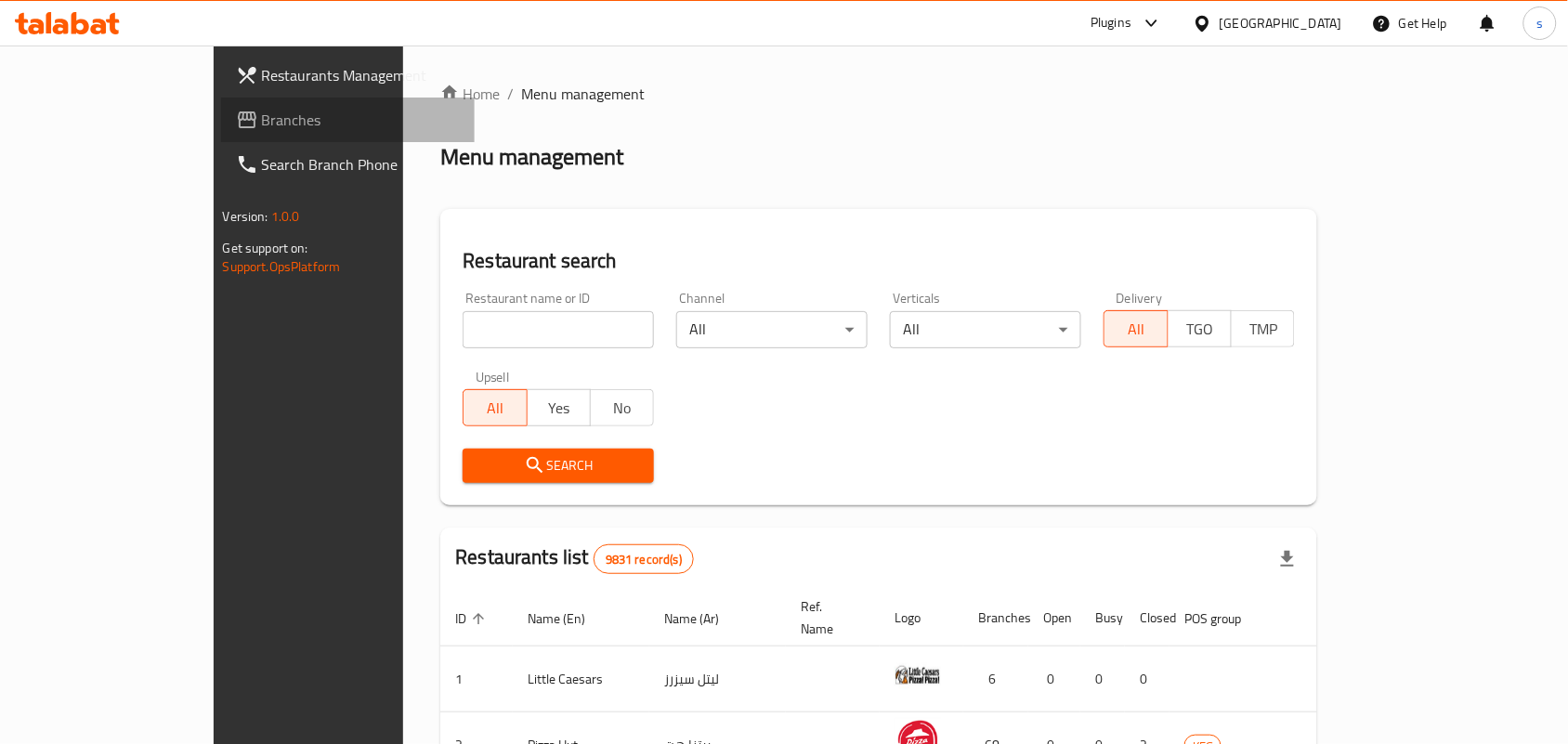
click at [262, 117] on span "Branches" at bounding box center [361, 119] width 199 height 22
